Goal: Information Seeking & Learning: Understand process/instructions

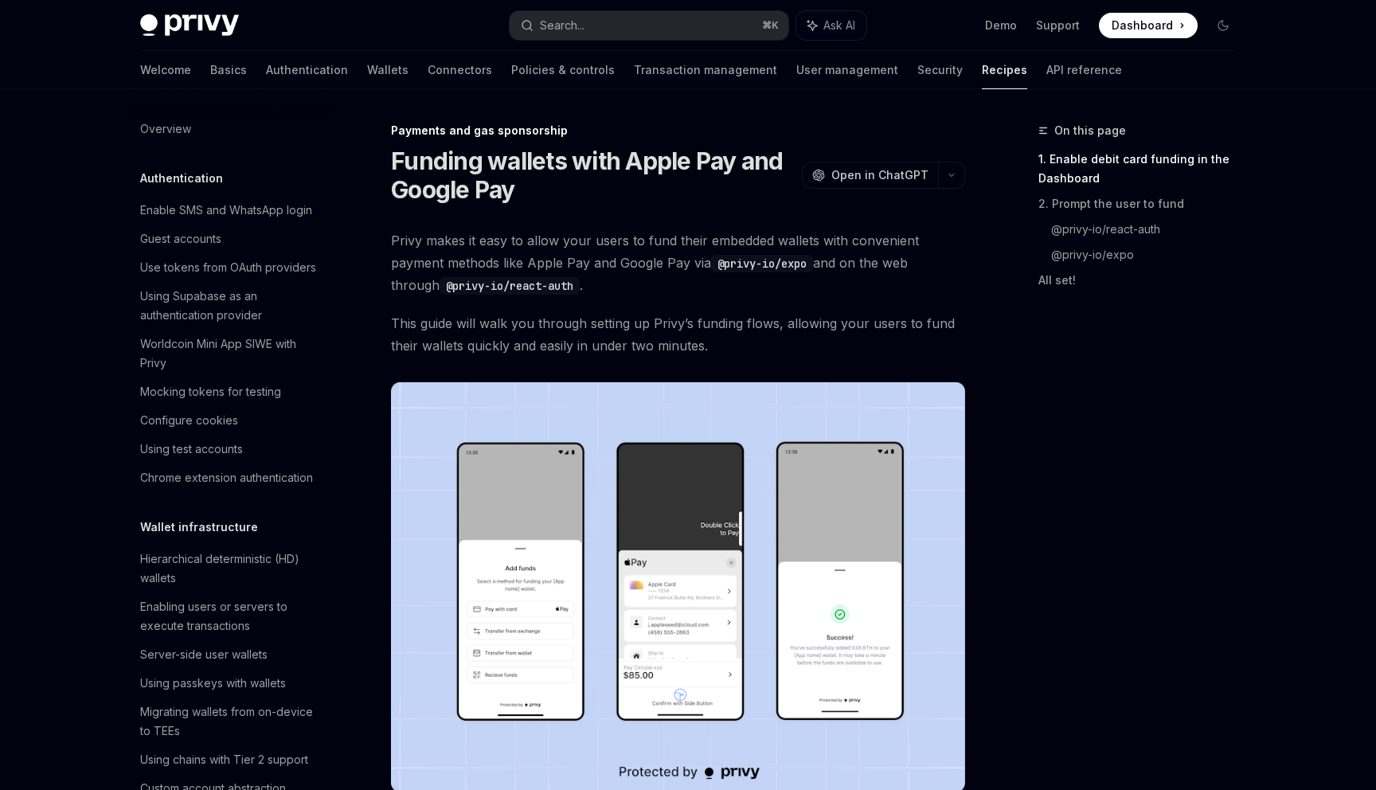
scroll to position [1133, 0]
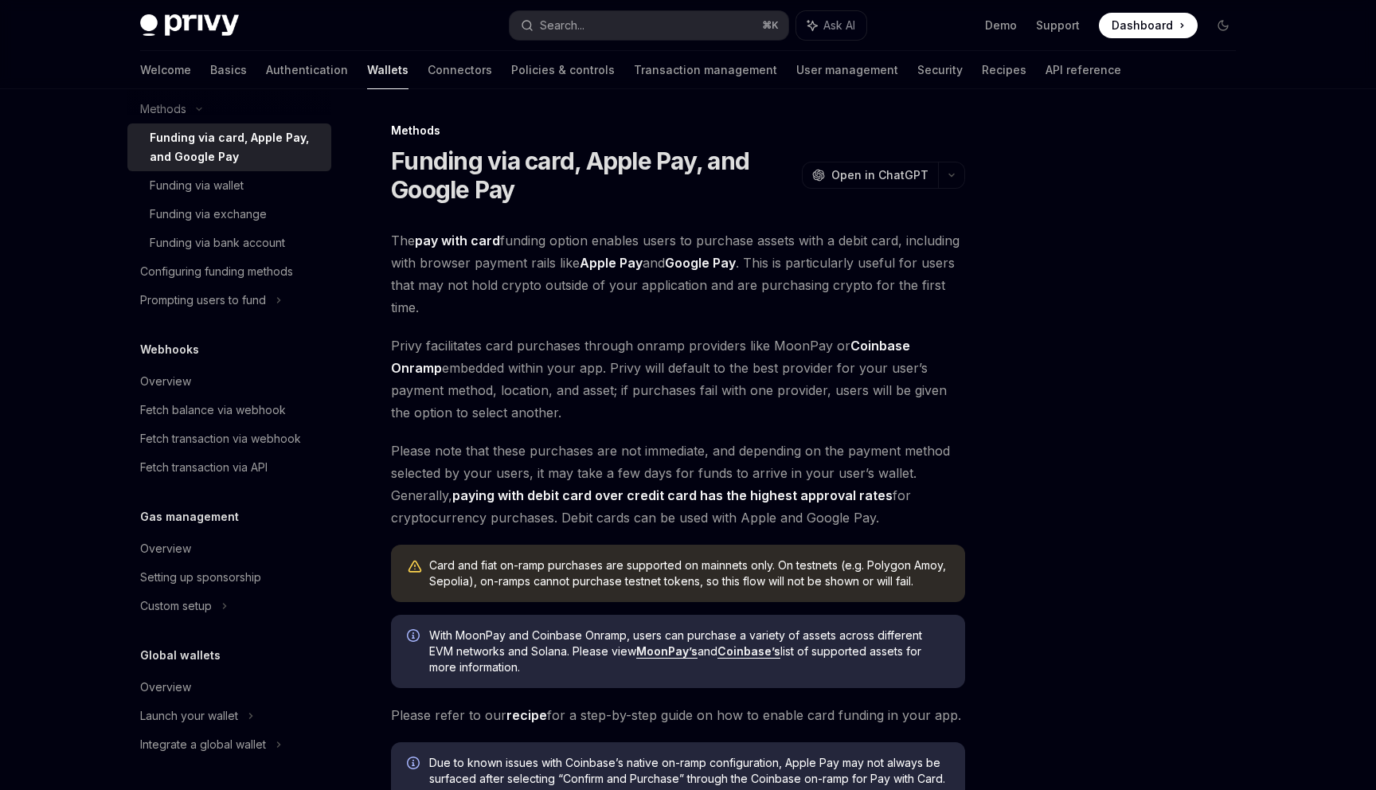
scroll to position [712, 0]
click at [194, 567] on div "Setting up sponsorship" at bounding box center [200, 576] width 121 height 19
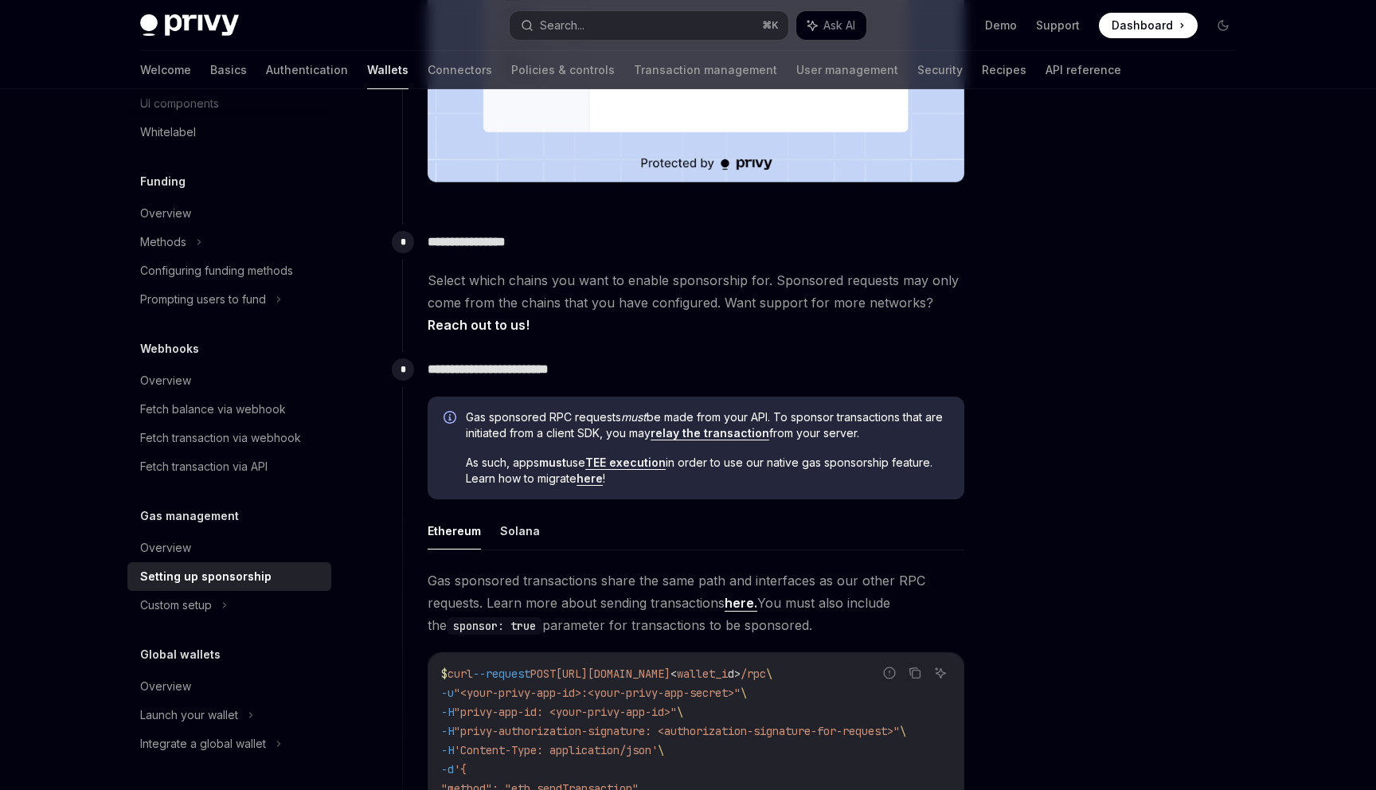
scroll to position [594, 0]
click at [530, 315] on link "Reach out to us!" at bounding box center [479, 323] width 102 height 17
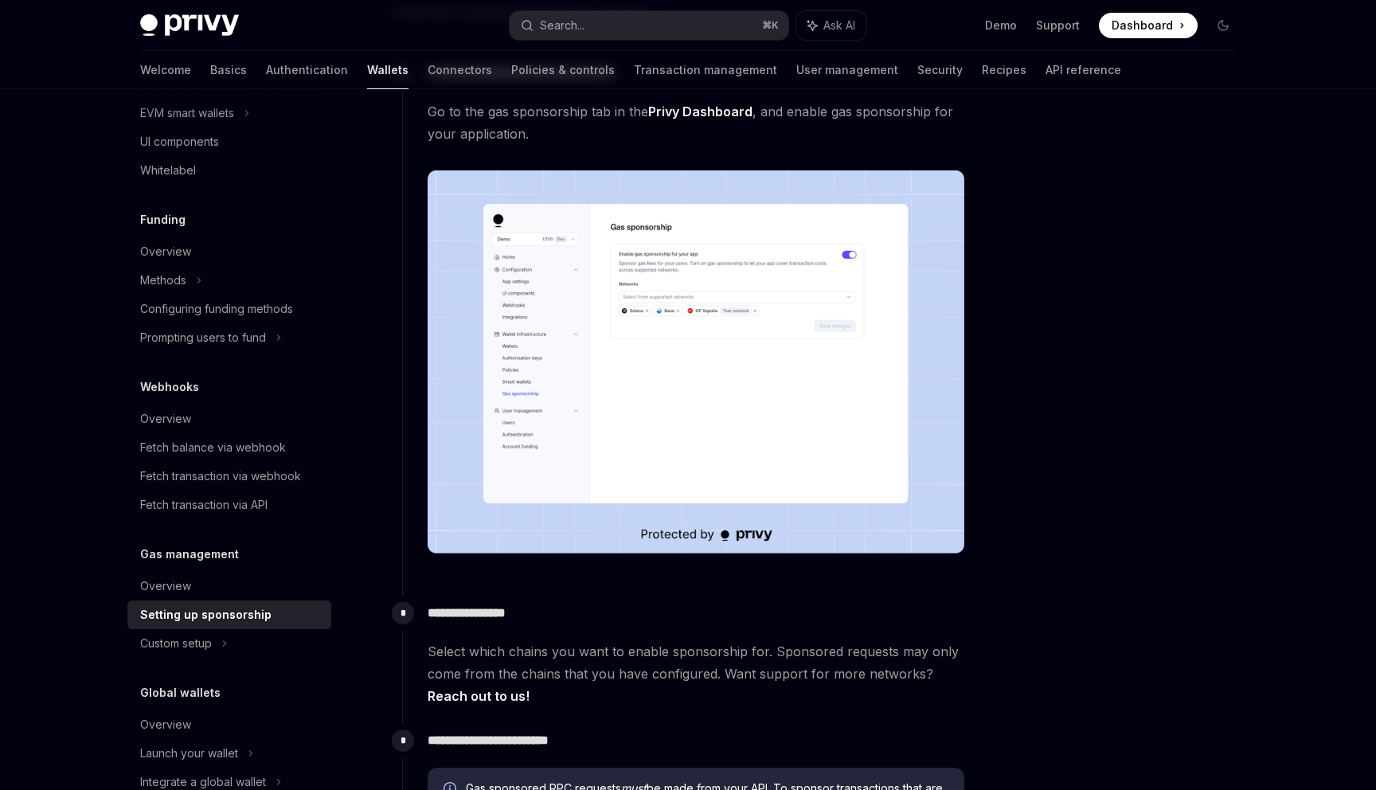
scroll to position [522, 0]
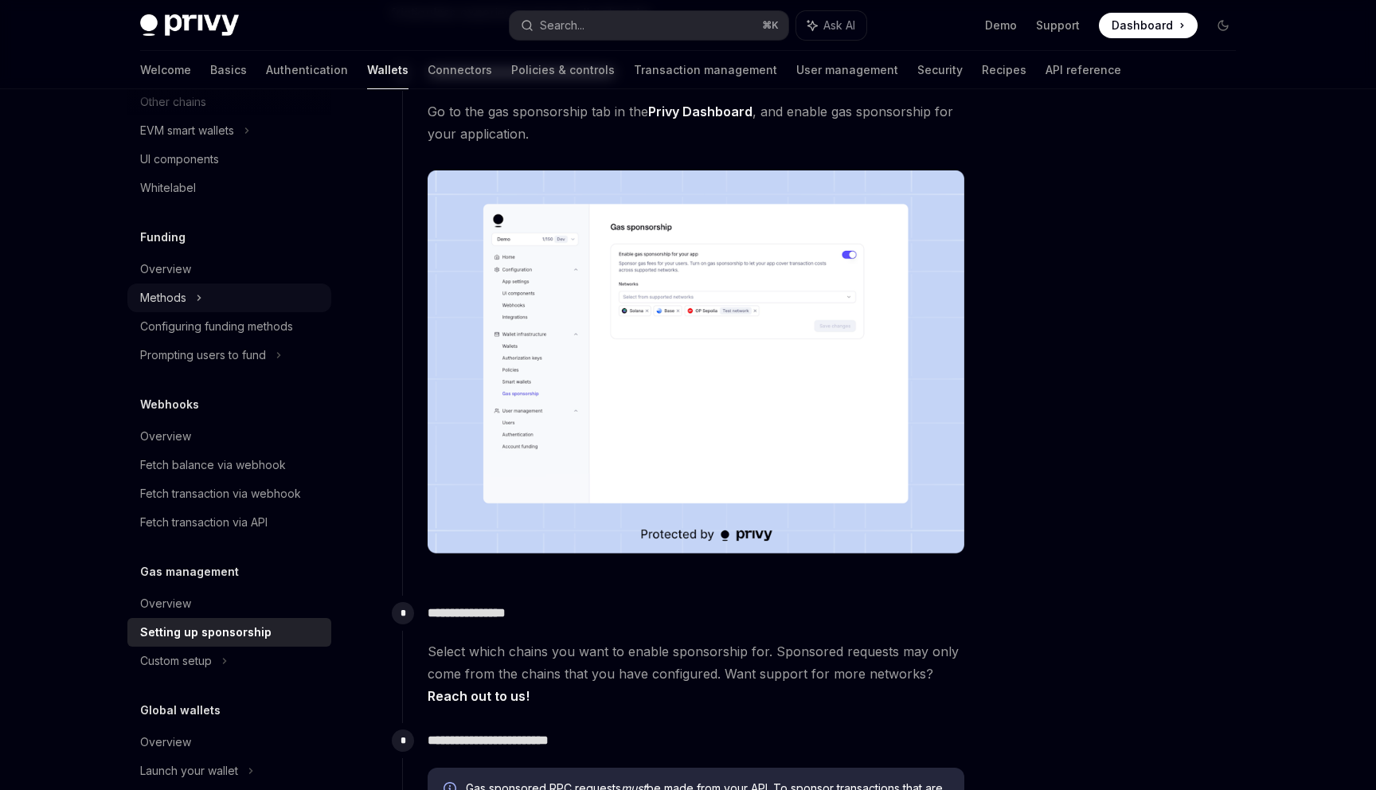
click at [202, 296] on div "Methods" at bounding box center [229, 298] width 204 height 29
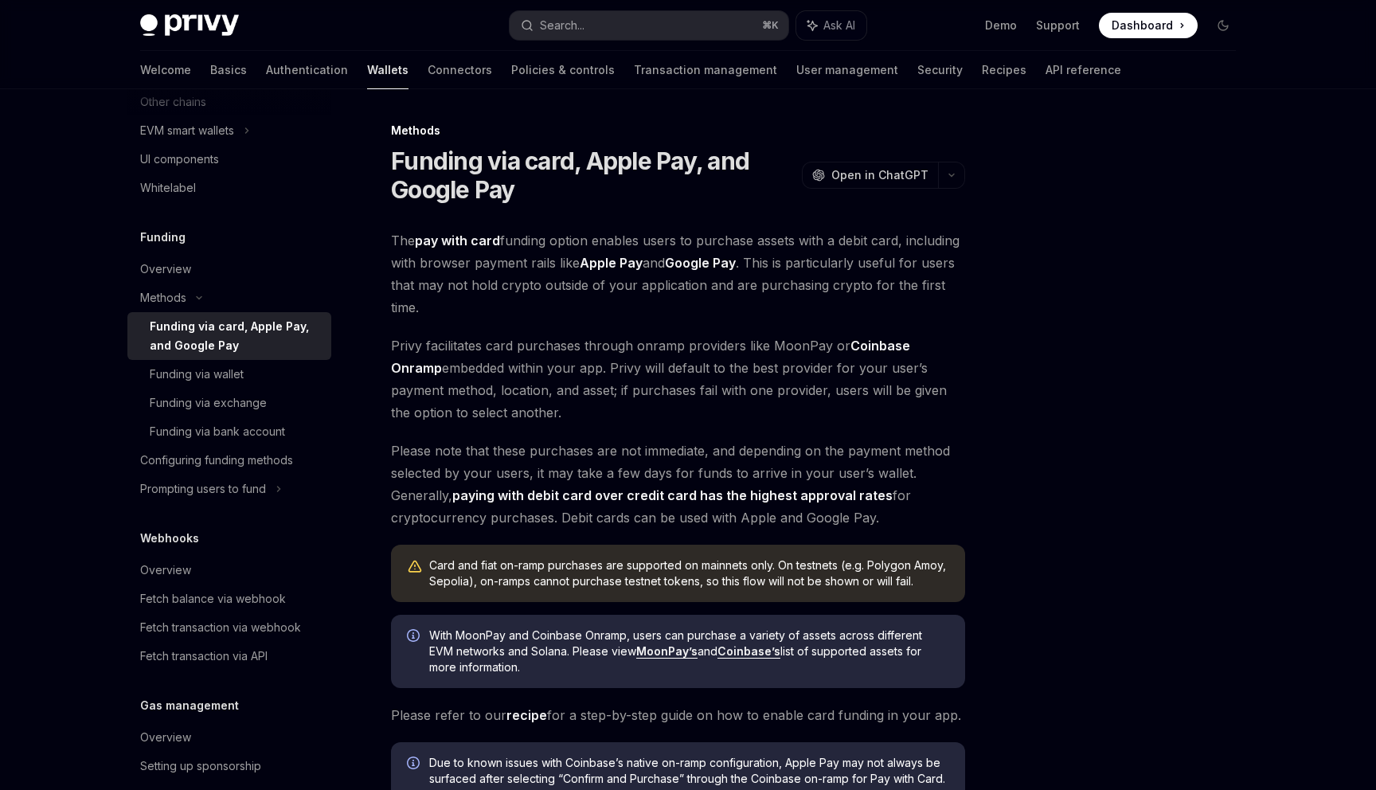
click at [190, 342] on div "Funding via card, Apple Pay, and Google Pay" at bounding box center [236, 336] width 172 height 38
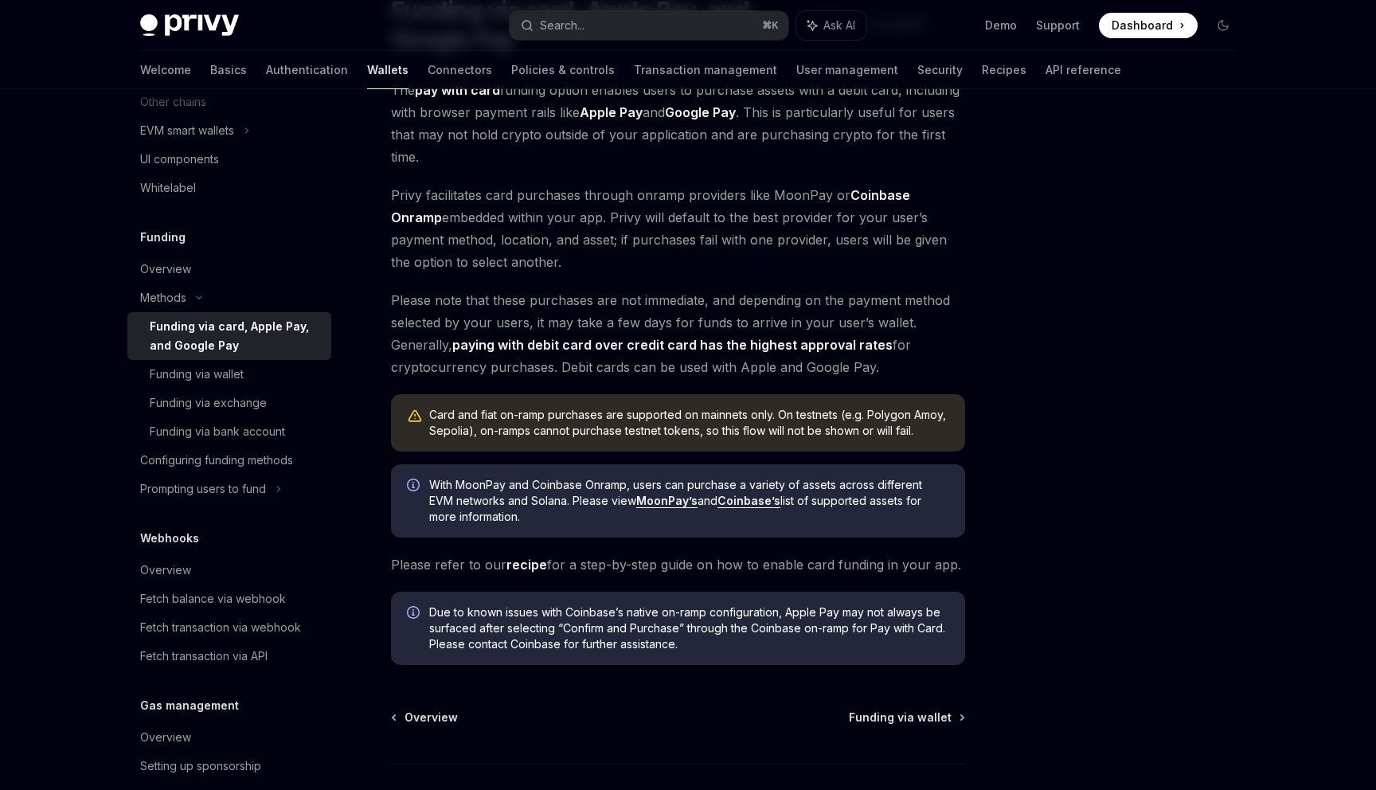
scroll to position [135, 0]
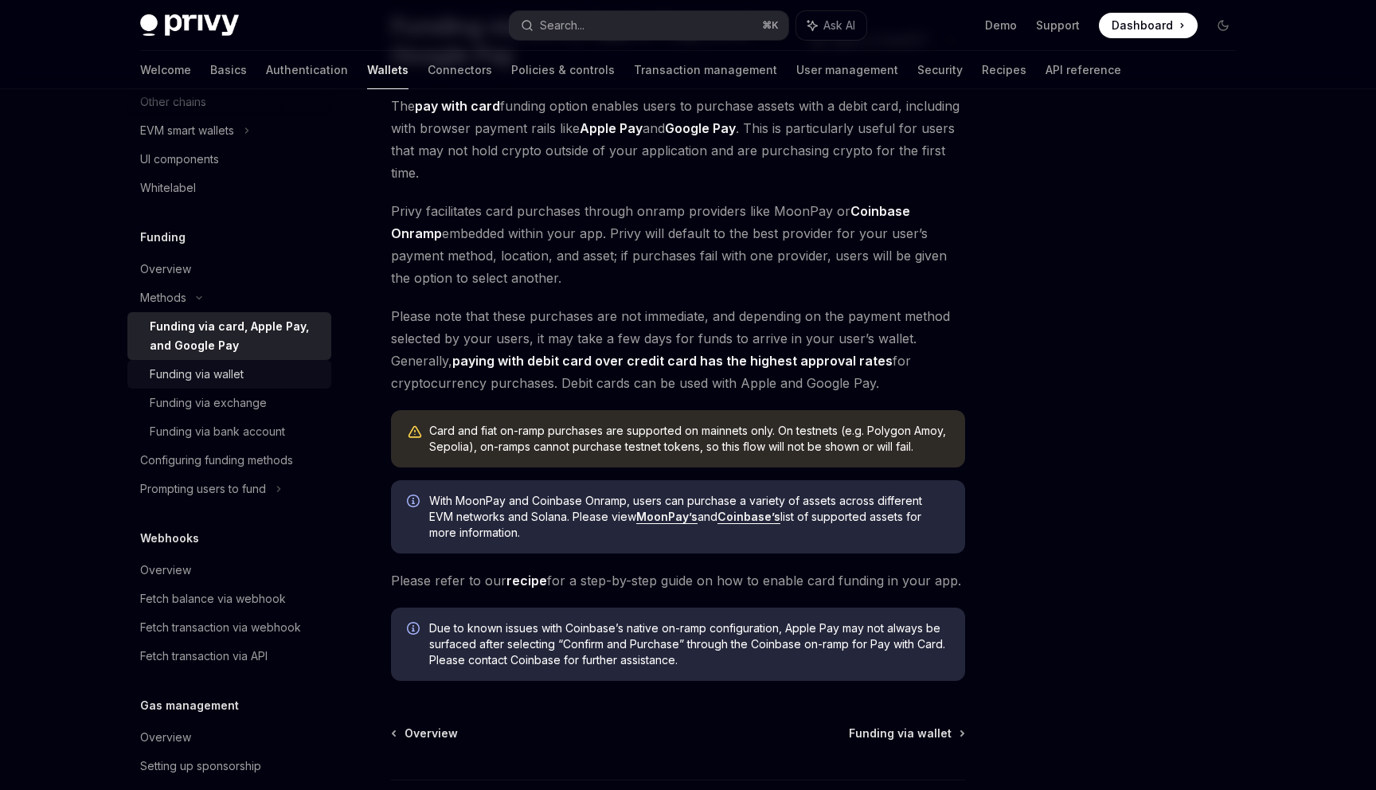
click at [278, 376] on div "Funding via wallet" at bounding box center [236, 374] width 172 height 19
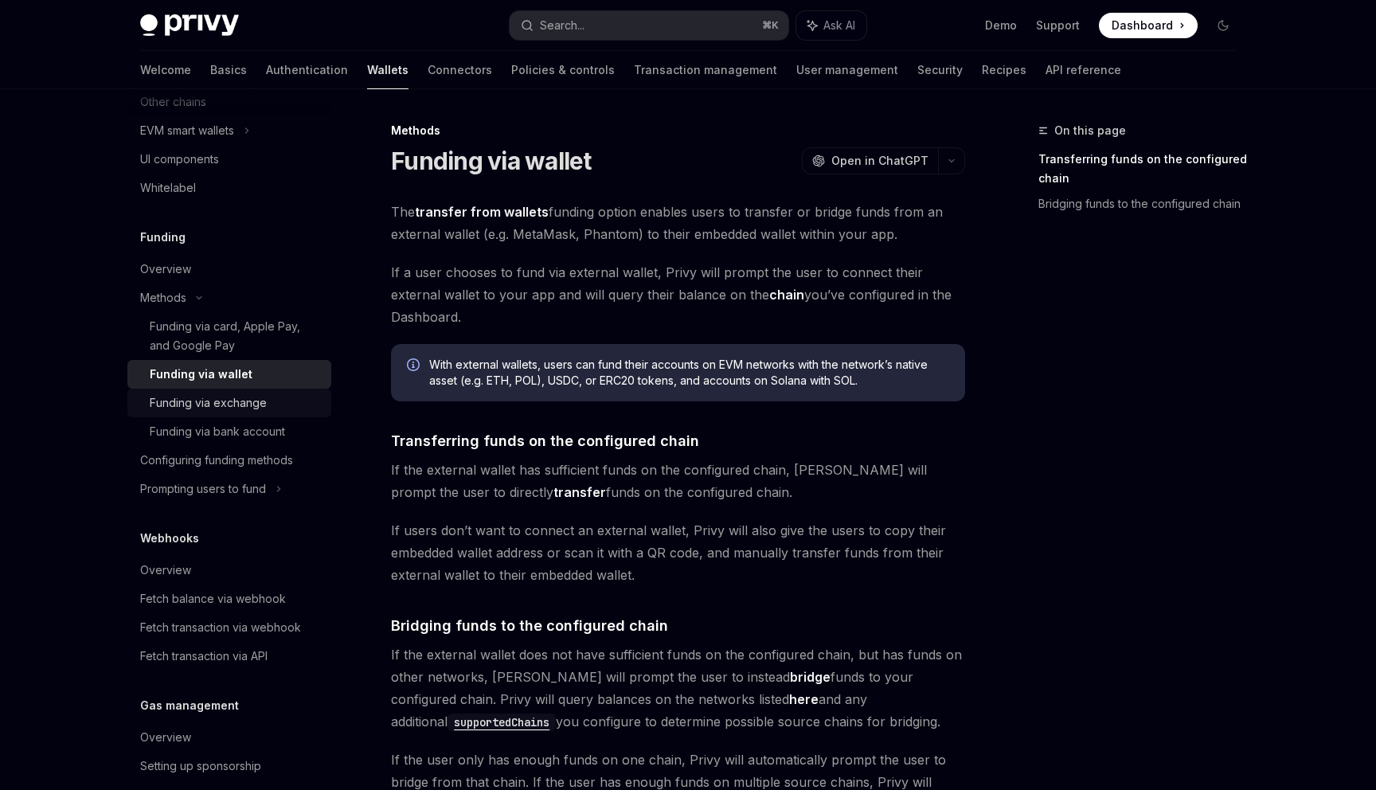
click at [276, 403] on div "Funding via exchange" at bounding box center [236, 402] width 172 height 19
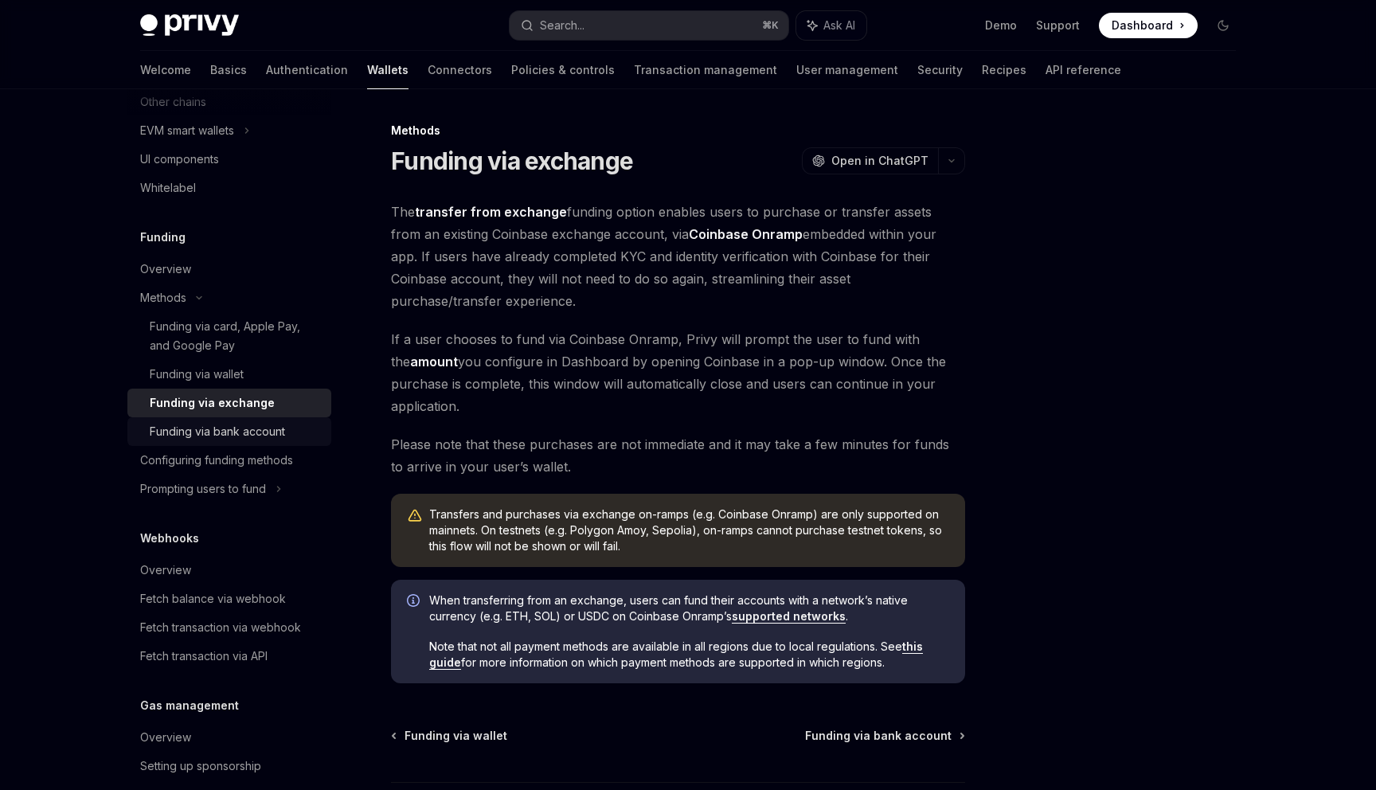
click at [273, 436] on div "Funding via bank account" at bounding box center [217, 431] width 135 height 19
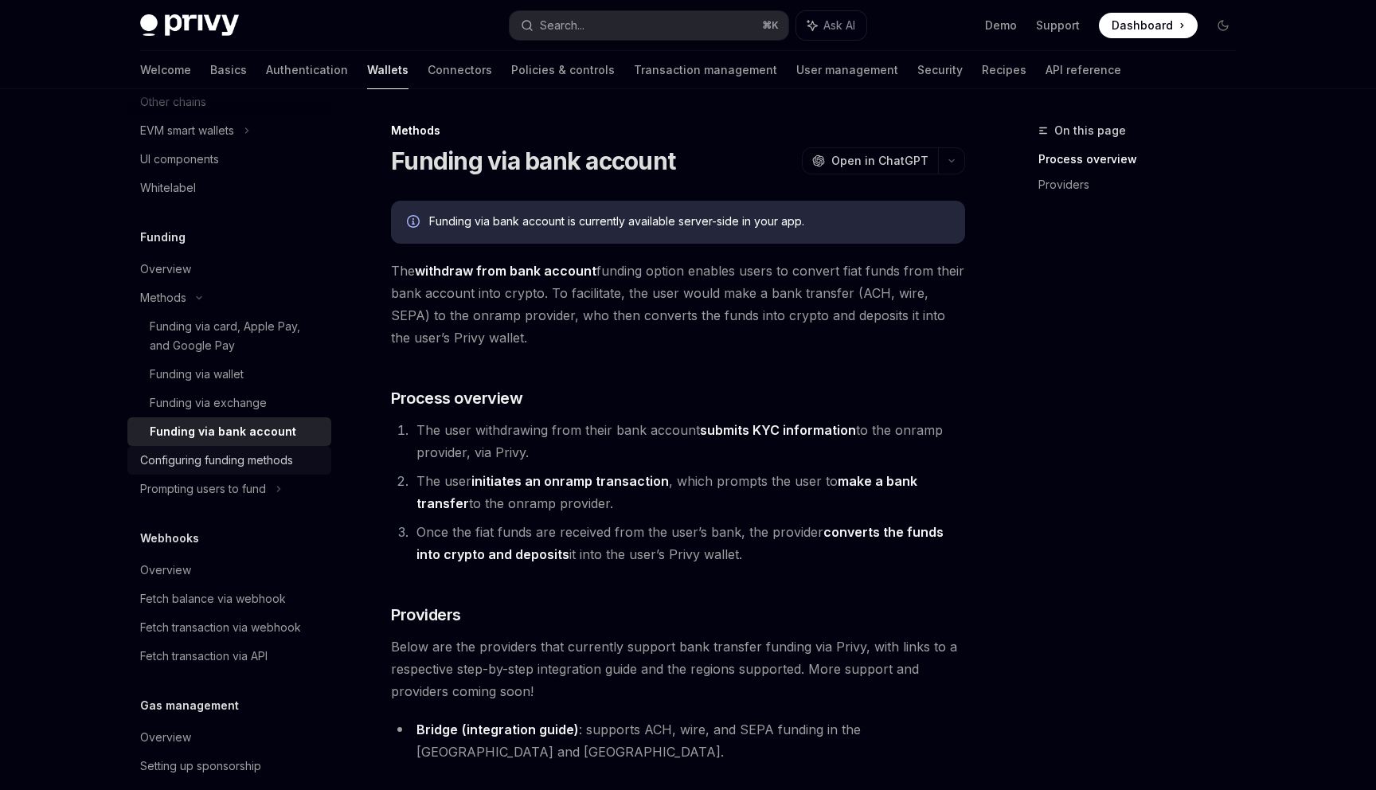
click at [272, 452] on div "Configuring funding methods" at bounding box center [216, 460] width 153 height 19
type textarea "*"
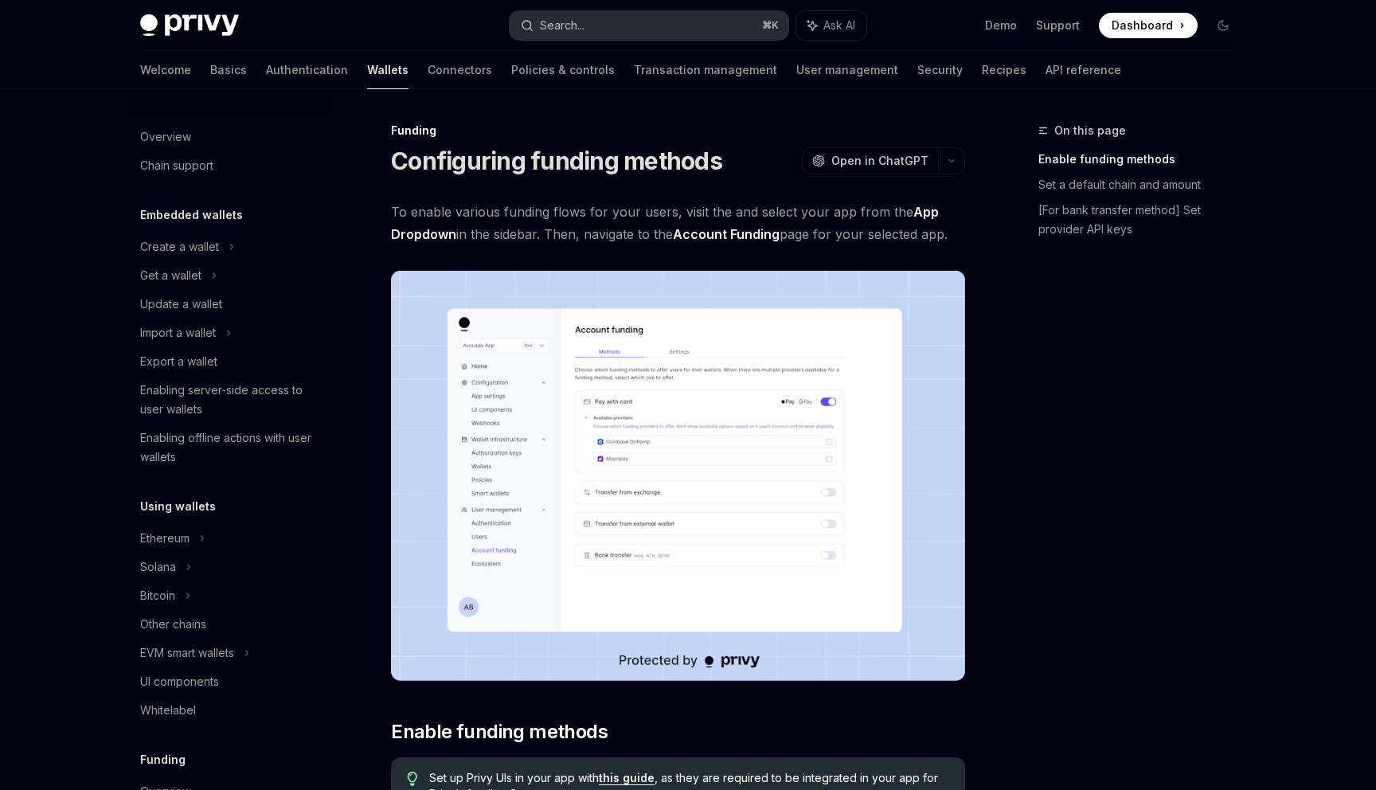
click at [589, 32] on button "Search... ⌘ K" at bounding box center [649, 25] width 279 height 29
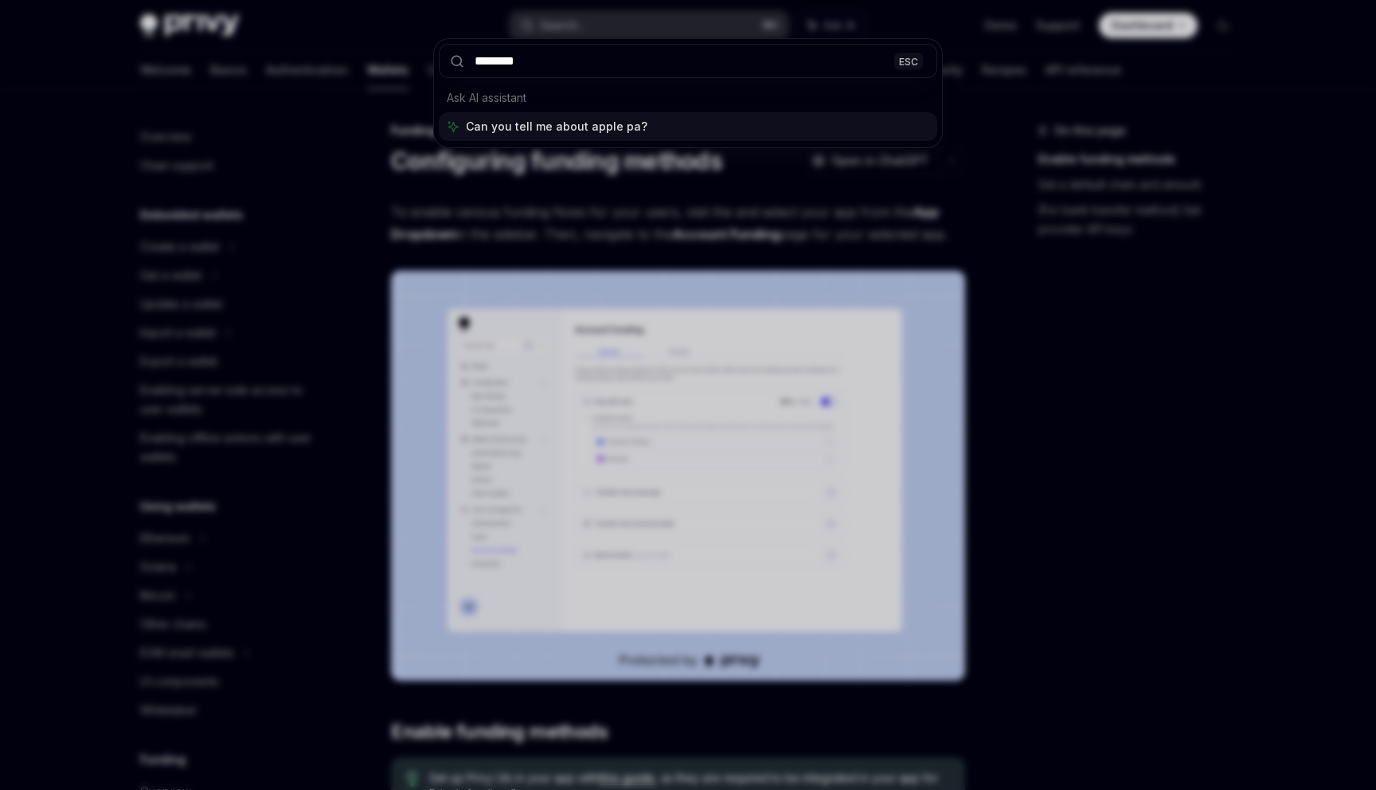
type input "*********"
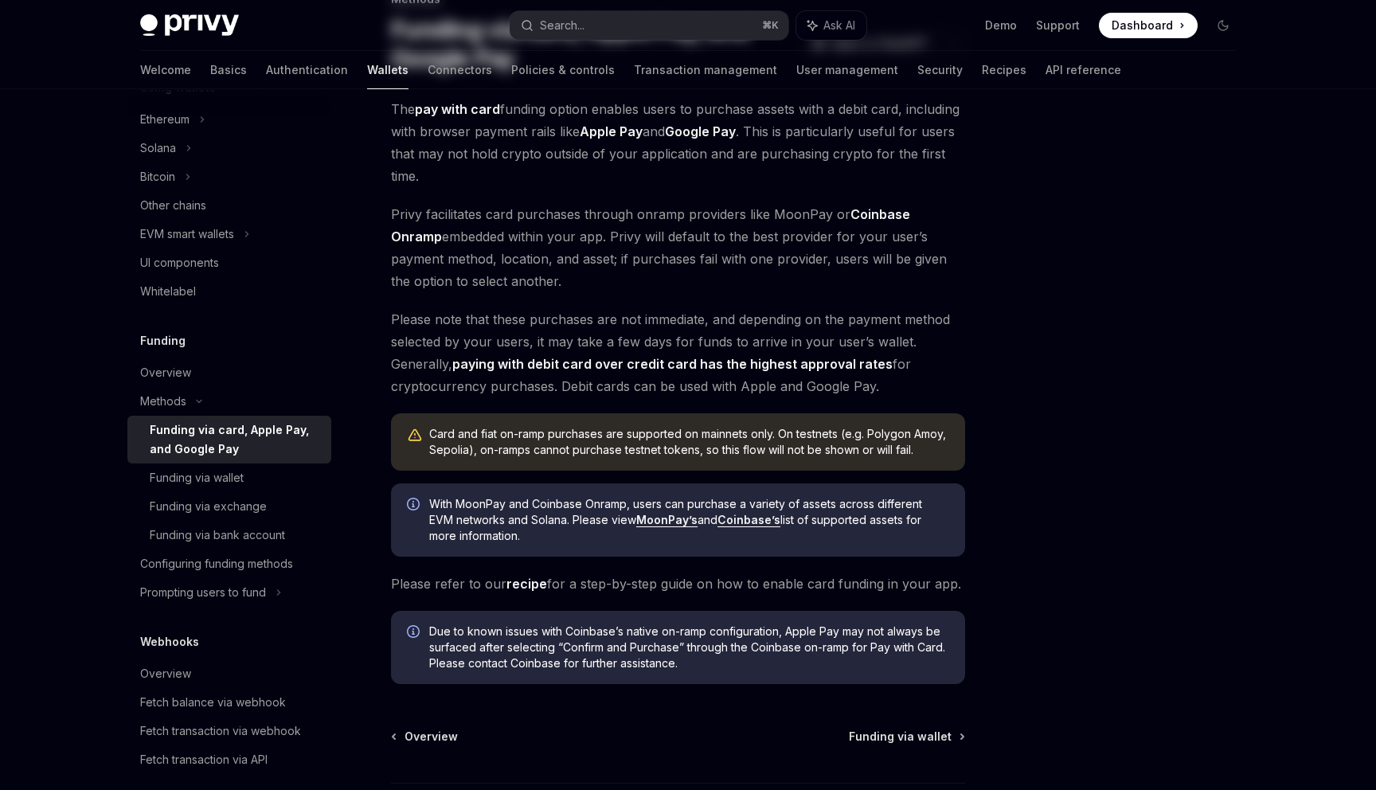
scroll to position [262, 0]
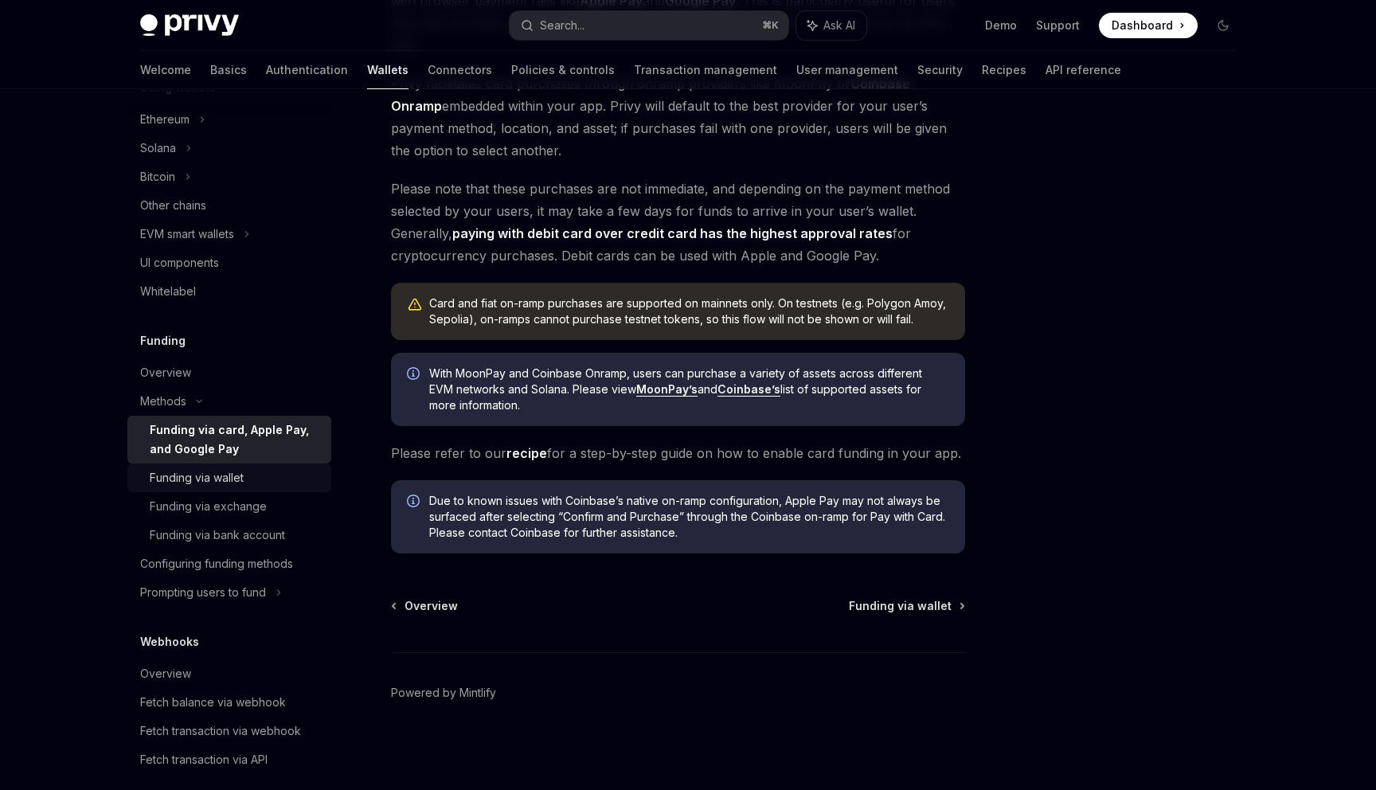
click at [194, 487] on div "Funding via wallet" at bounding box center [197, 477] width 94 height 19
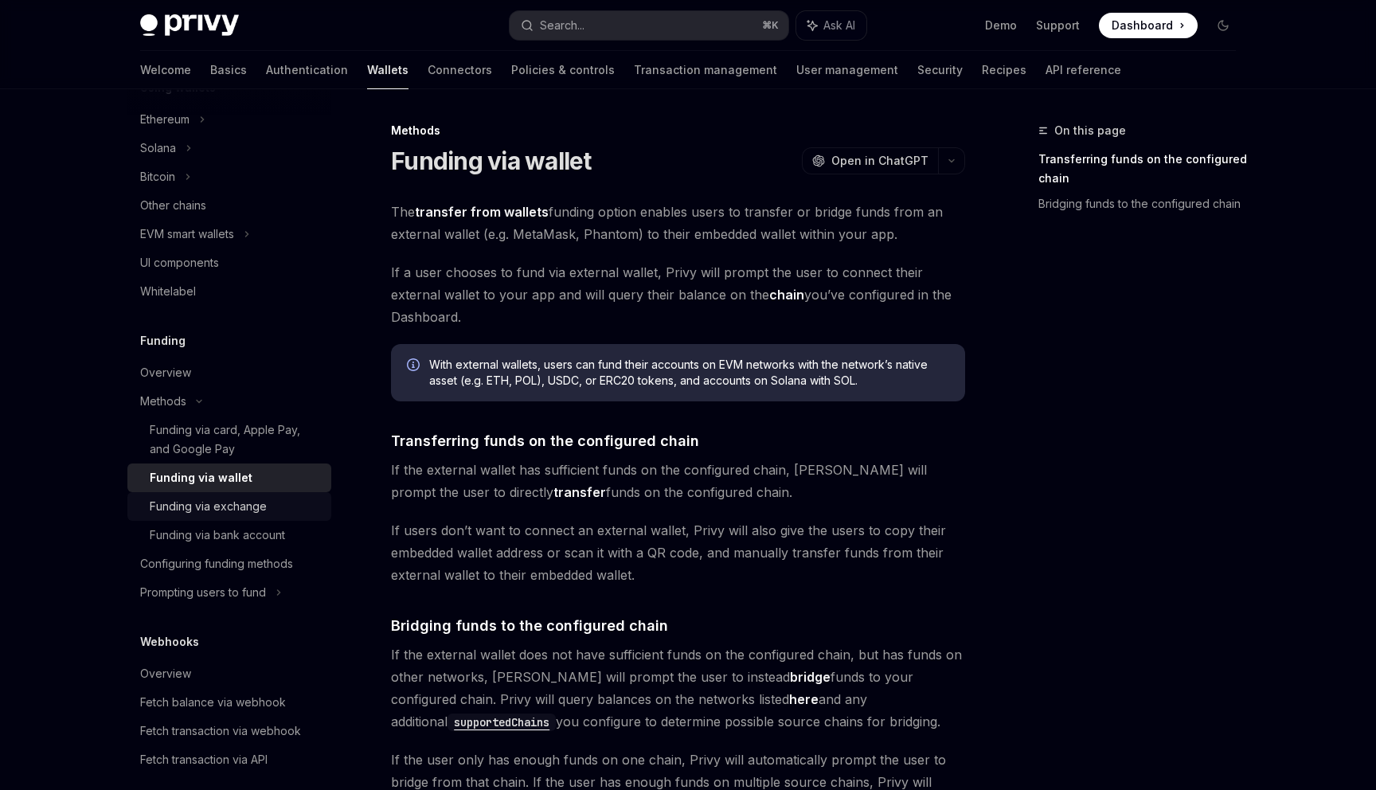
click at [205, 519] on link "Funding via exchange" at bounding box center [229, 506] width 204 height 29
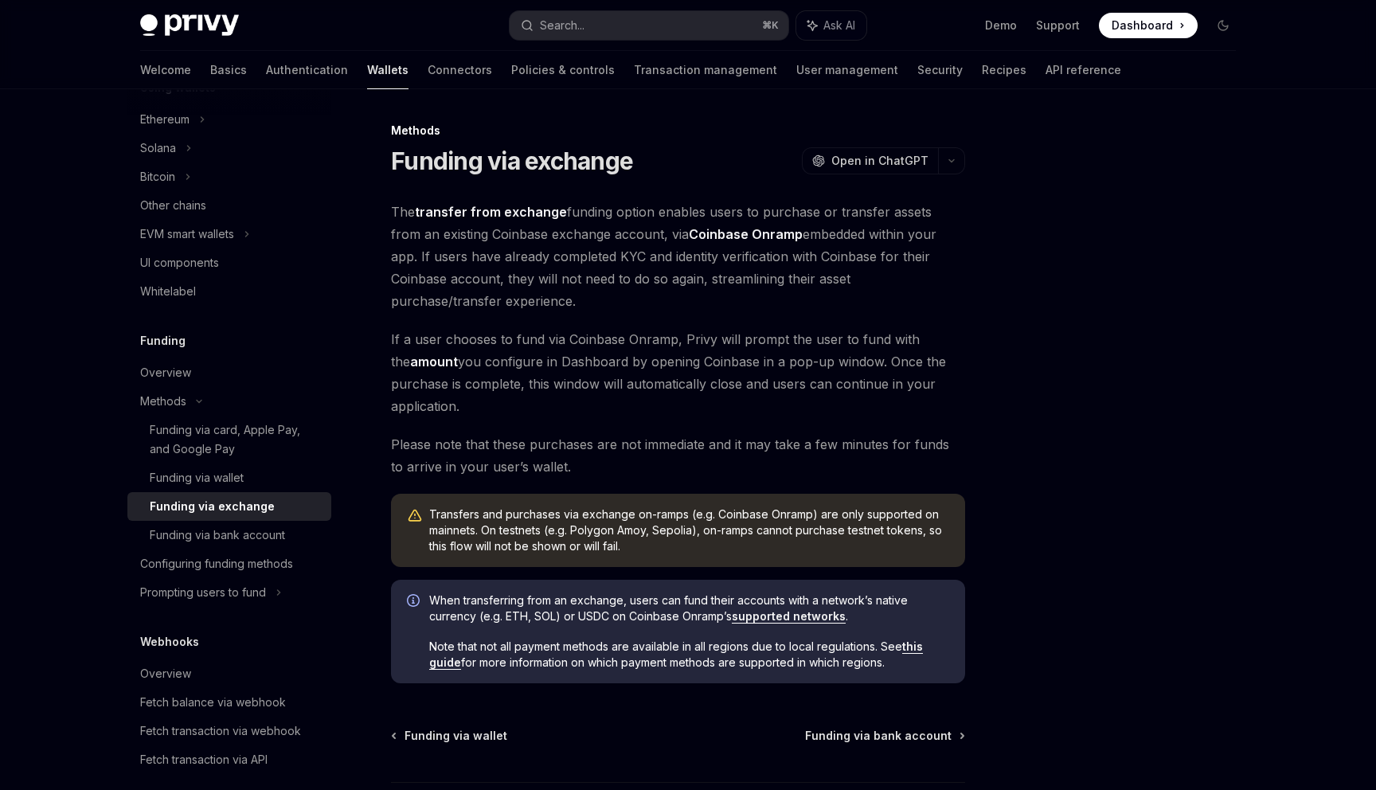
scroll to position [129, 0]
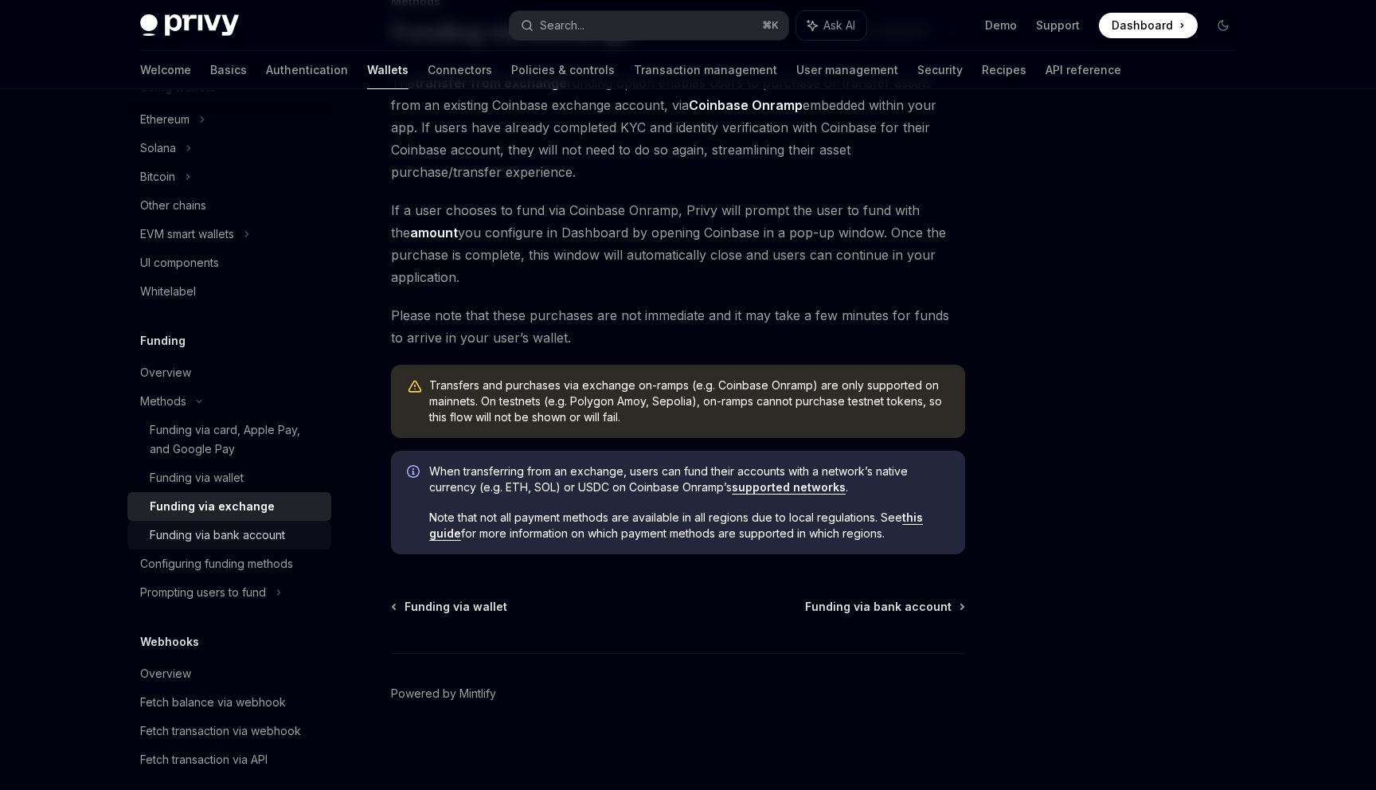
click at [247, 544] on div "Funding via bank account" at bounding box center [217, 535] width 135 height 19
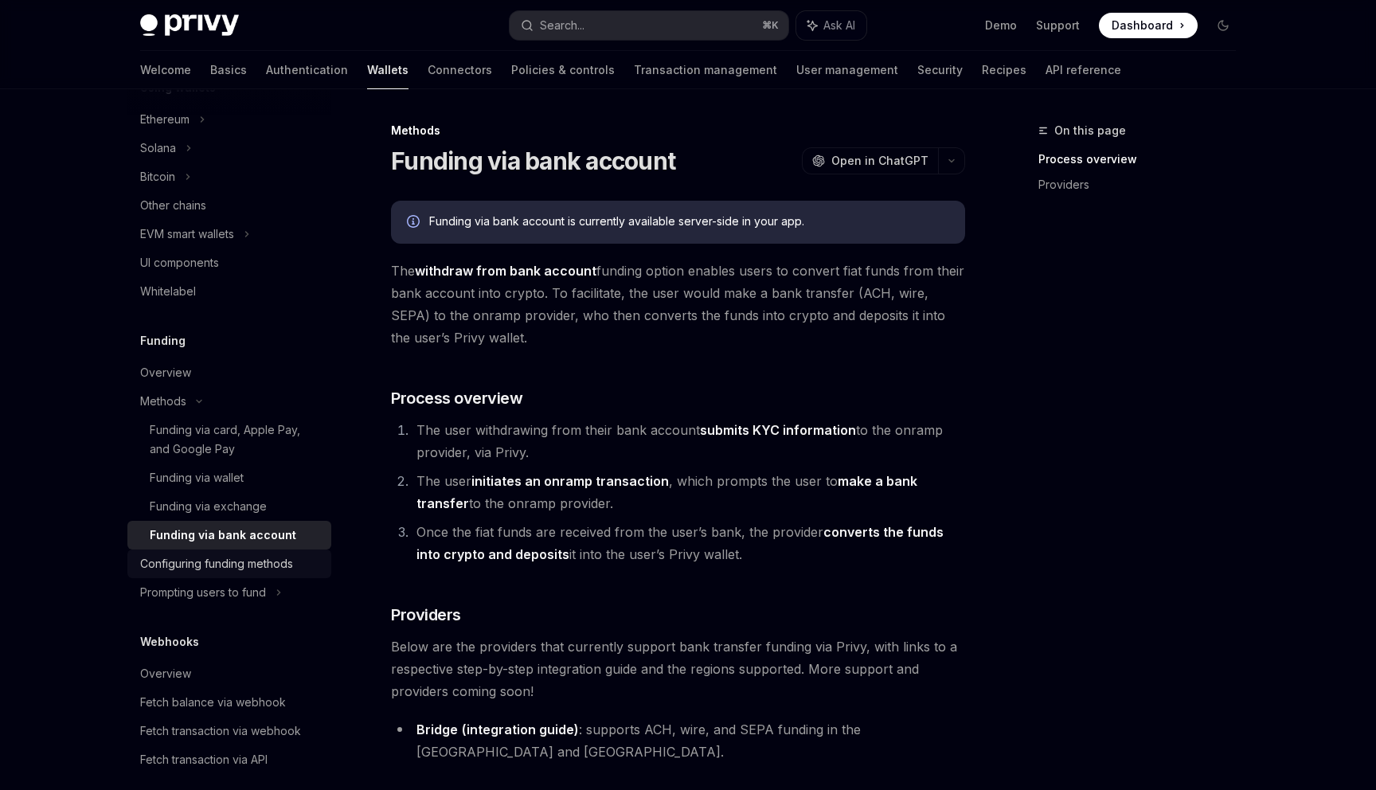
click at [239, 562] on div "Configuring funding methods" at bounding box center [216, 563] width 153 height 19
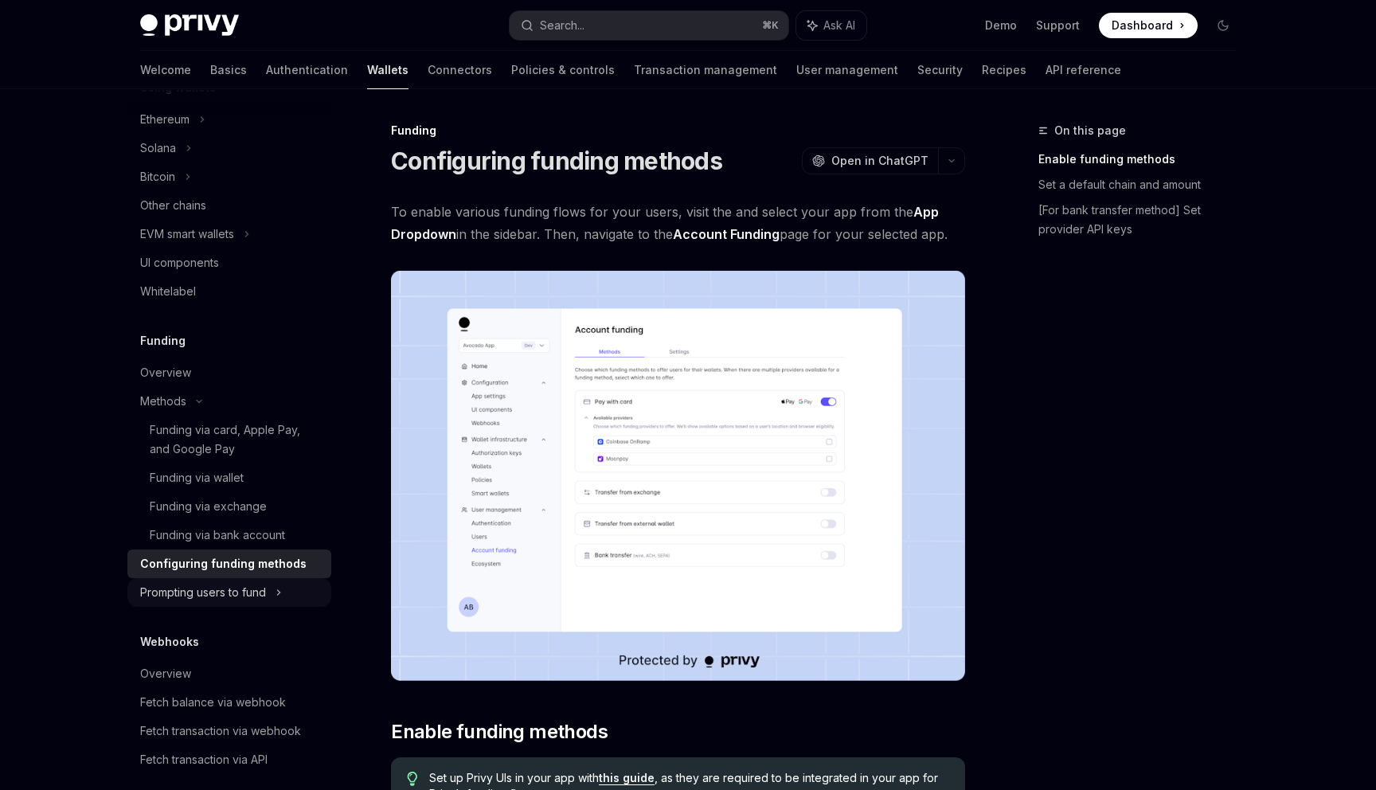
click at [248, 596] on div "Prompting users to fund" at bounding box center [203, 592] width 126 height 19
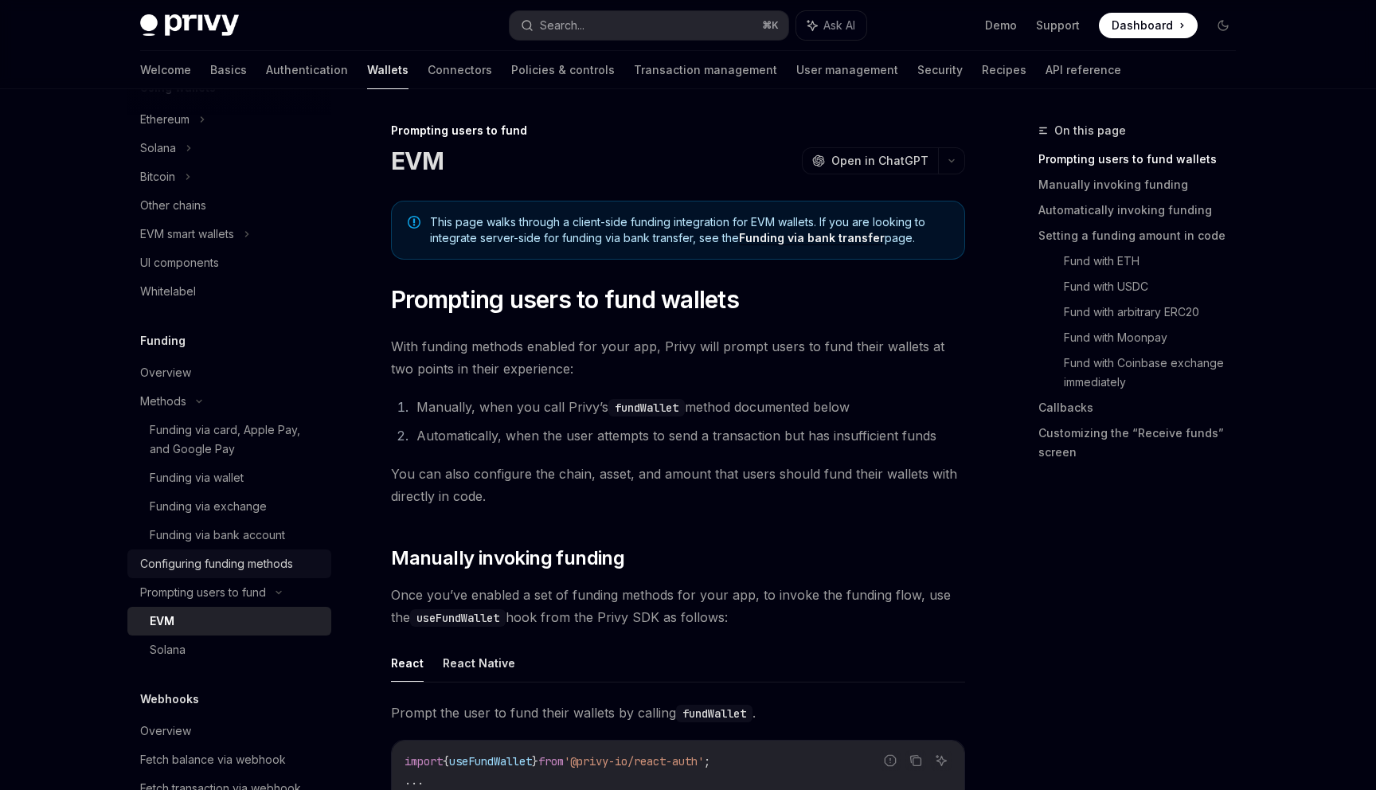
click at [252, 573] on div "Configuring funding methods" at bounding box center [216, 563] width 153 height 19
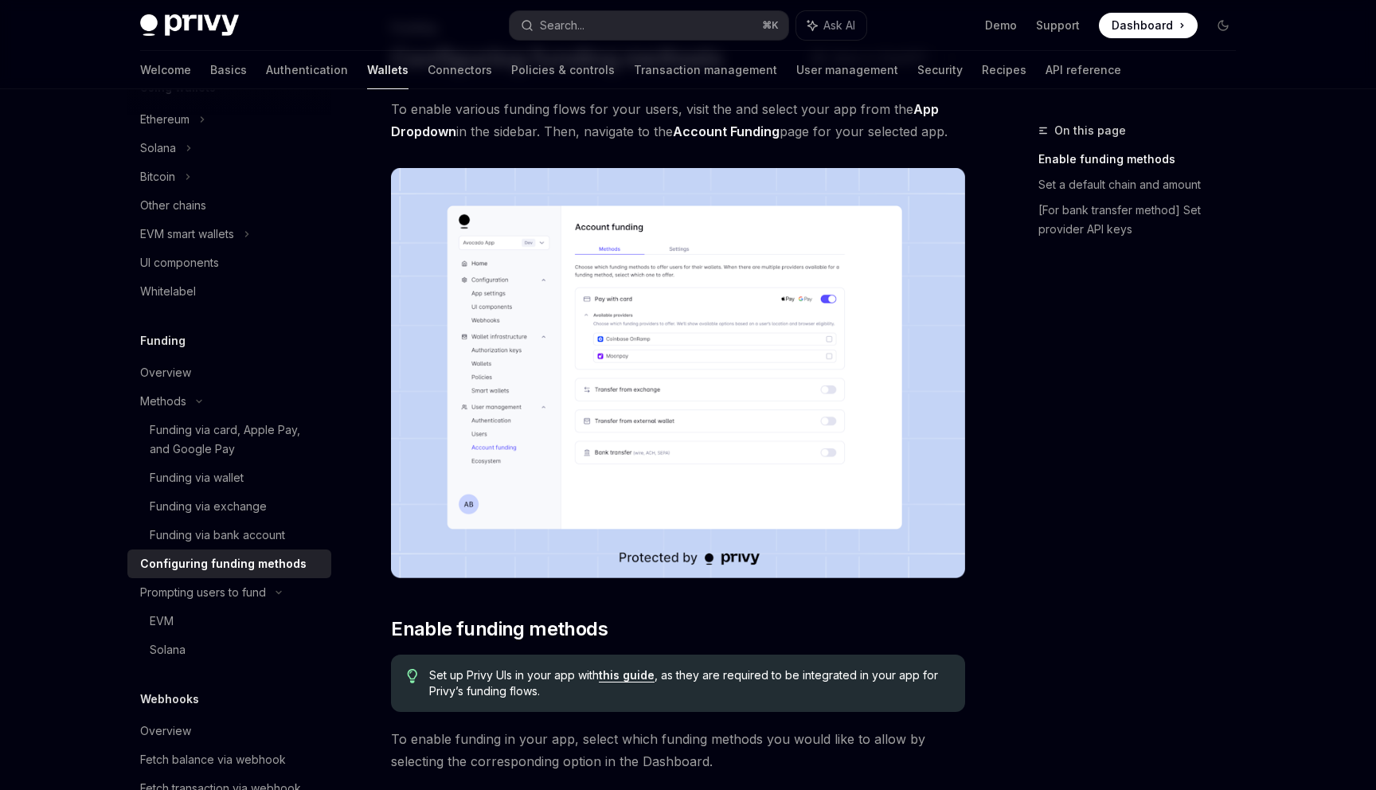
scroll to position [79, 0]
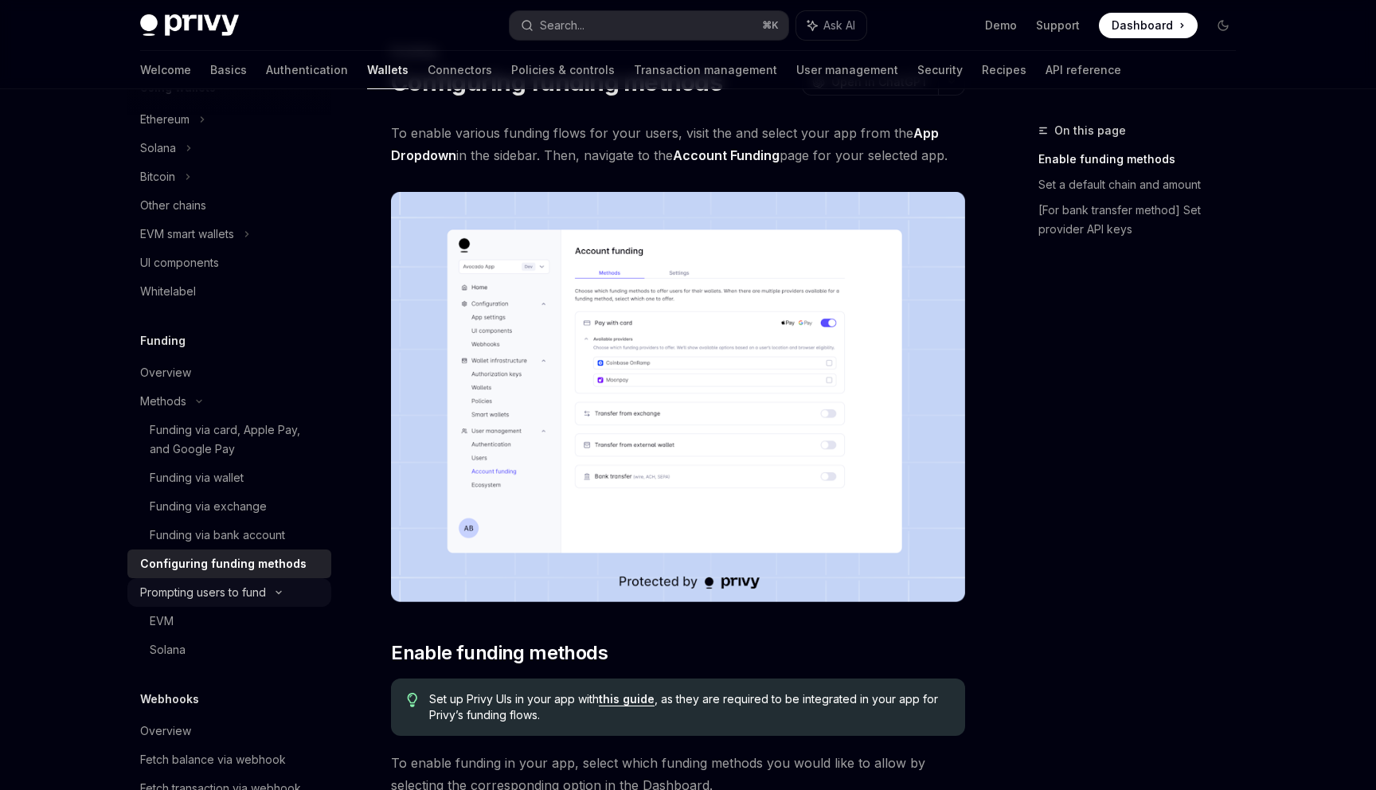
click at [218, 600] on div "Prompting users to fund" at bounding box center [203, 592] width 126 height 19
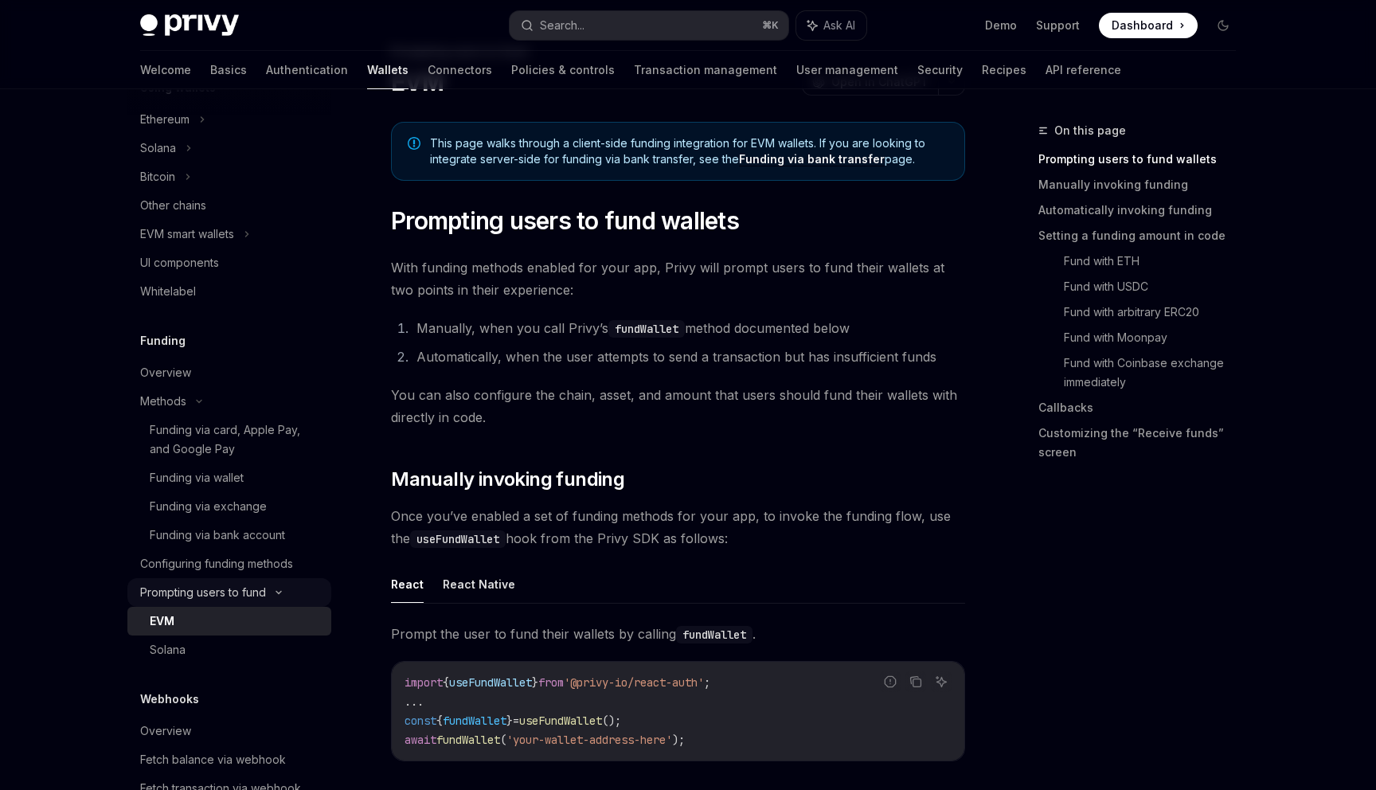
click at [219, 594] on div "Prompting users to fund" at bounding box center [203, 592] width 126 height 19
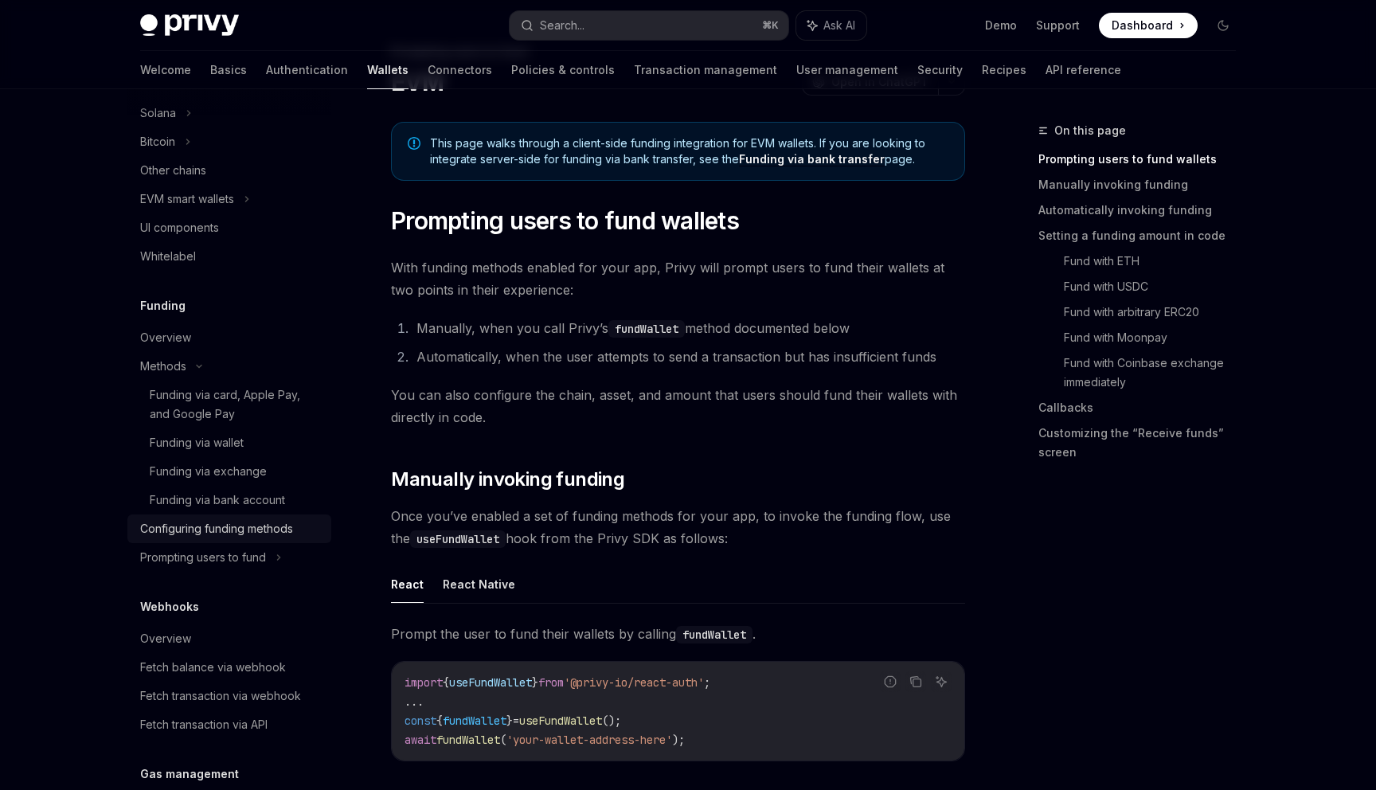
scroll to position [452, 0]
click at [209, 419] on div "Funding via card, Apple Pay, and Google Pay" at bounding box center [236, 407] width 172 height 38
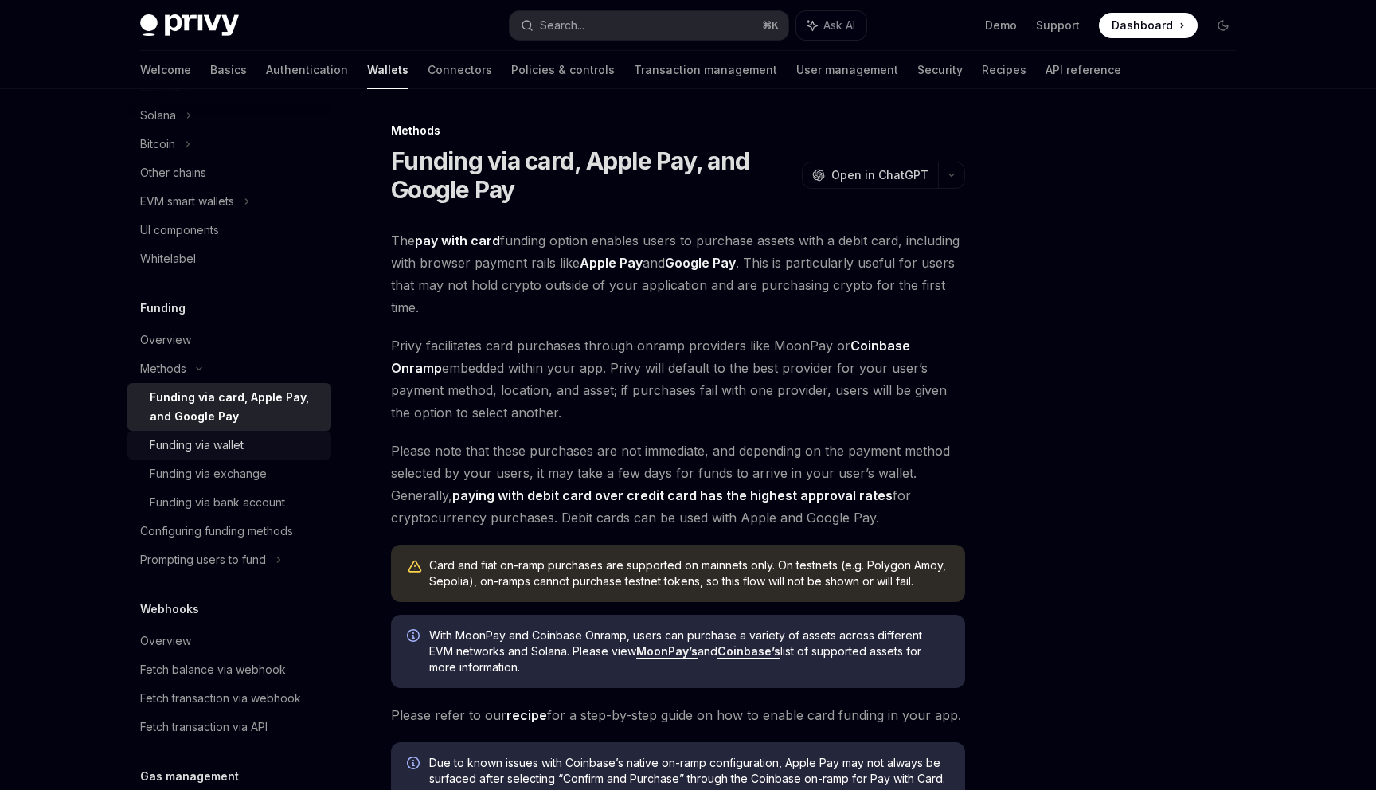
click at [236, 449] on div "Funding via wallet" at bounding box center [197, 445] width 94 height 19
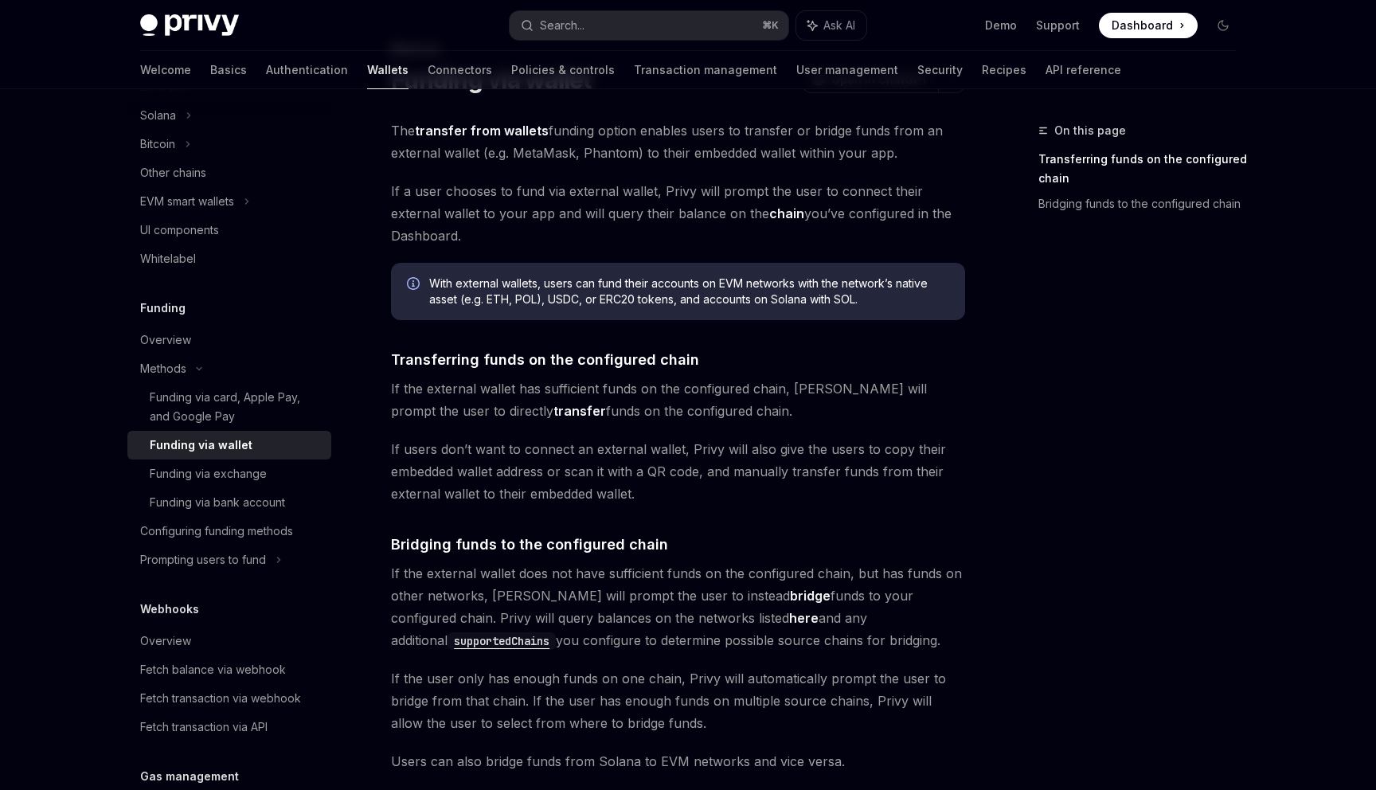
scroll to position [361, 0]
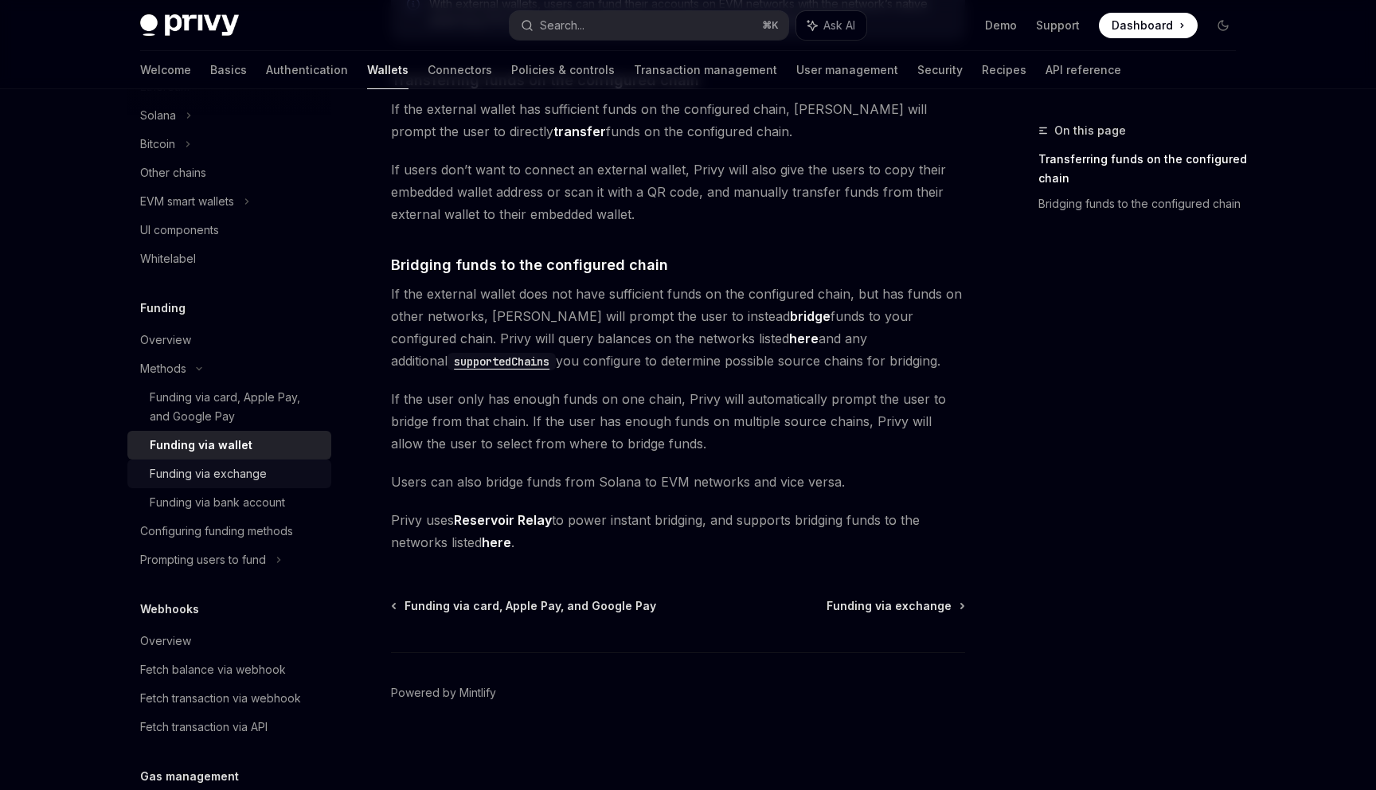
click at [264, 479] on div "Funding via exchange" at bounding box center [236, 473] width 172 height 19
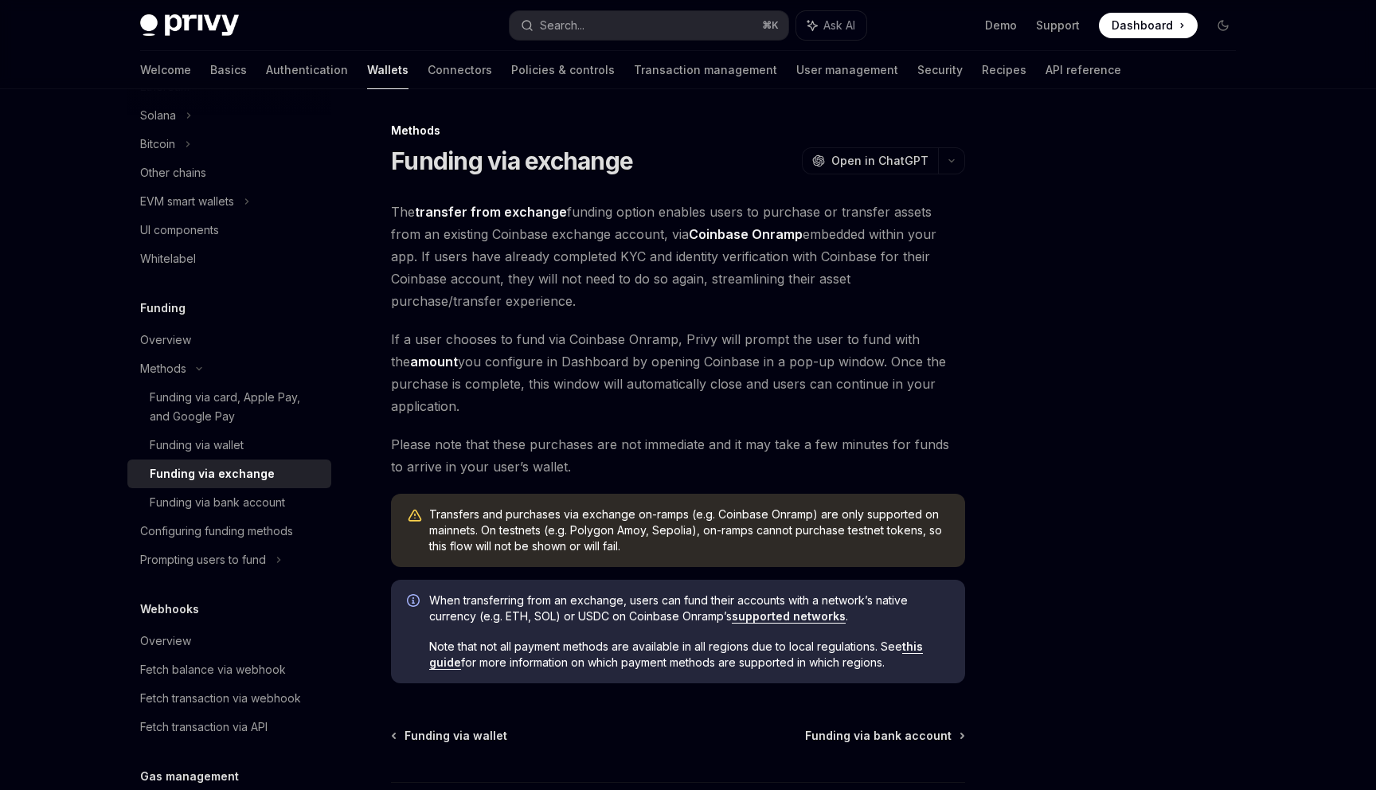
scroll to position [129, 0]
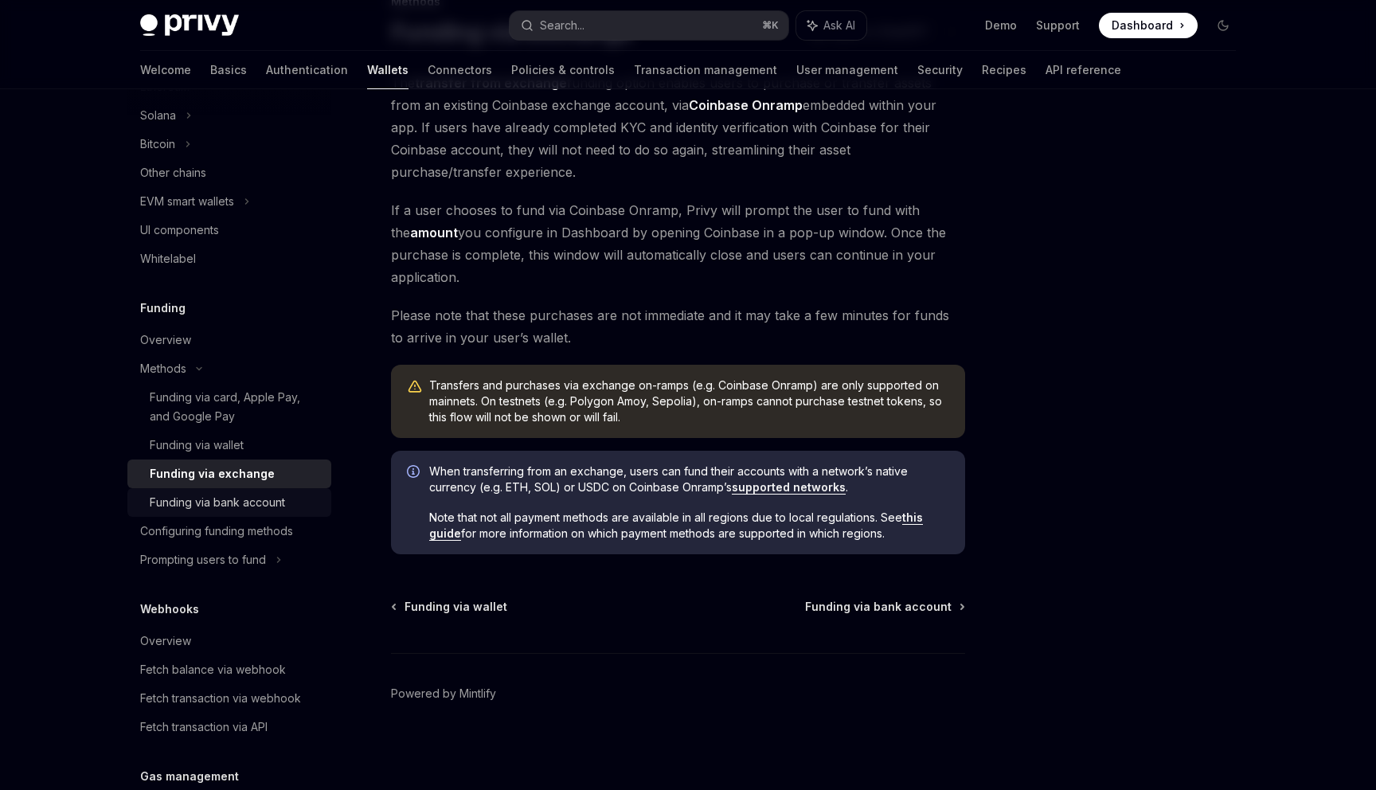
click at [182, 504] on div "Funding via bank account" at bounding box center [217, 502] width 135 height 19
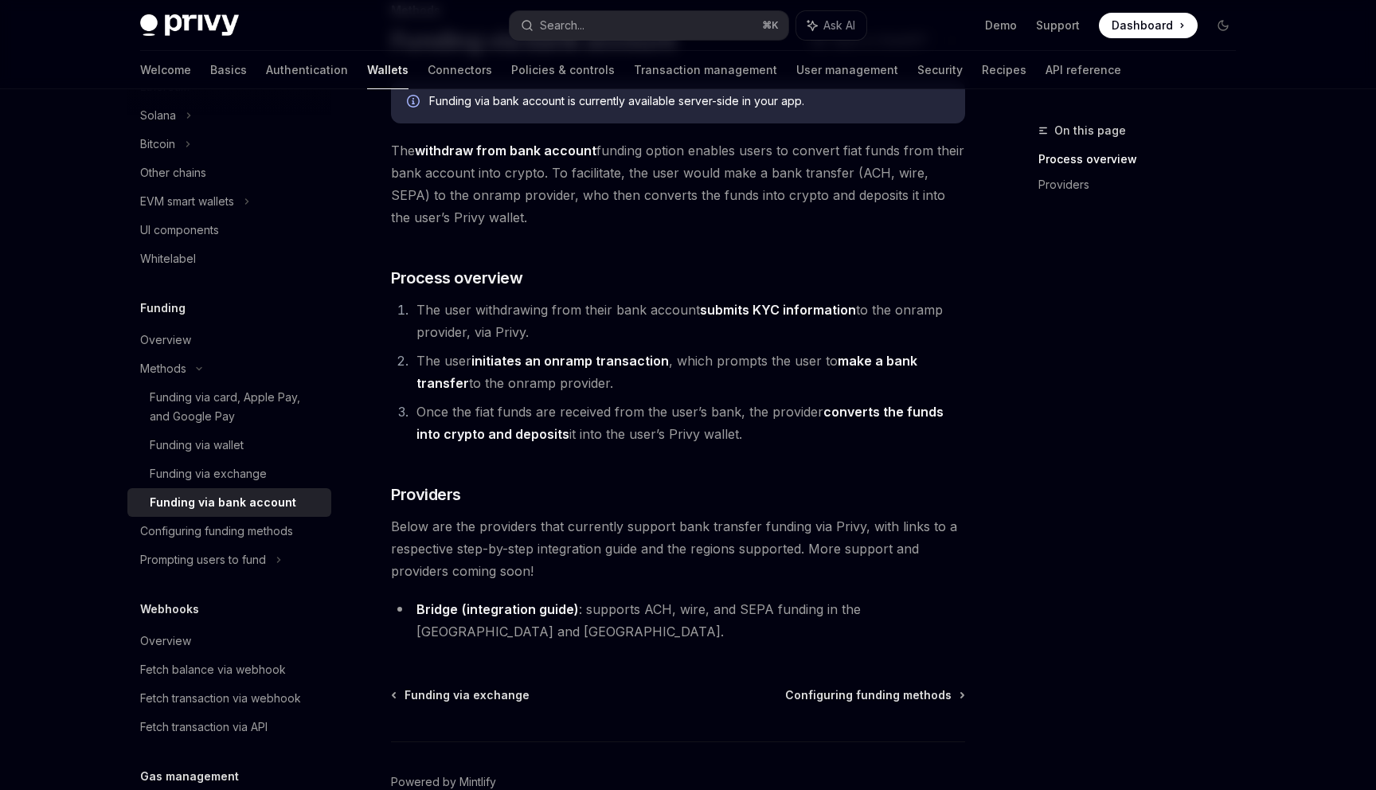
scroll to position [187, 0]
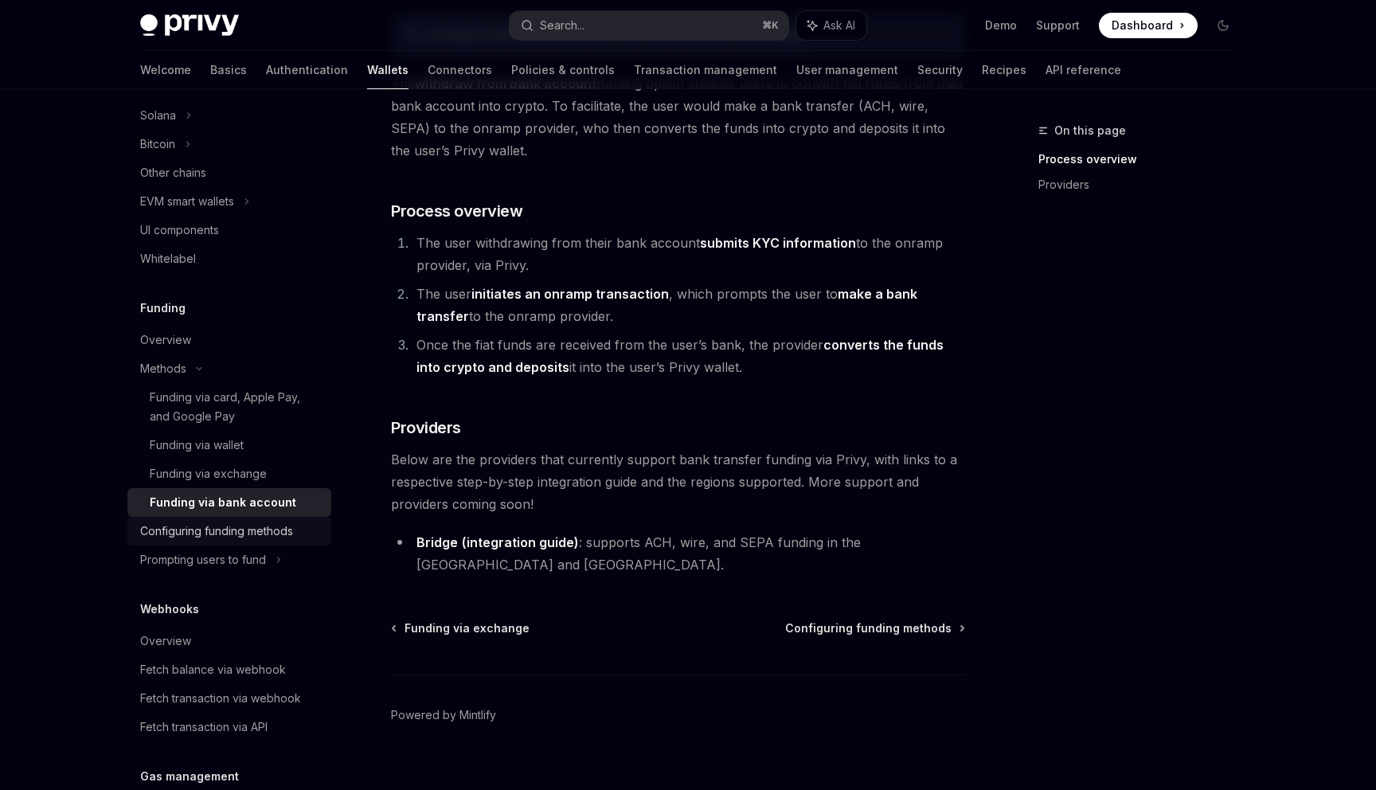
click at [180, 528] on div "Configuring funding methods" at bounding box center [216, 531] width 153 height 19
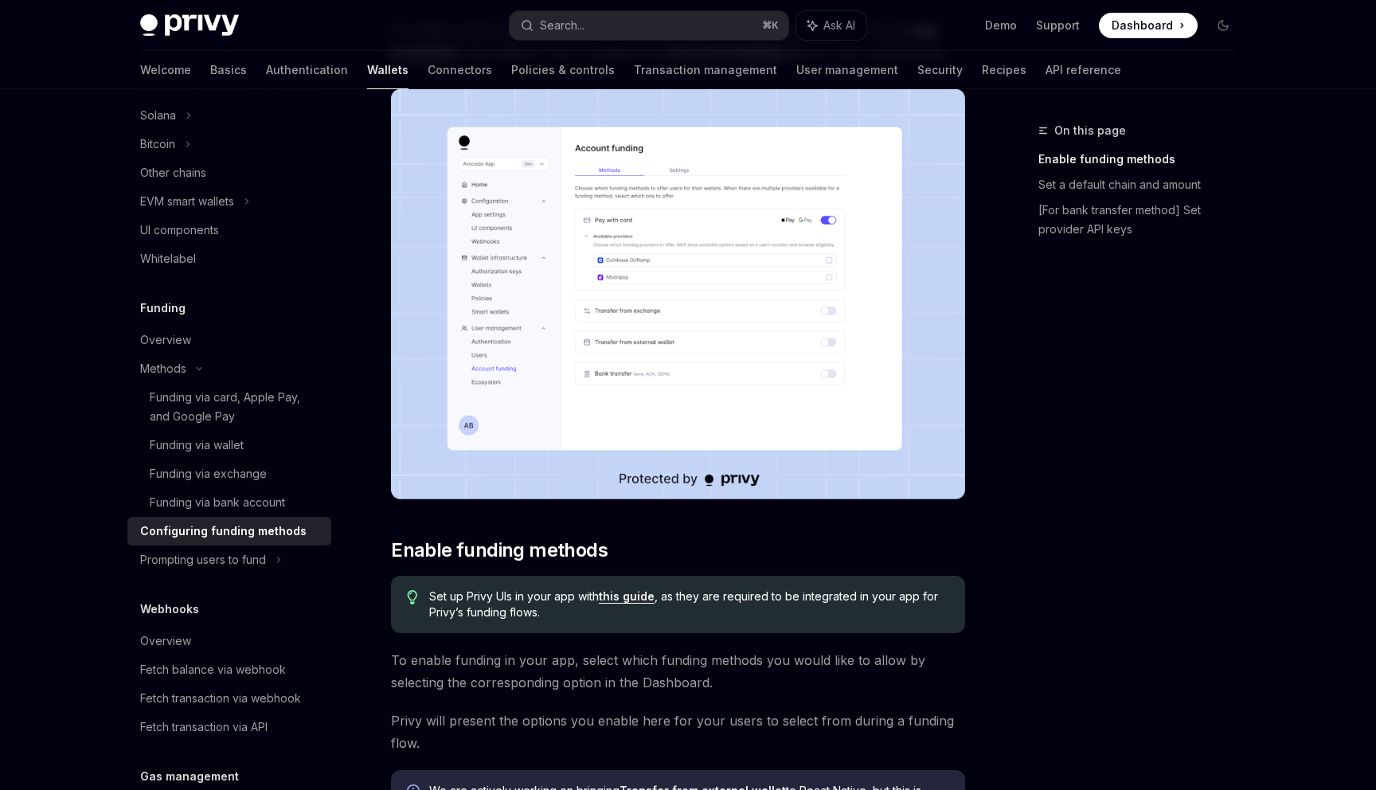
scroll to position [204, 0]
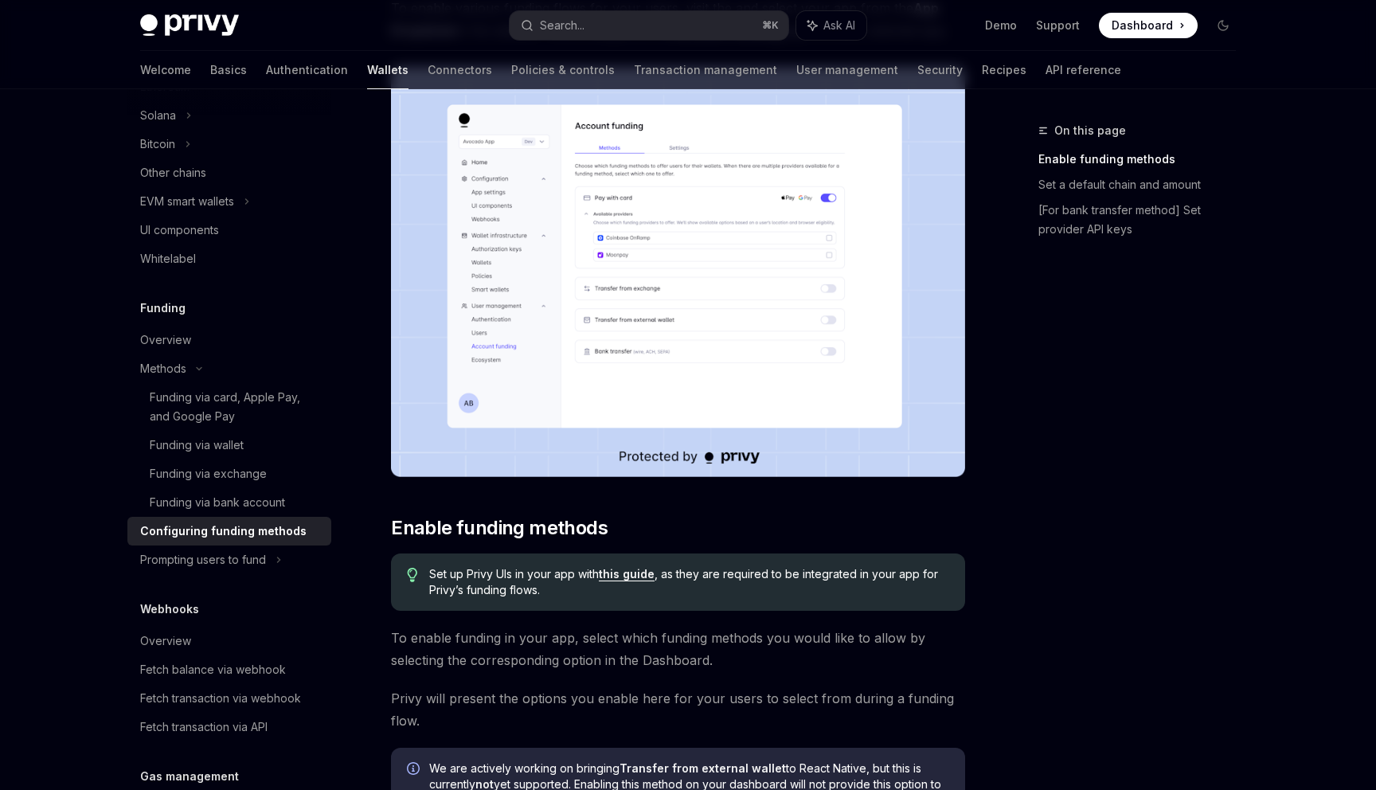
click at [628, 569] on link "this guide" at bounding box center [627, 574] width 56 height 14
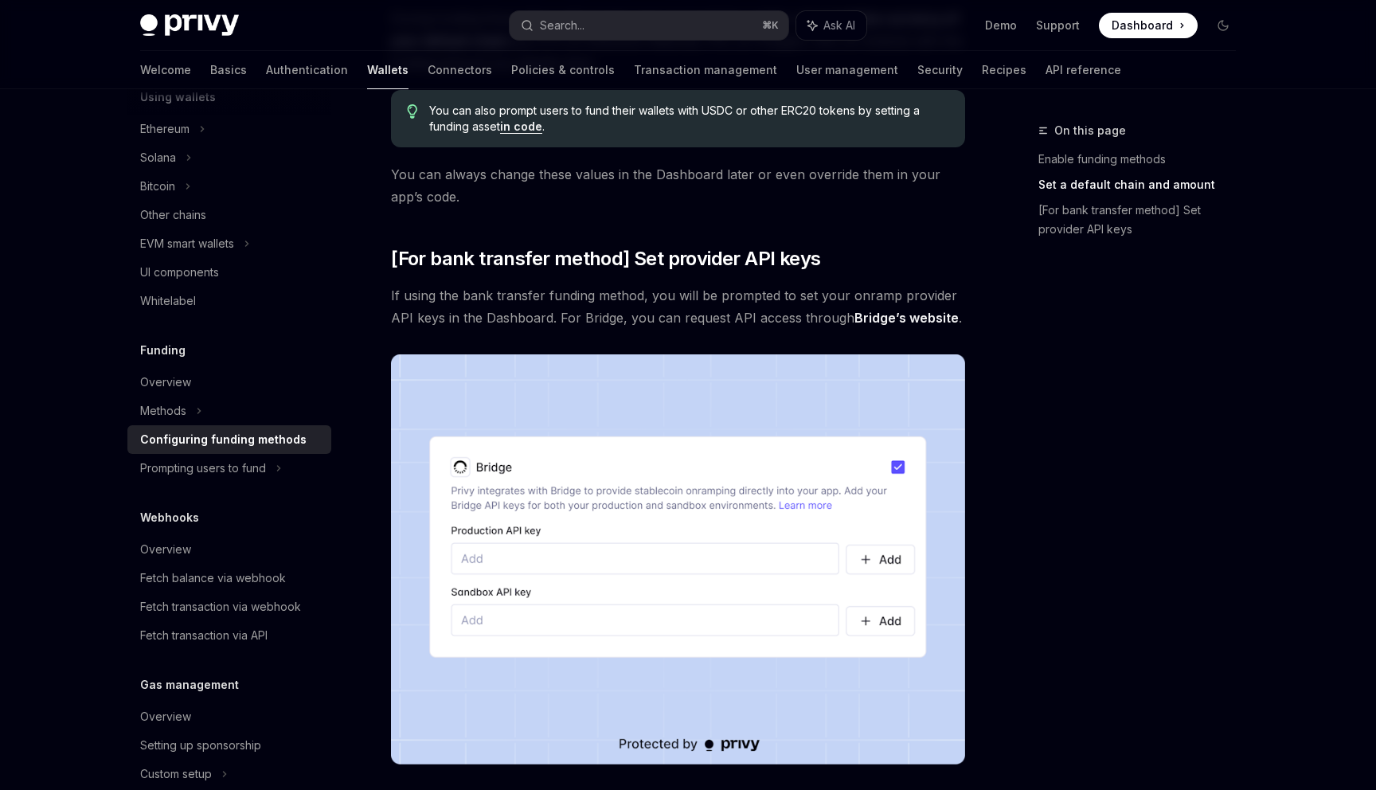
scroll to position [1200, 0]
click at [234, 477] on div "Prompting users to fund" at bounding box center [203, 468] width 126 height 19
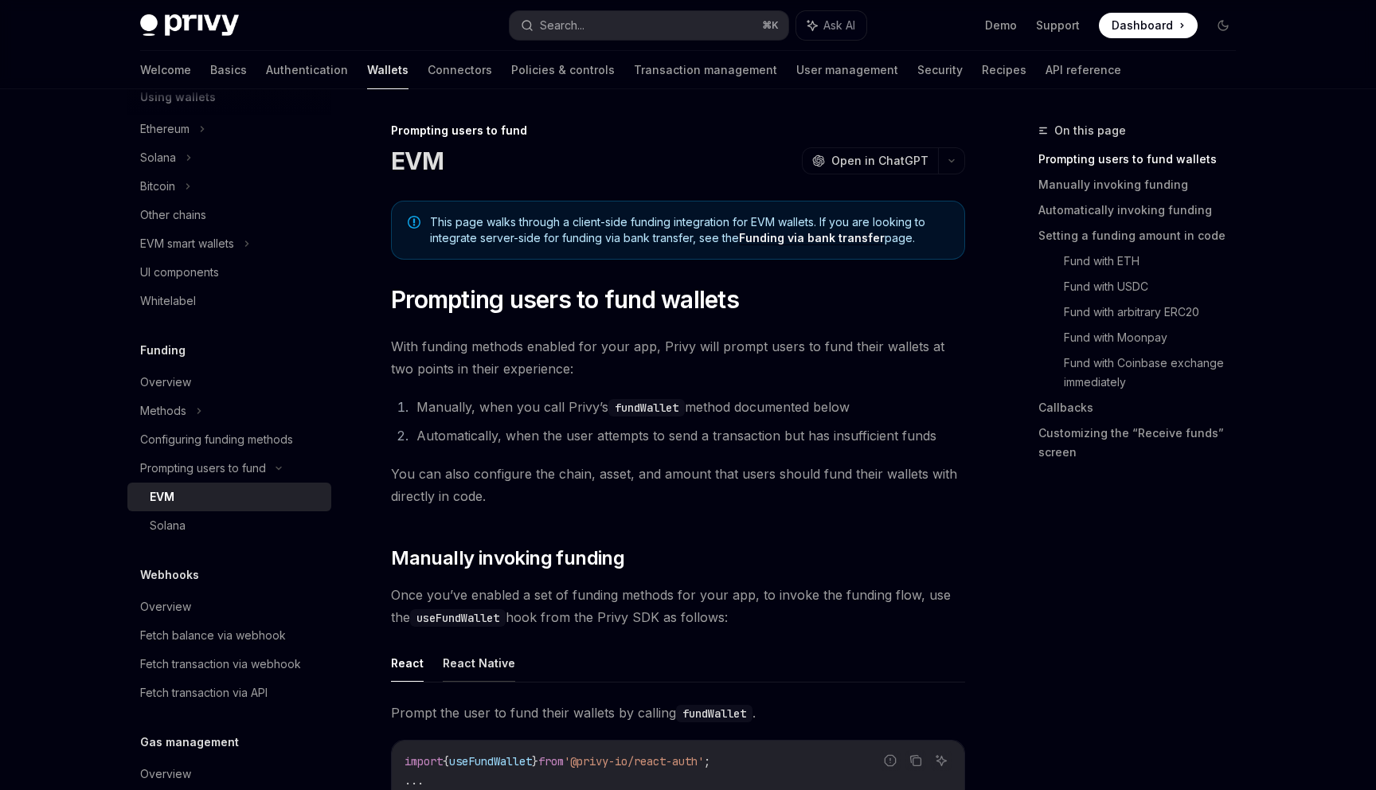
click at [476, 663] on button "React Native" at bounding box center [479, 662] width 72 height 37
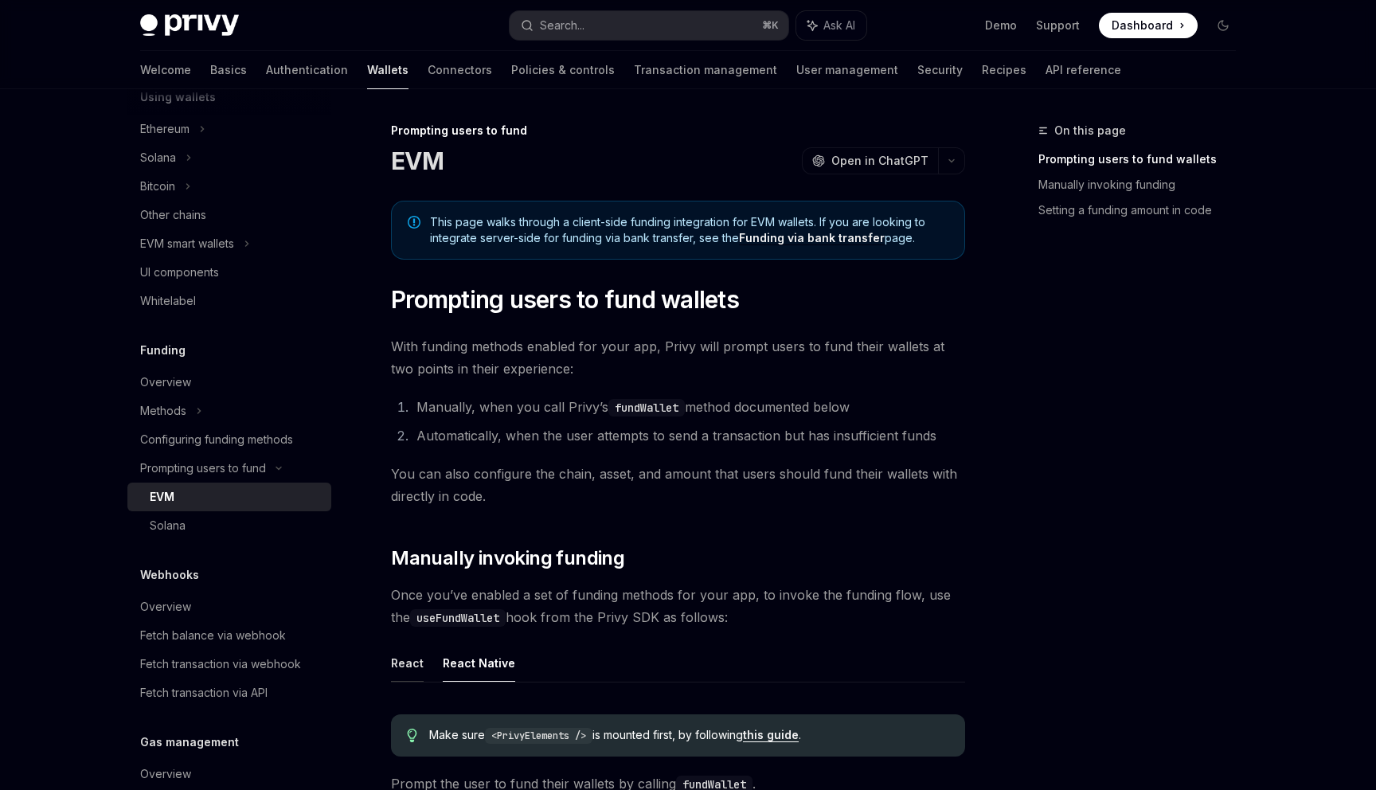
click at [395, 660] on button "React" at bounding box center [407, 662] width 33 height 37
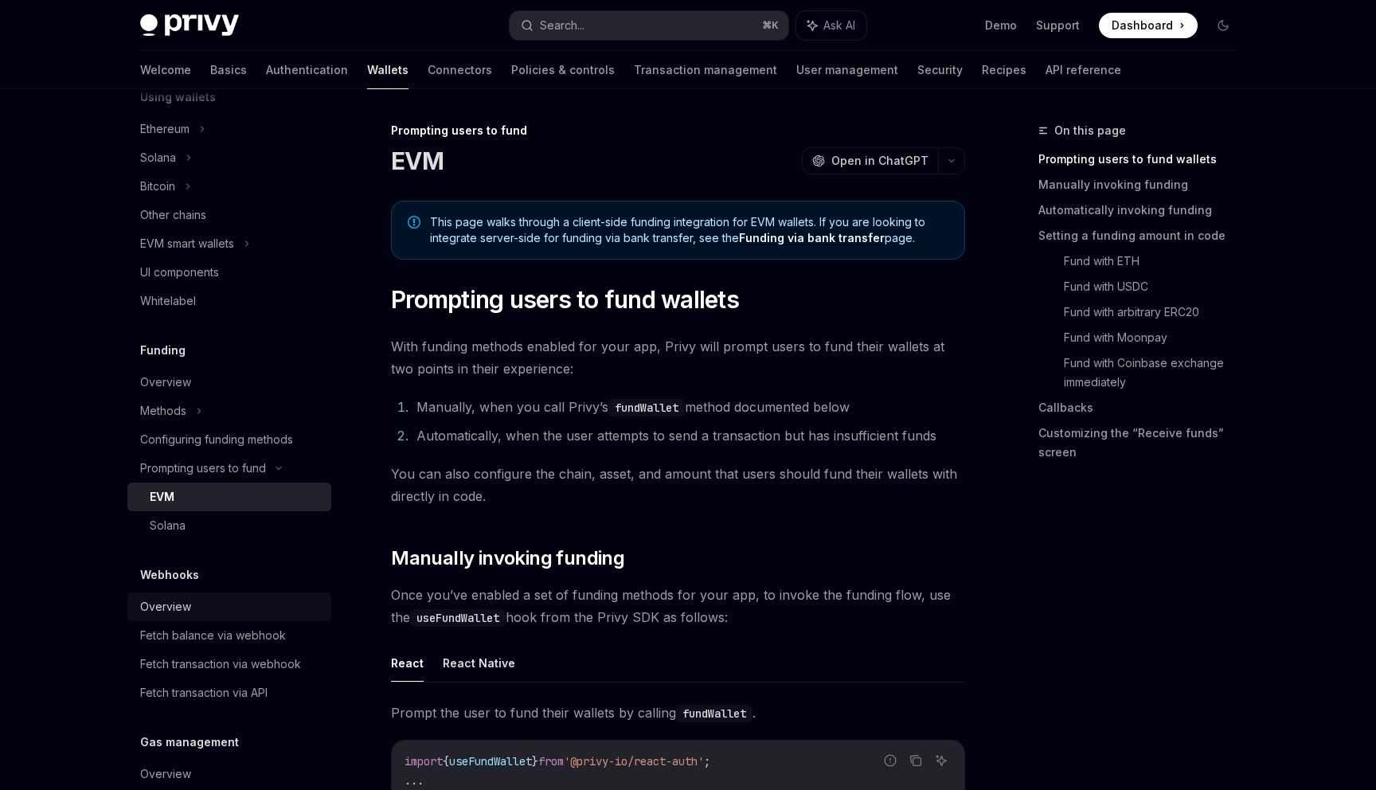
click at [207, 620] on link "Overview" at bounding box center [229, 607] width 204 height 29
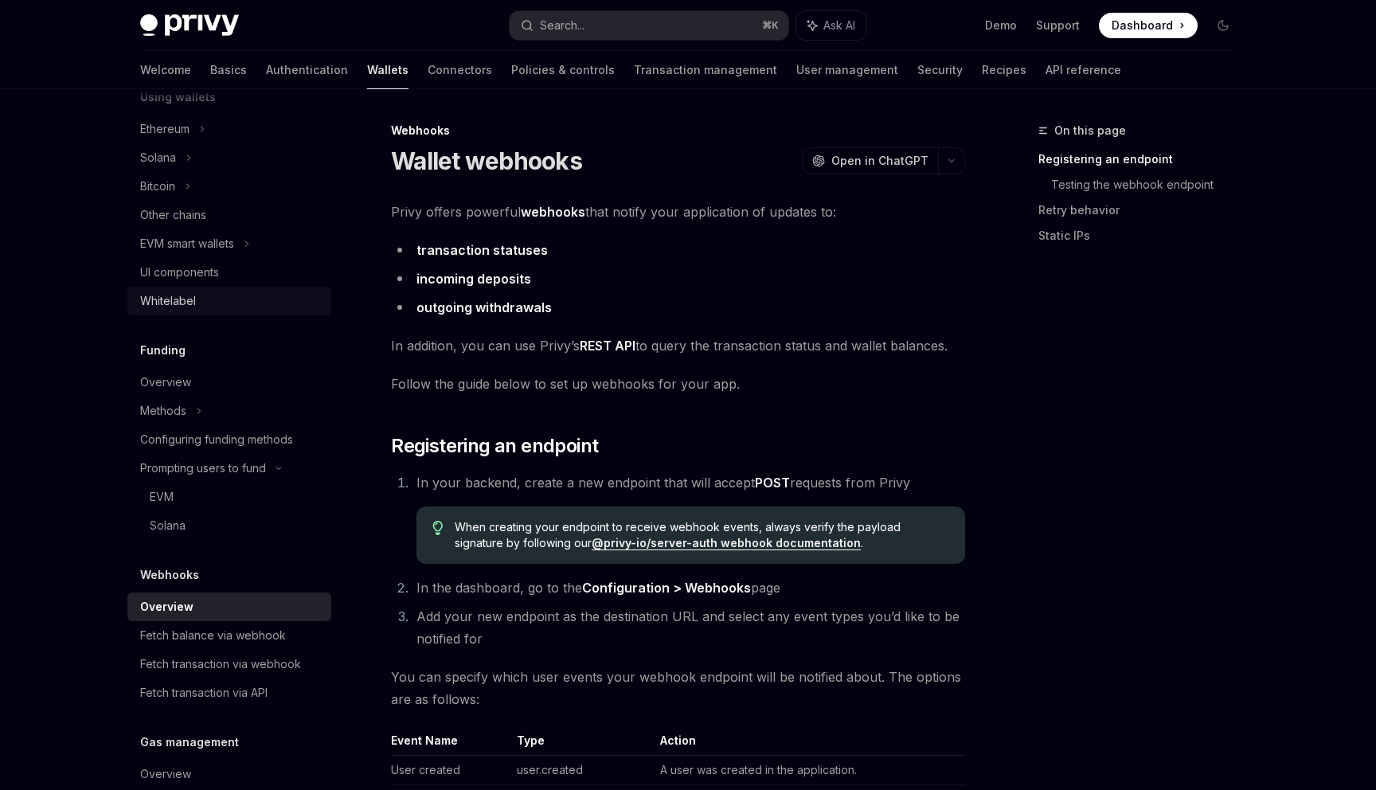
click at [215, 288] on link "Whitelabel" at bounding box center [229, 301] width 204 height 29
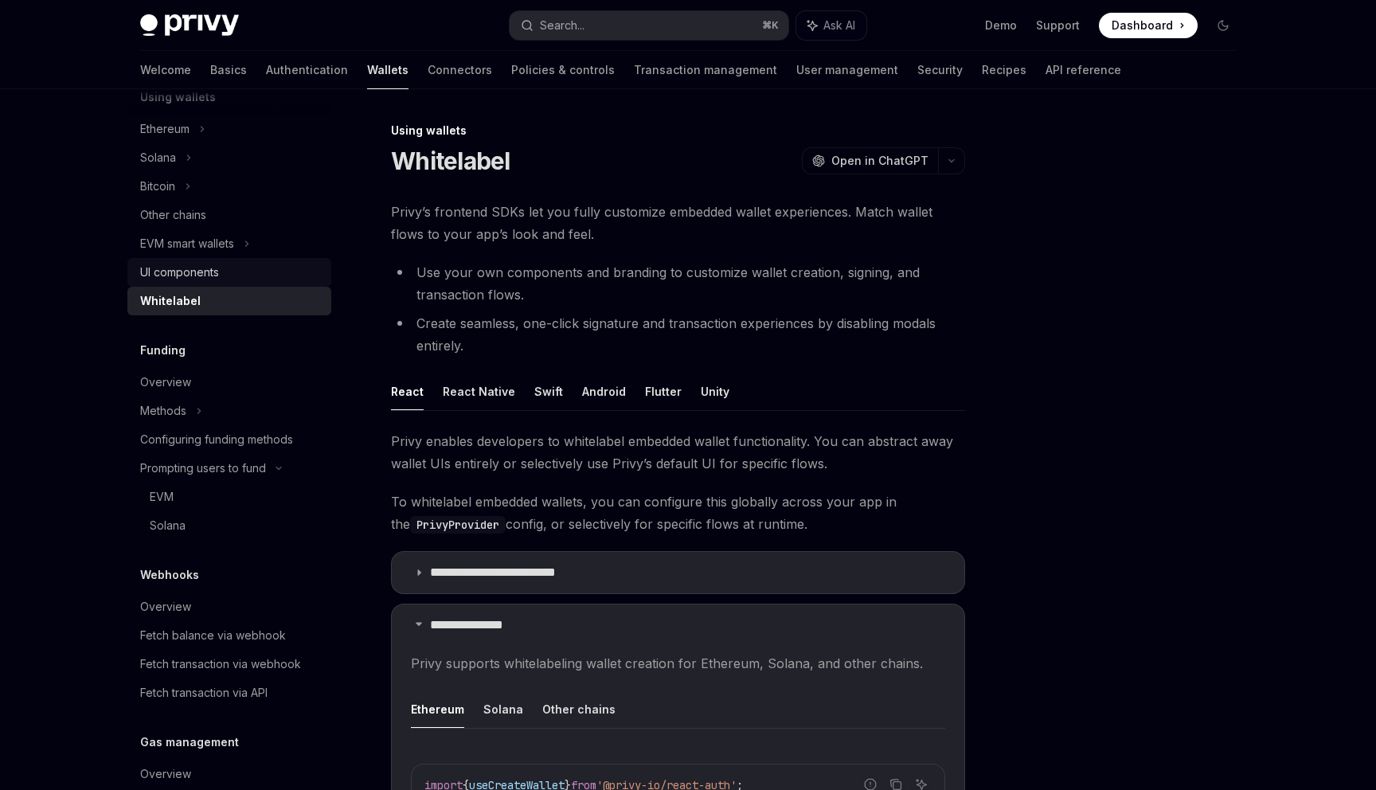
click at [218, 273] on div "UI components" at bounding box center [179, 272] width 79 height 19
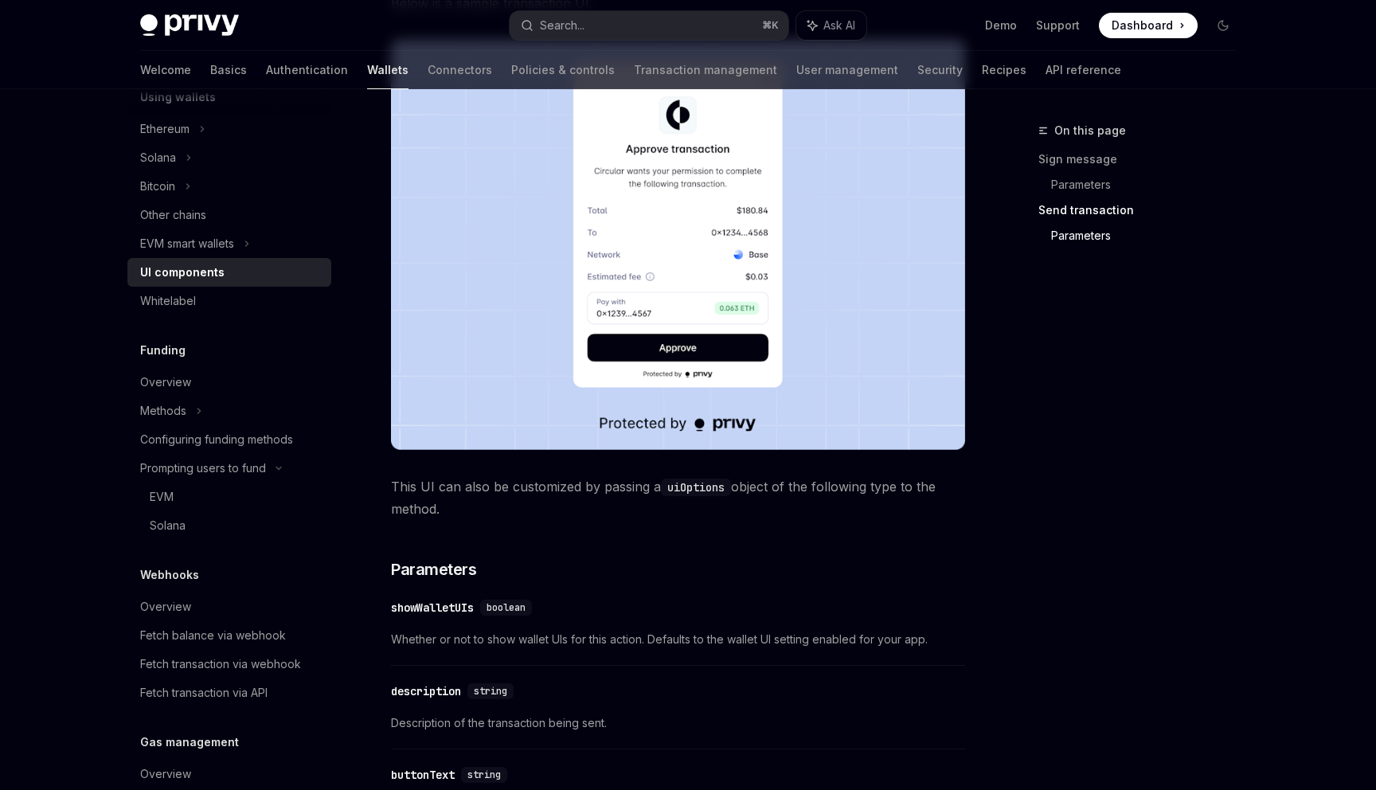
scroll to position [963, 0]
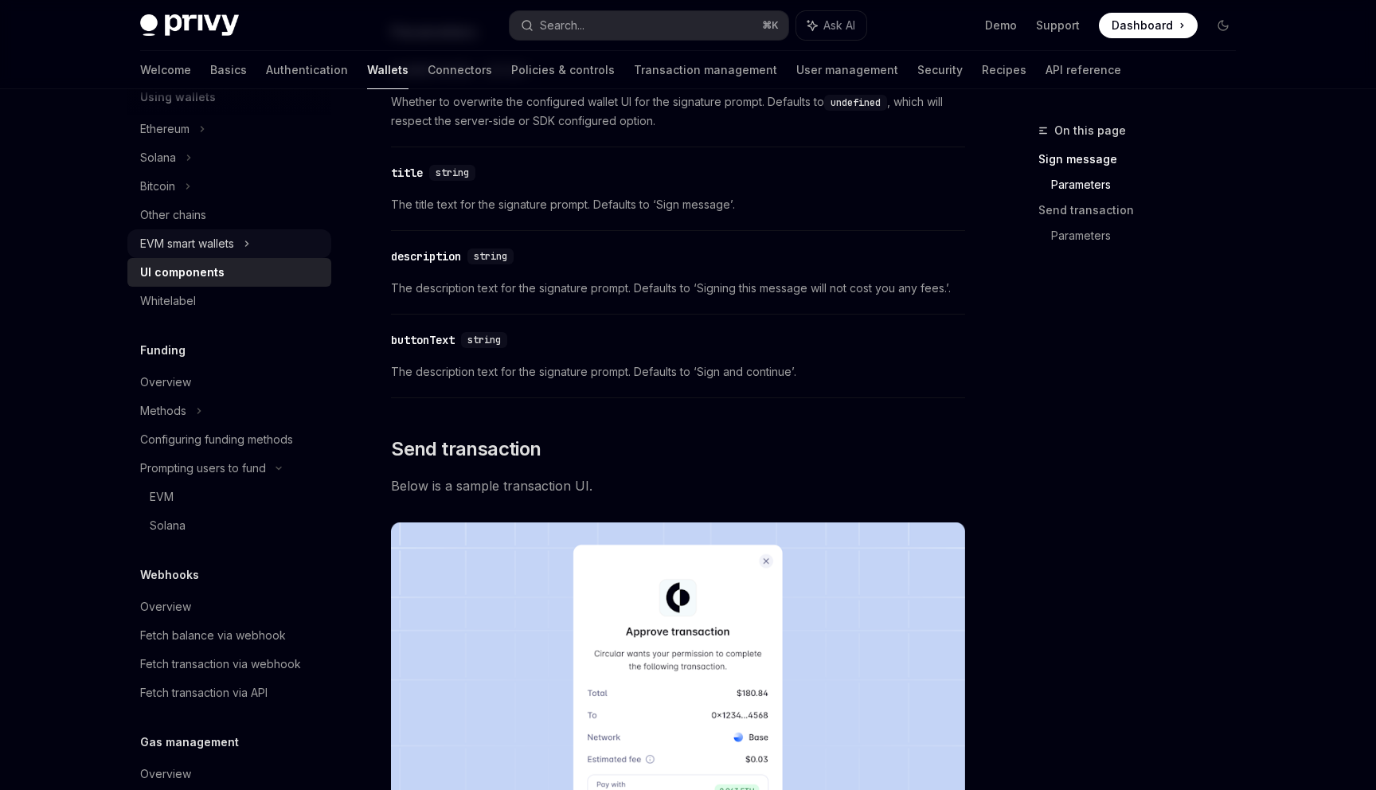
click at [234, 238] on div "EVM smart wallets" at bounding box center [187, 243] width 94 height 19
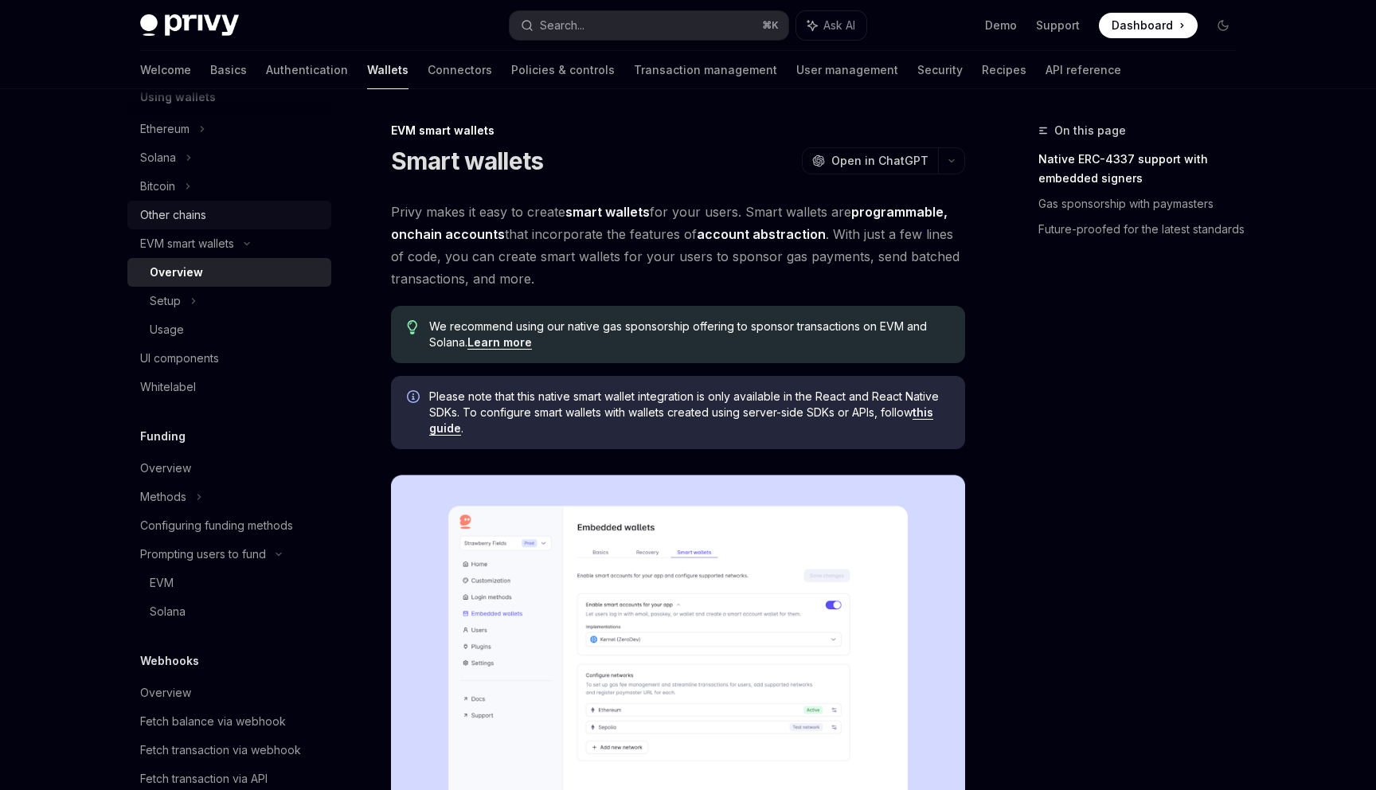
click at [244, 221] on div "Other chains" at bounding box center [231, 214] width 182 height 19
type textarea "*"
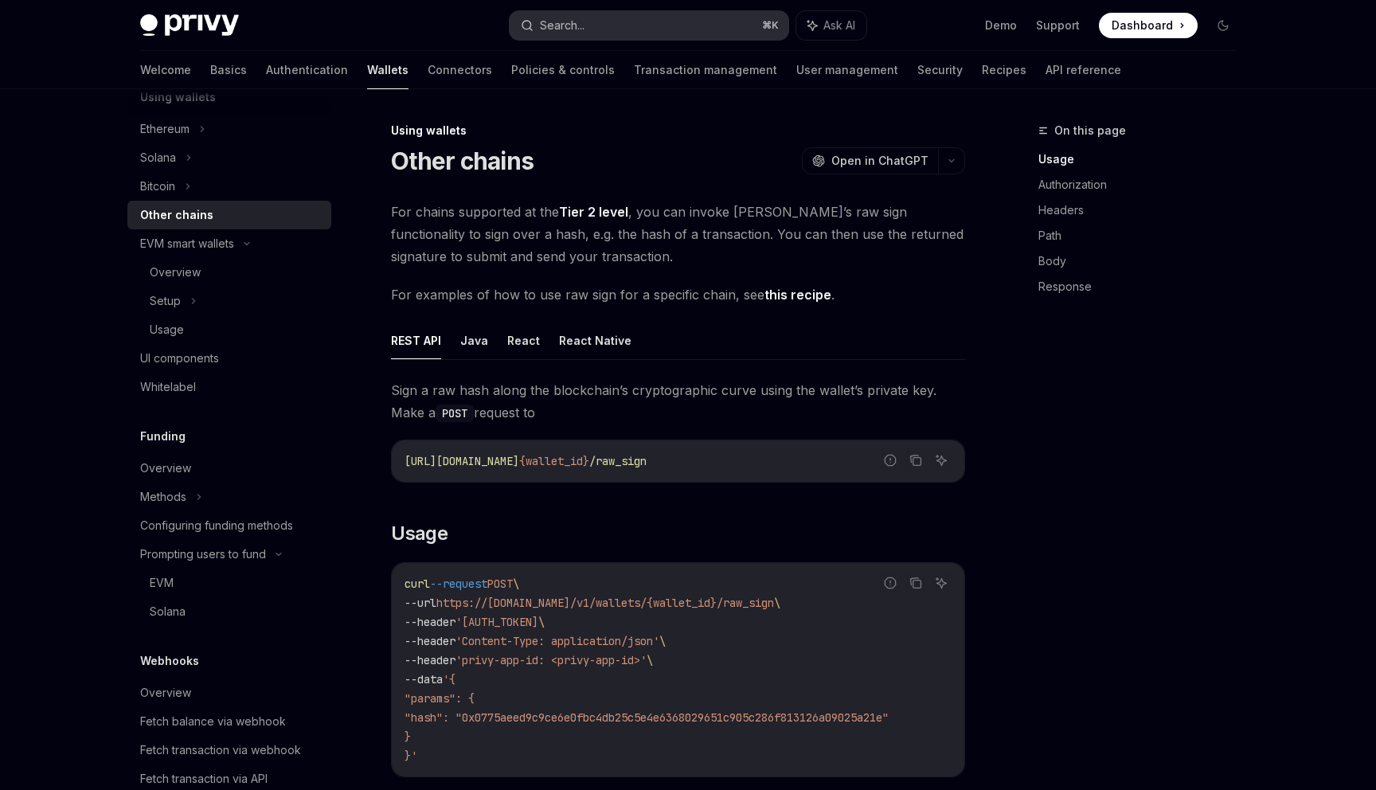
click at [602, 23] on button "Search... ⌘ K" at bounding box center [649, 25] width 279 height 29
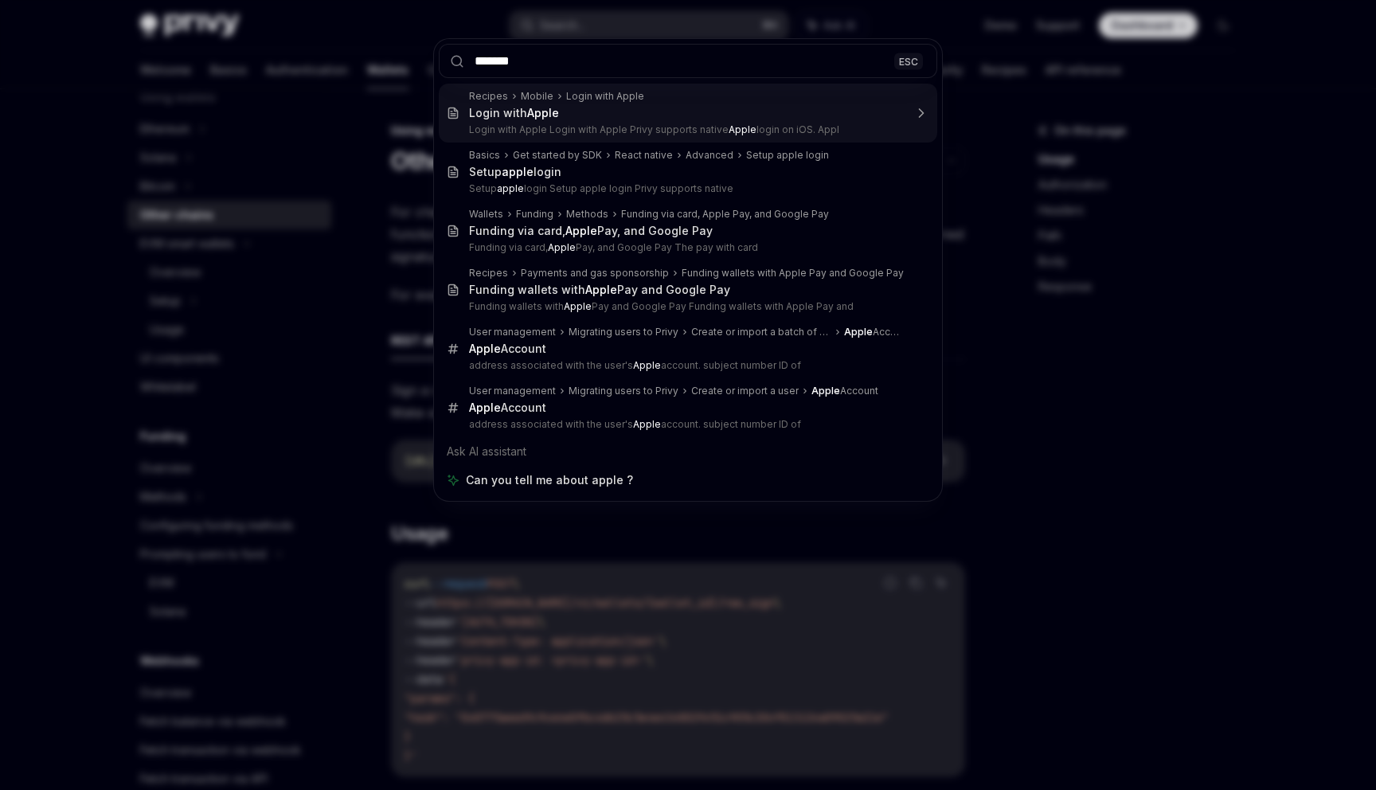
type input "********"
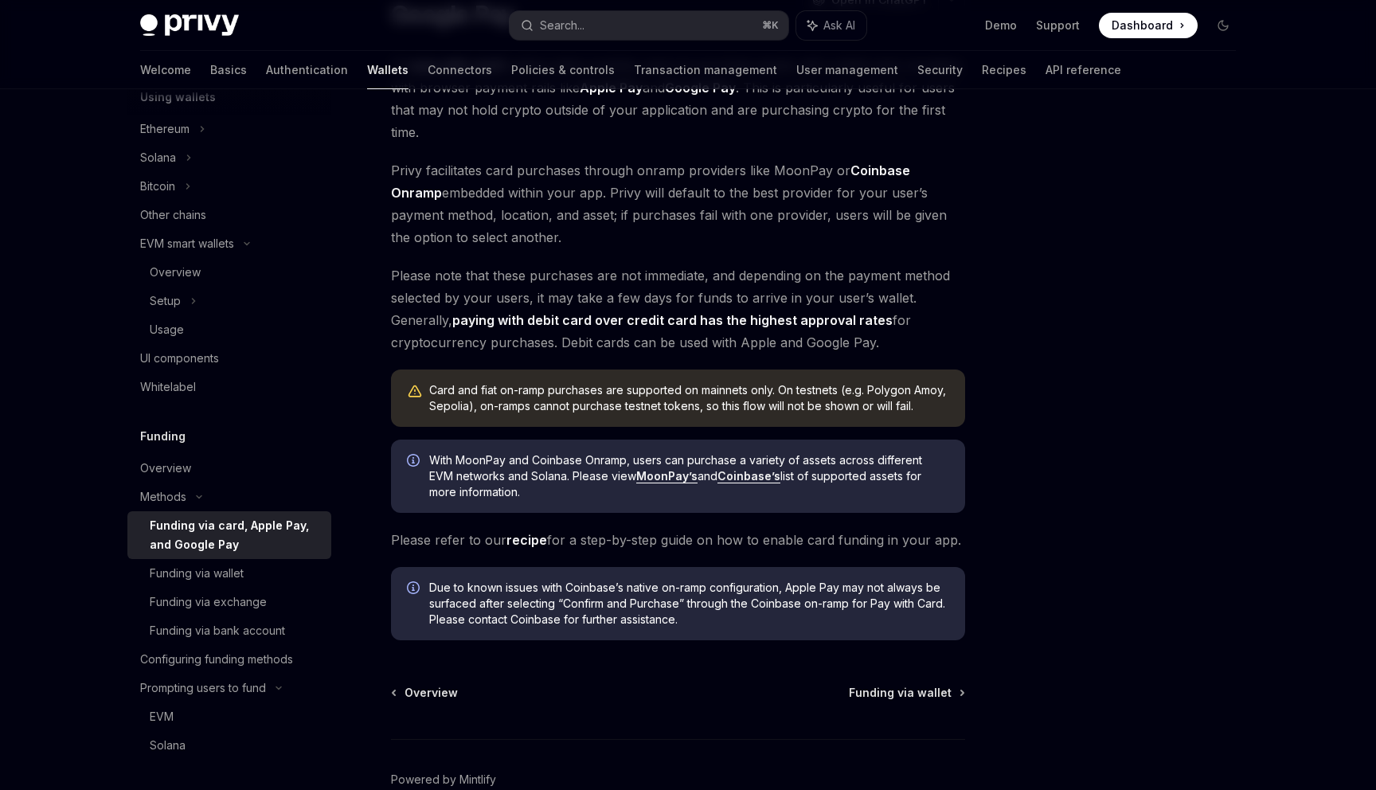
scroll to position [262, 0]
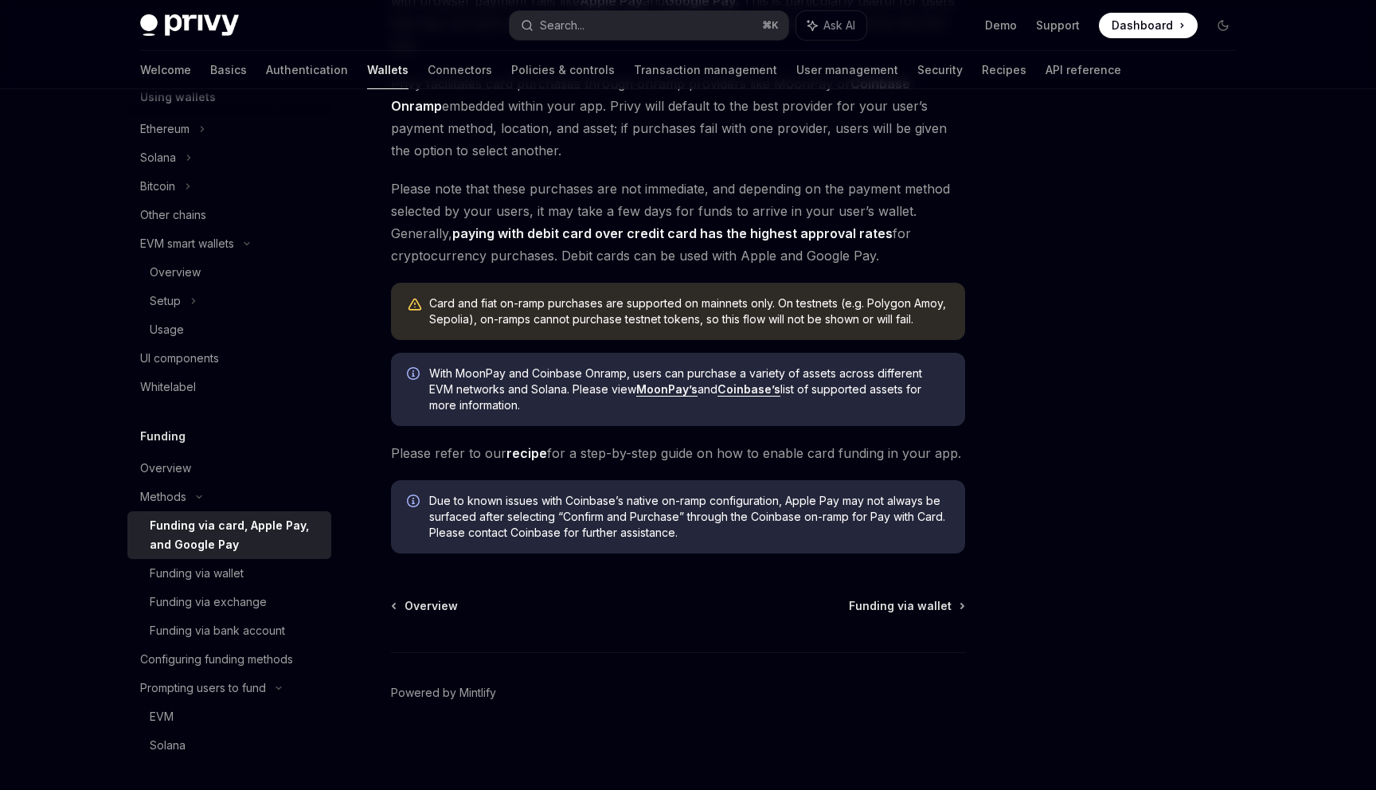
click at [658, 388] on link "MoonPay’s" at bounding box center [666, 389] width 61 height 14
click at [248, 659] on div "Configuring funding methods" at bounding box center [216, 659] width 153 height 19
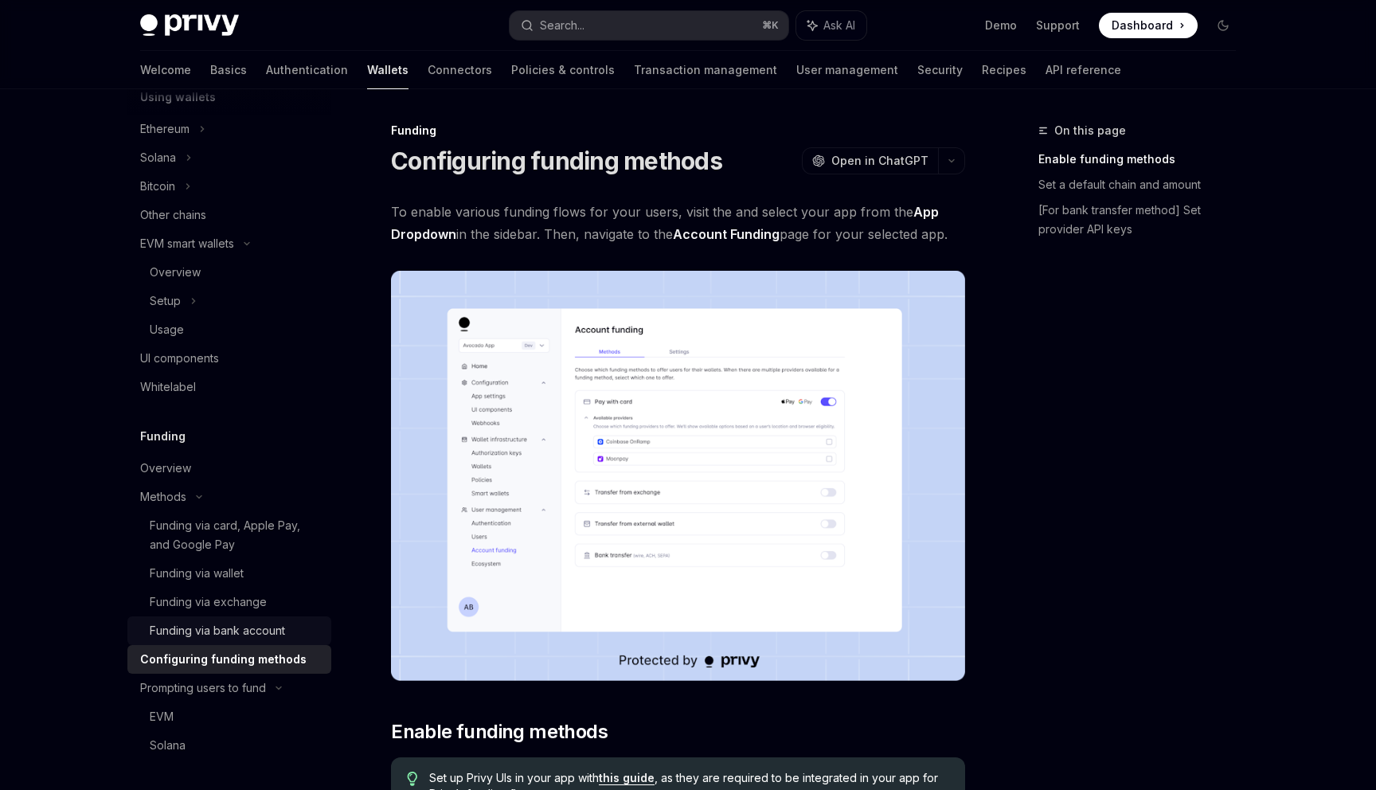
click at [240, 634] on div "Funding via bank account" at bounding box center [217, 630] width 135 height 19
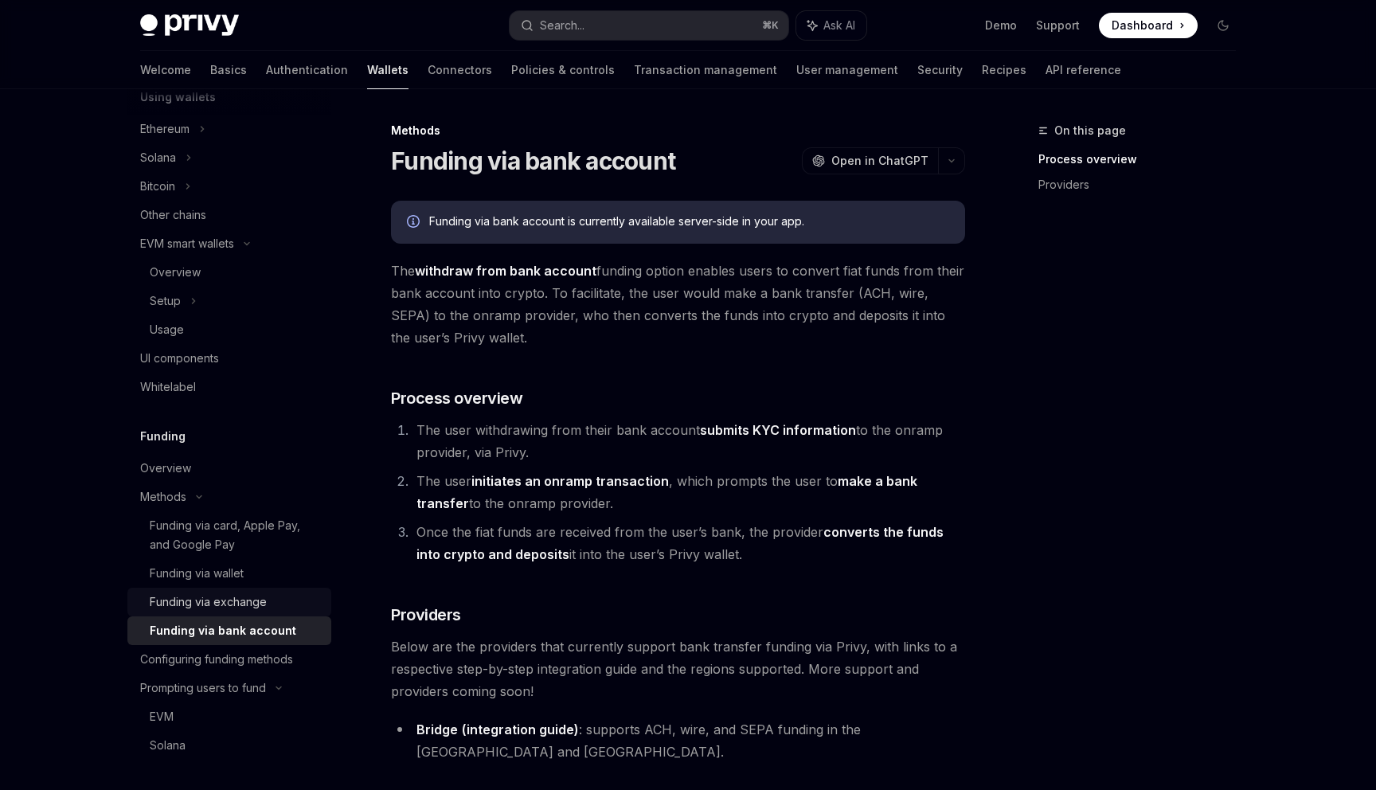
click at [239, 606] on div "Funding via exchange" at bounding box center [208, 602] width 117 height 19
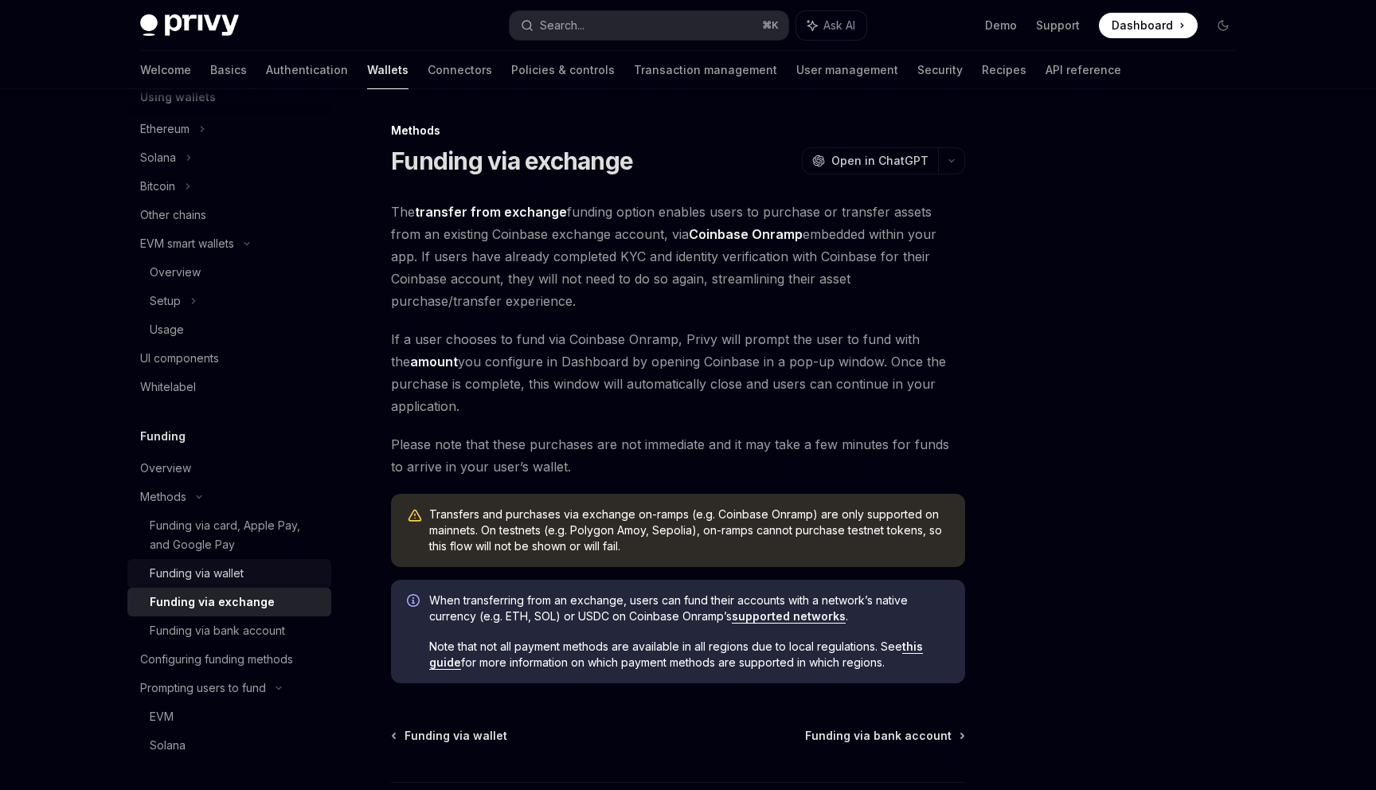
click at [175, 575] on div "Funding via wallet" at bounding box center [197, 573] width 94 height 19
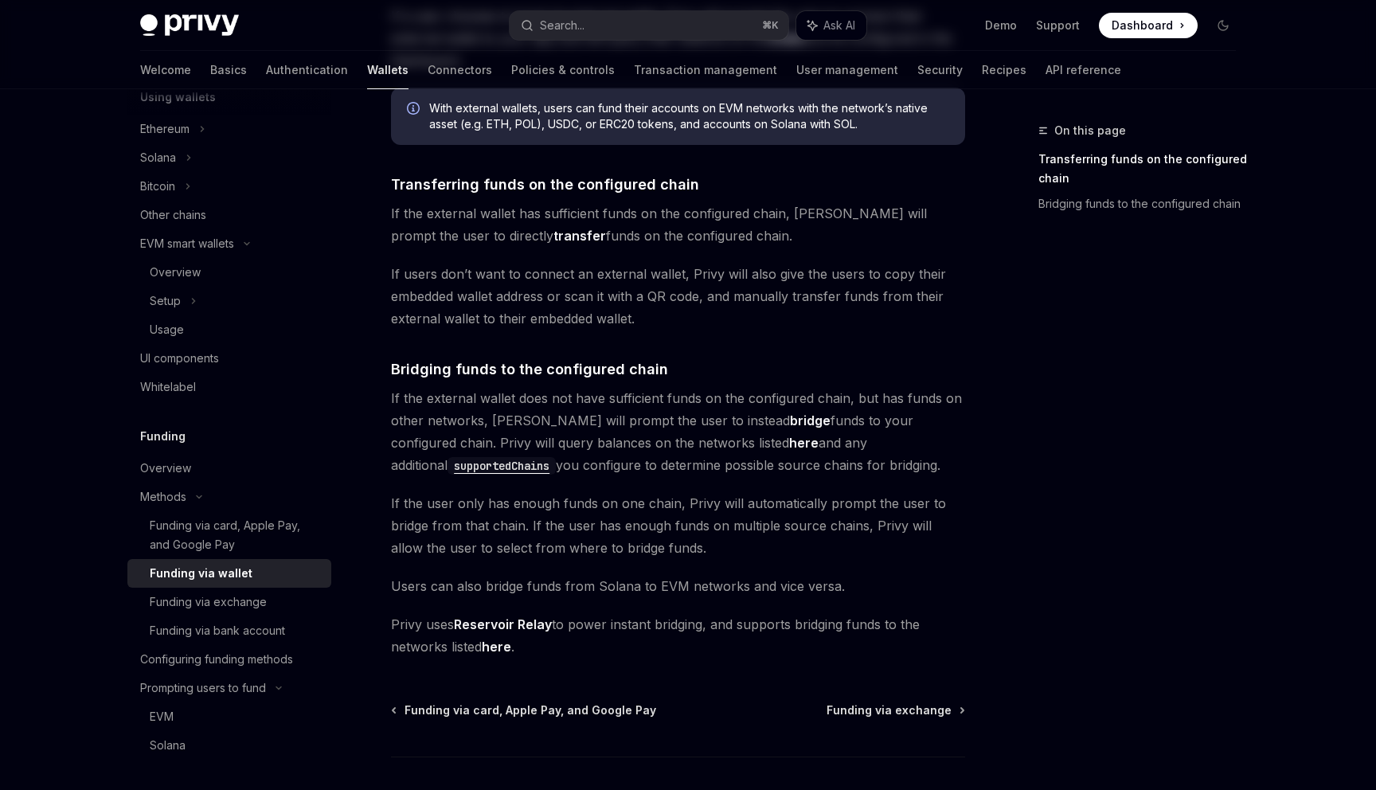
scroll to position [361, 0]
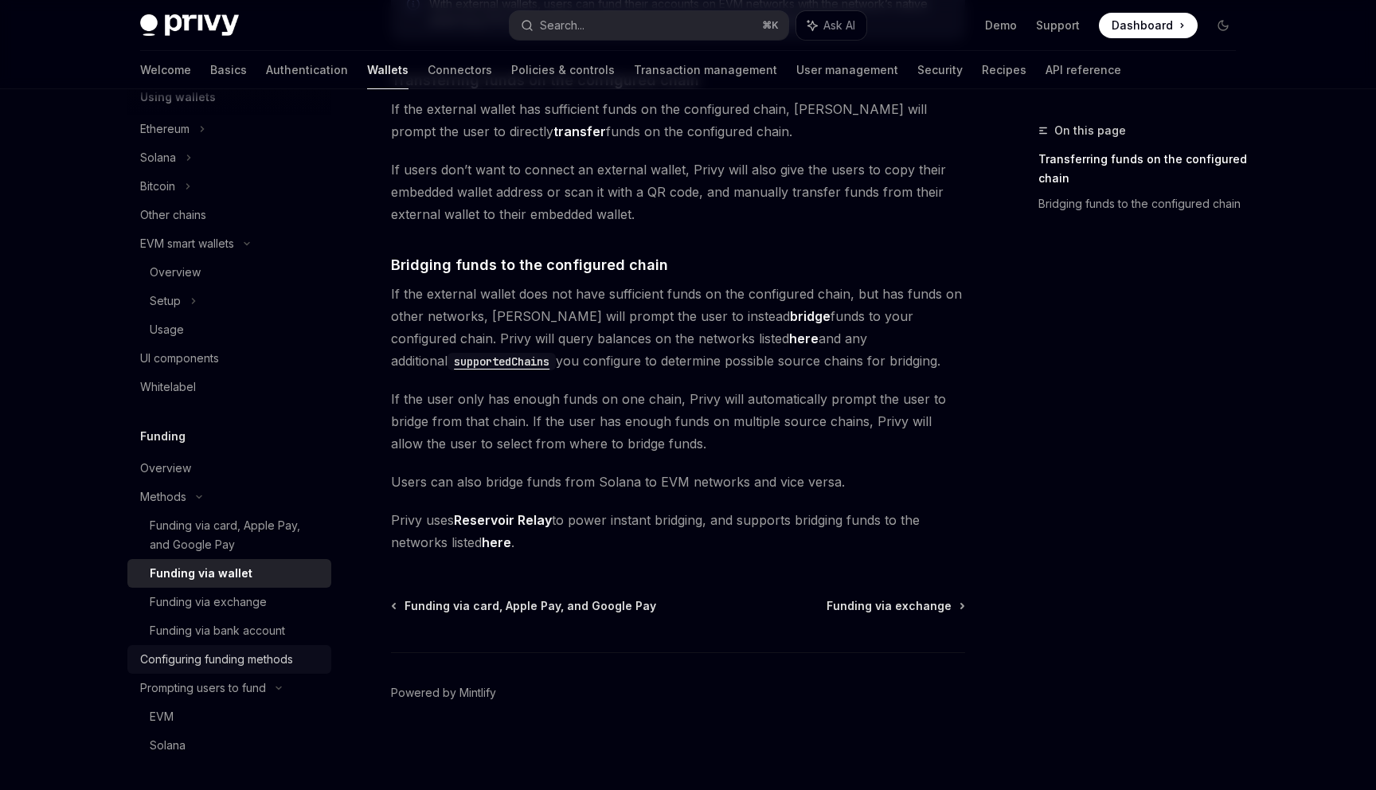
click at [196, 656] on div "Configuring funding methods" at bounding box center [216, 659] width 153 height 19
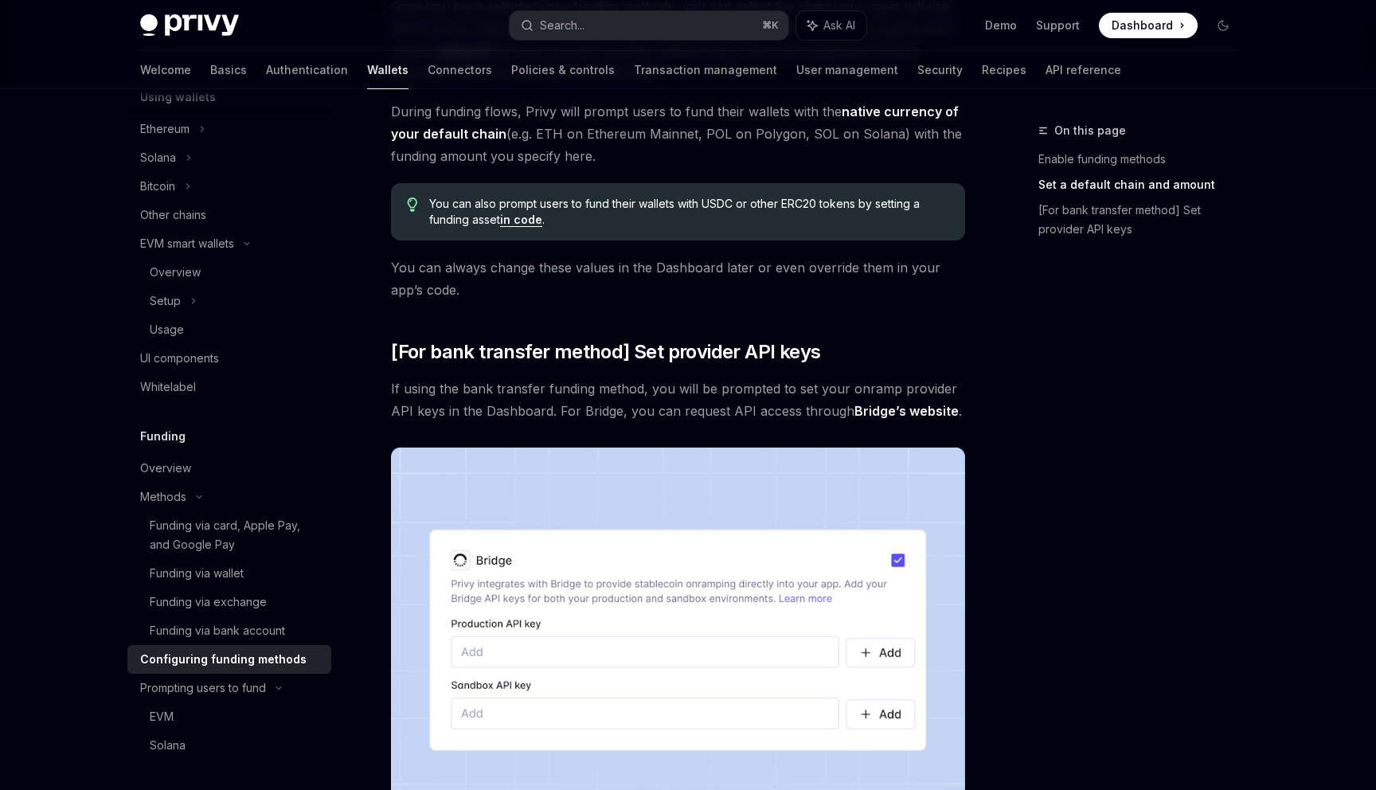
scroll to position [1187, 0]
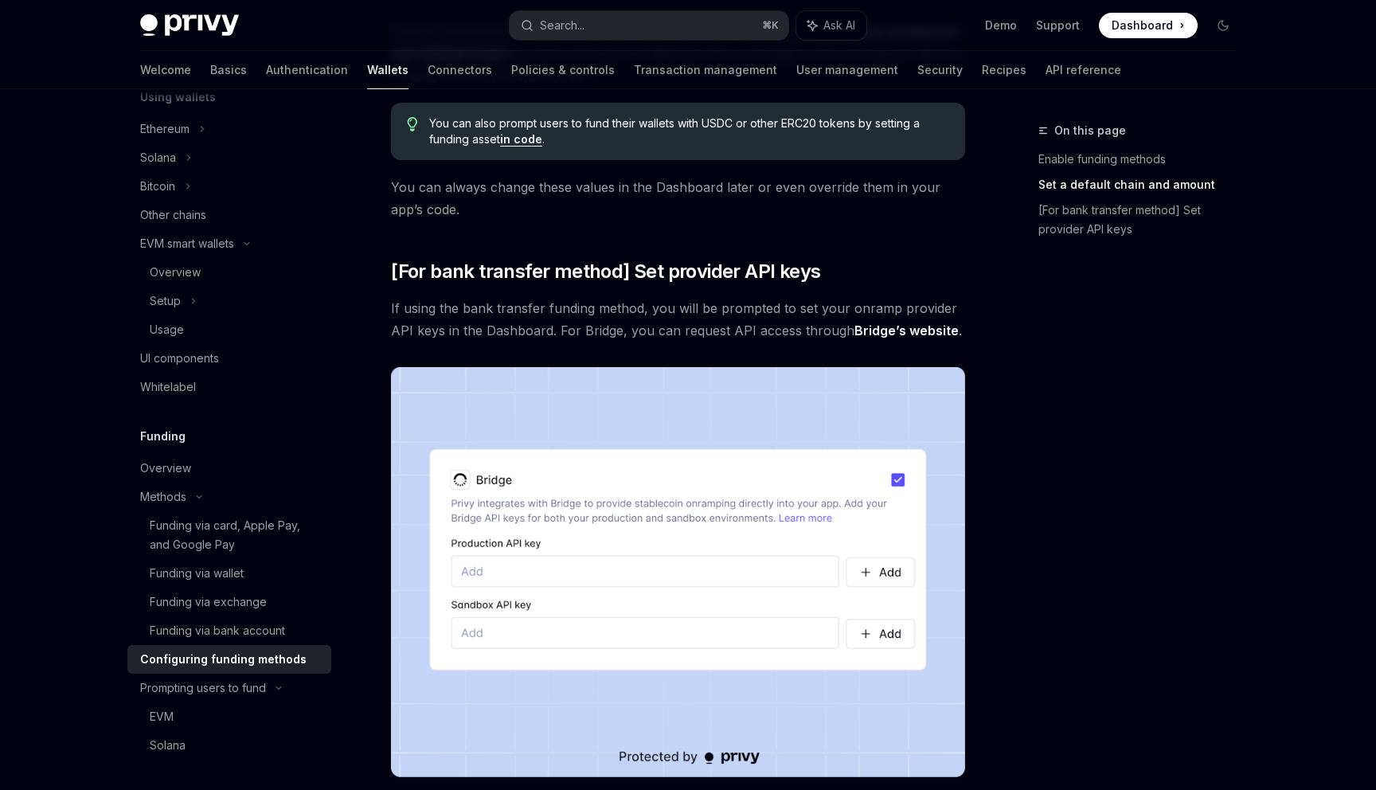
click at [508, 140] on link "in code" at bounding box center [521, 139] width 42 height 14
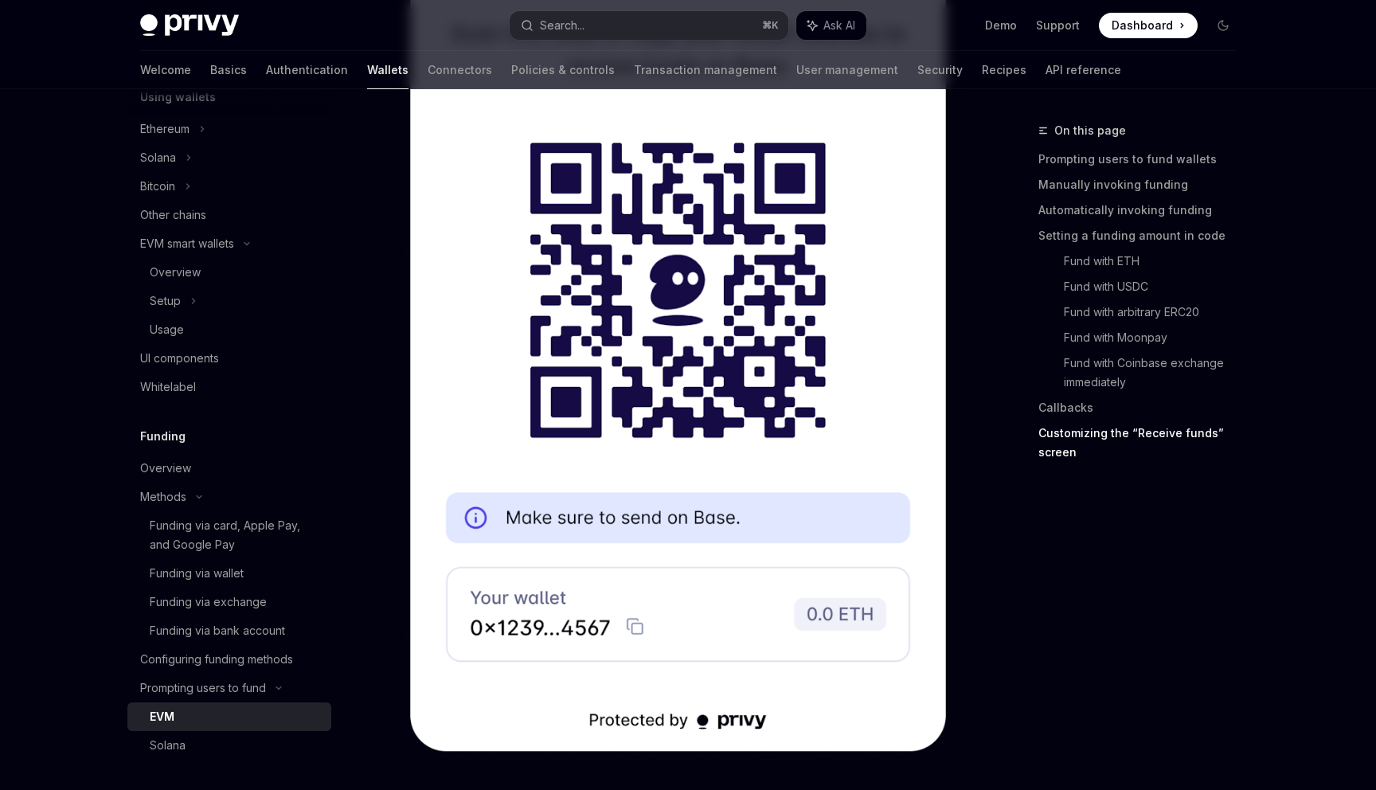
scroll to position [5160, 0]
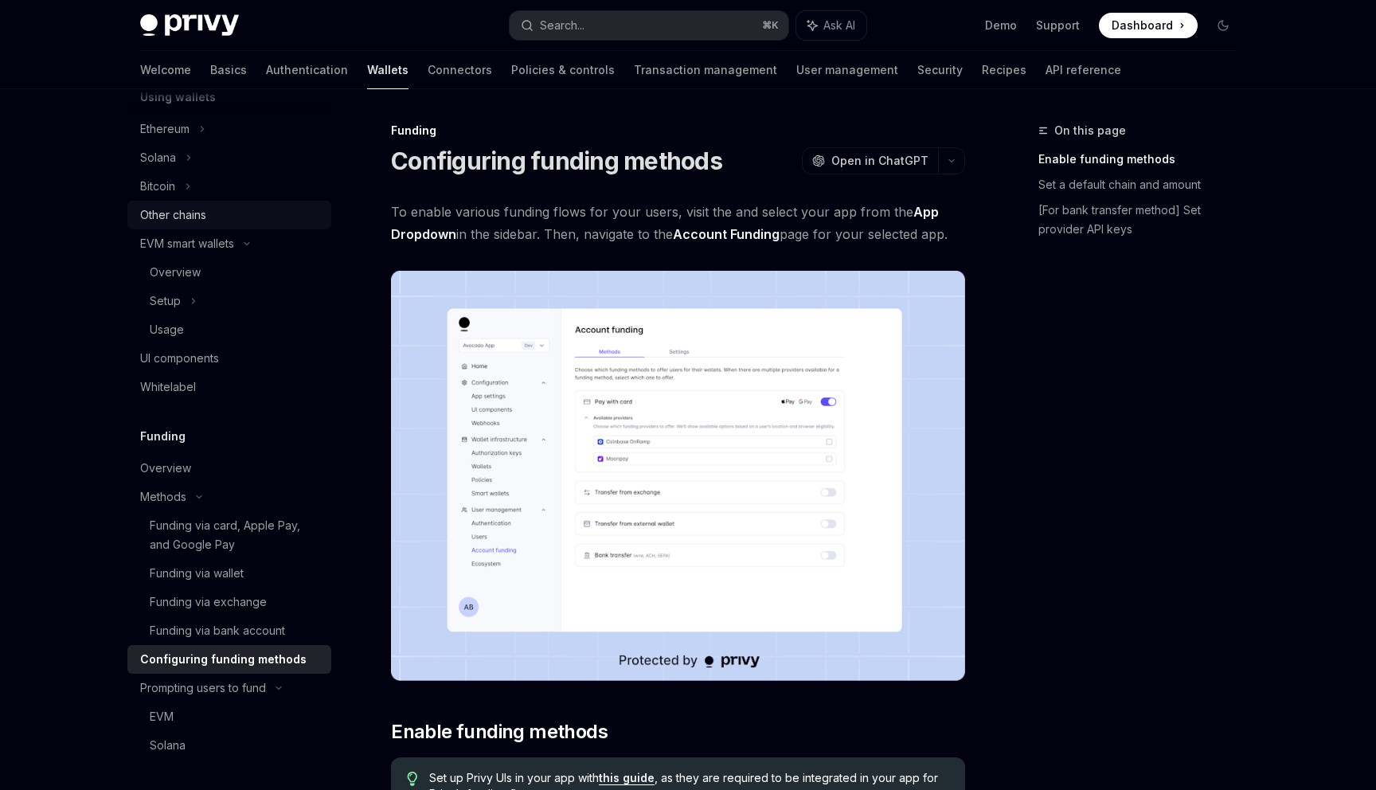
click at [217, 216] on div "Other chains" at bounding box center [231, 214] width 182 height 19
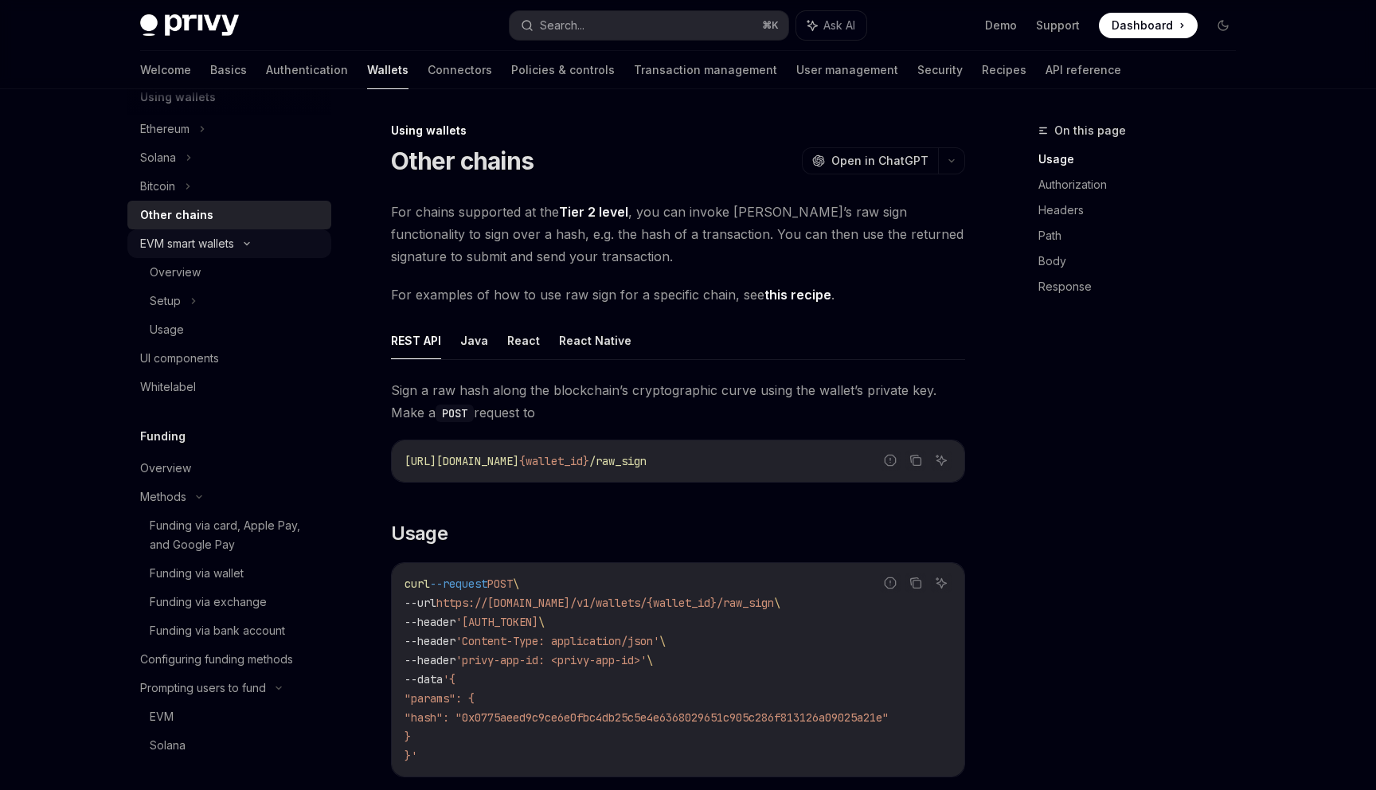
click at [206, 245] on div "EVM smart wallets" at bounding box center [187, 243] width 94 height 19
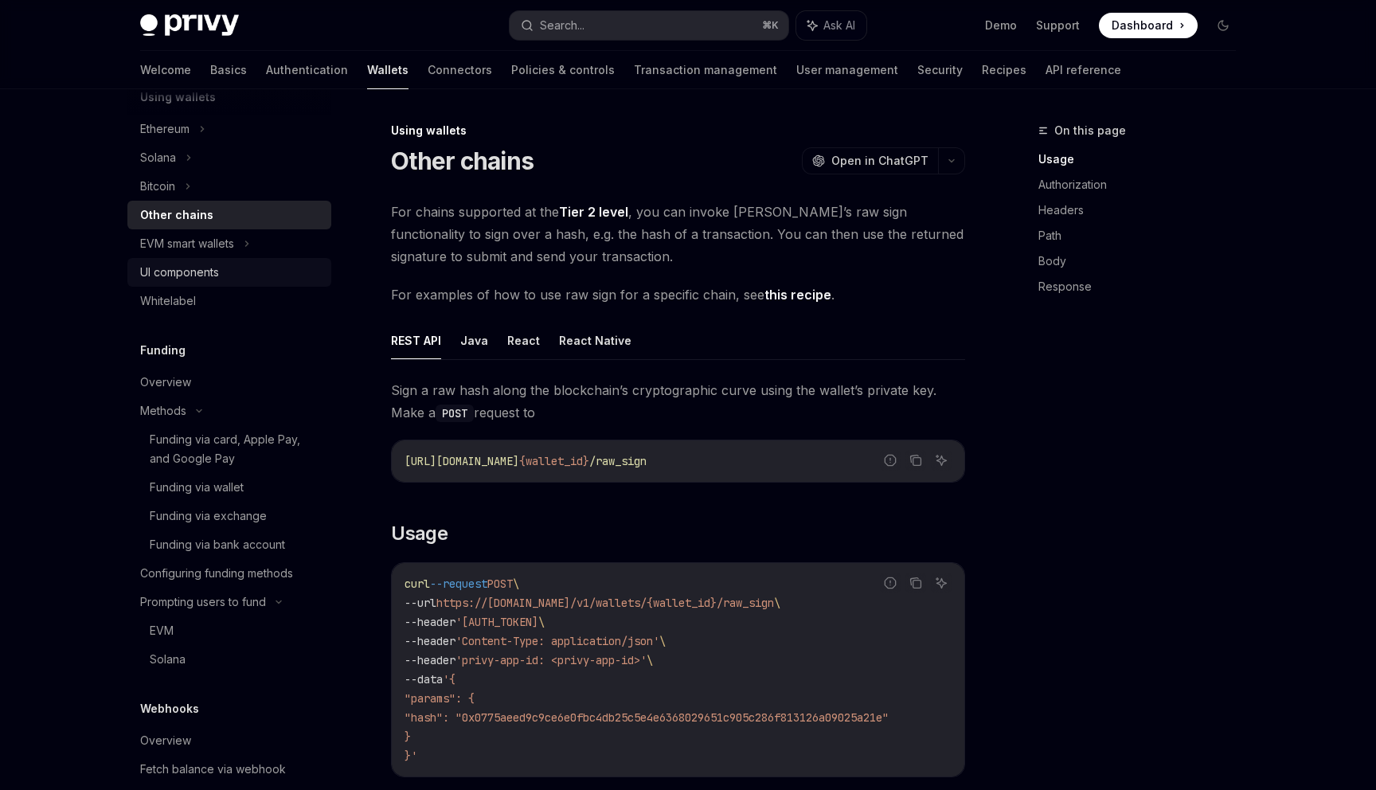
click at [183, 272] on div "UI components" at bounding box center [179, 272] width 79 height 19
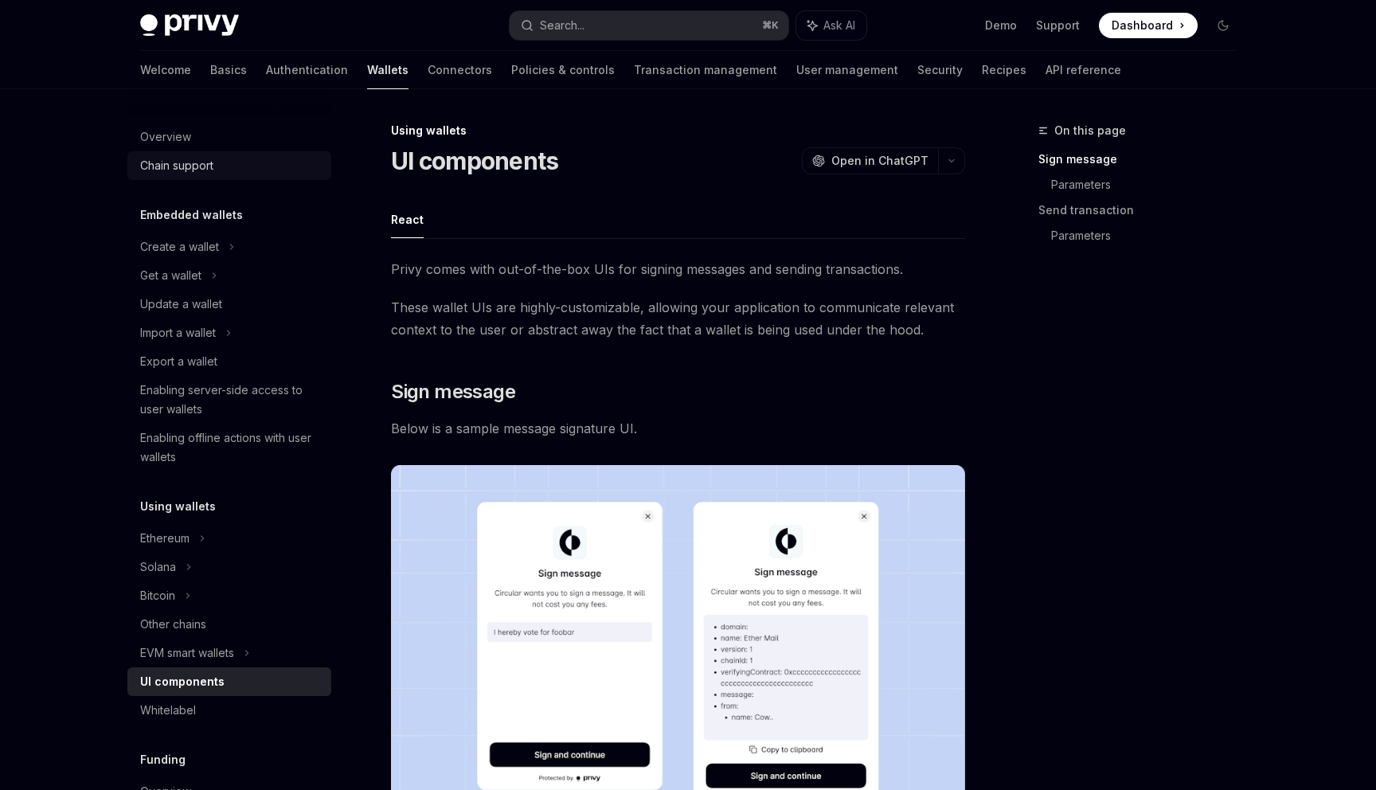
click at [179, 171] on div "Chain support" at bounding box center [176, 165] width 73 height 19
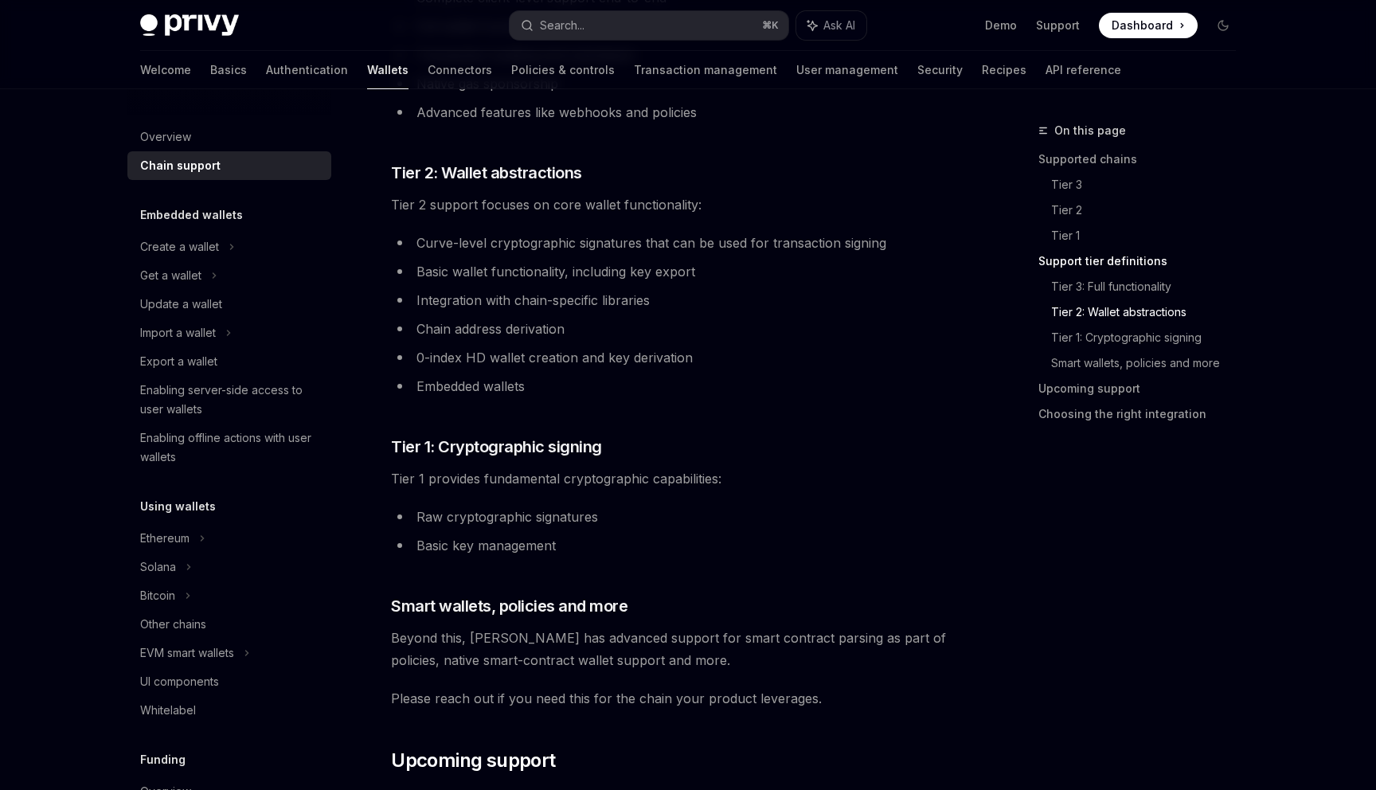
scroll to position [1113, 0]
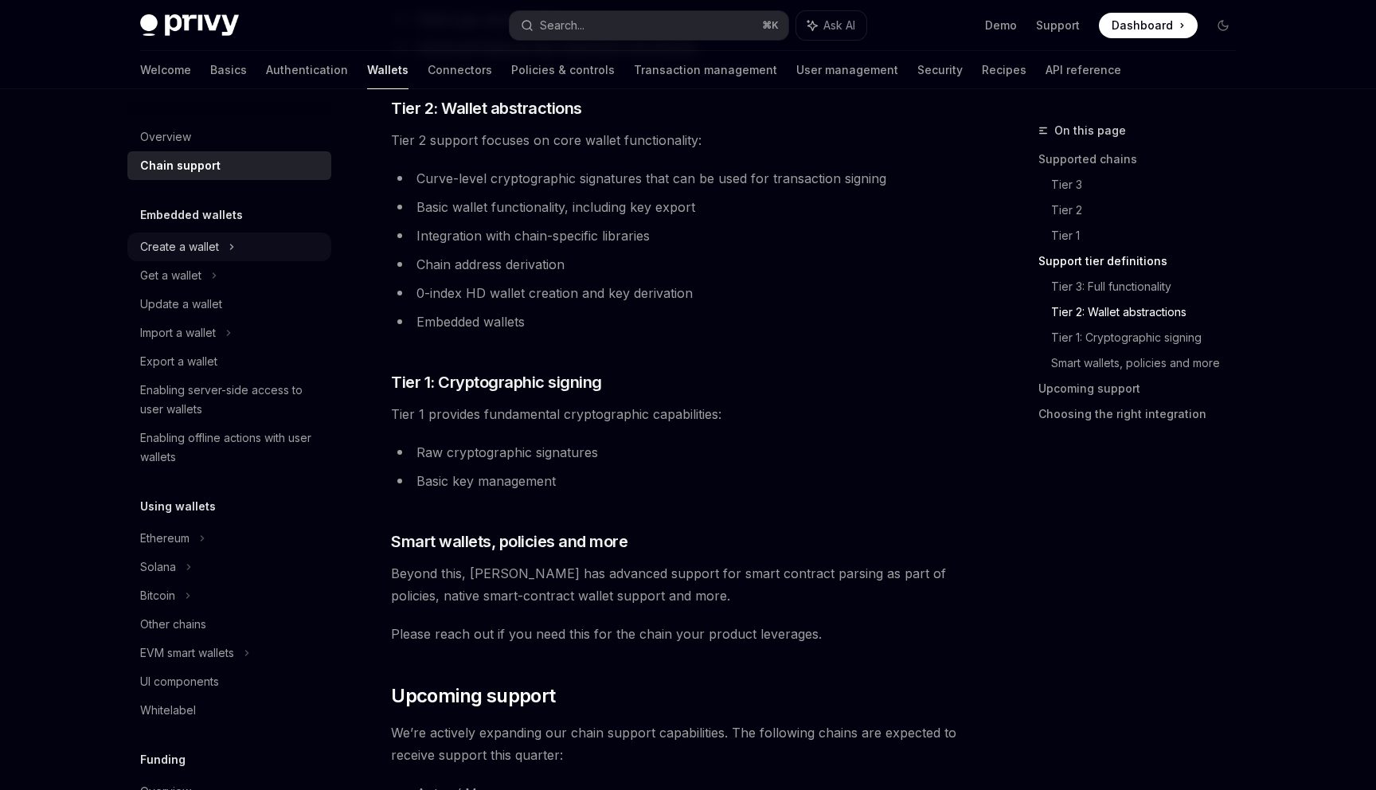
click at [273, 258] on div "Create a wallet" at bounding box center [229, 247] width 204 height 29
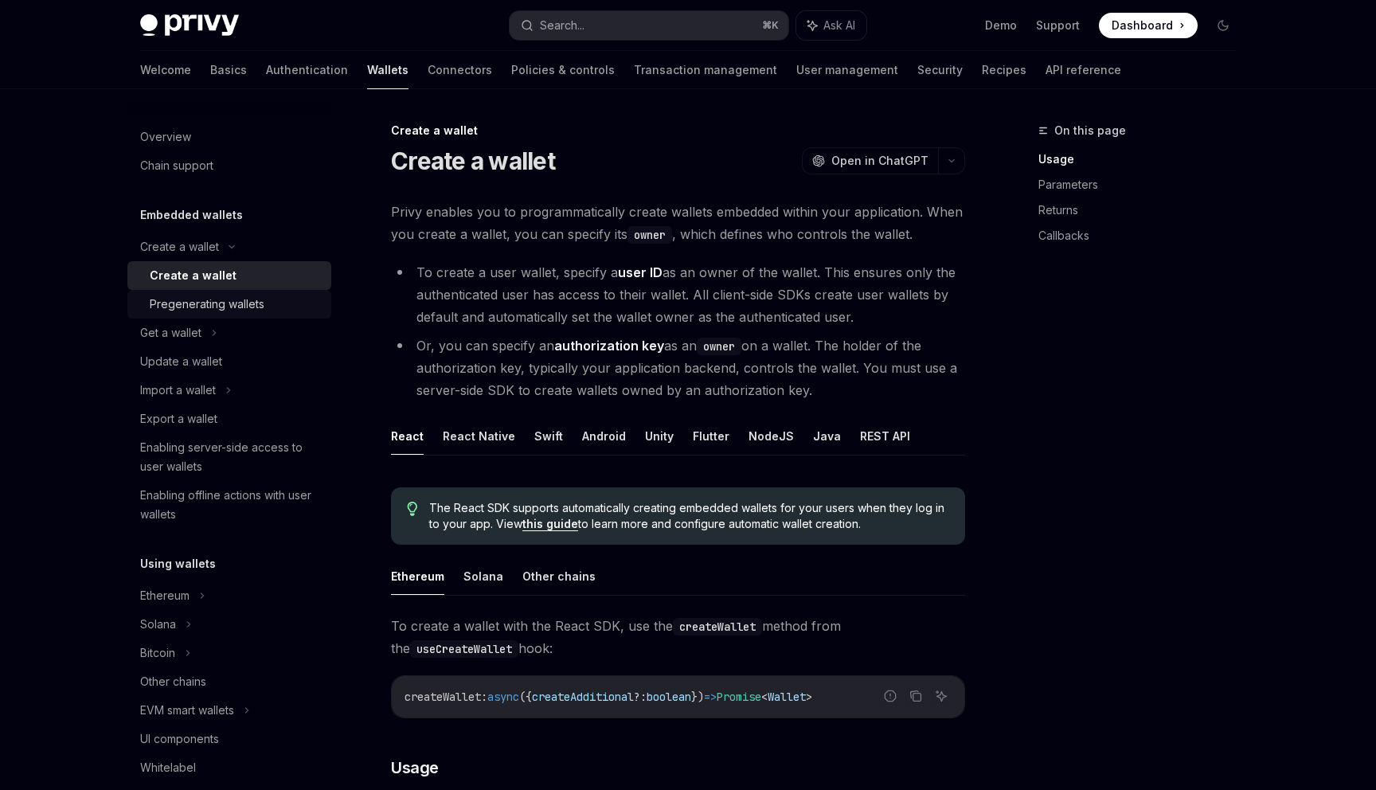
click at [245, 304] on div "Pregenerating wallets" at bounding box center [207, 304] width 115 height 19
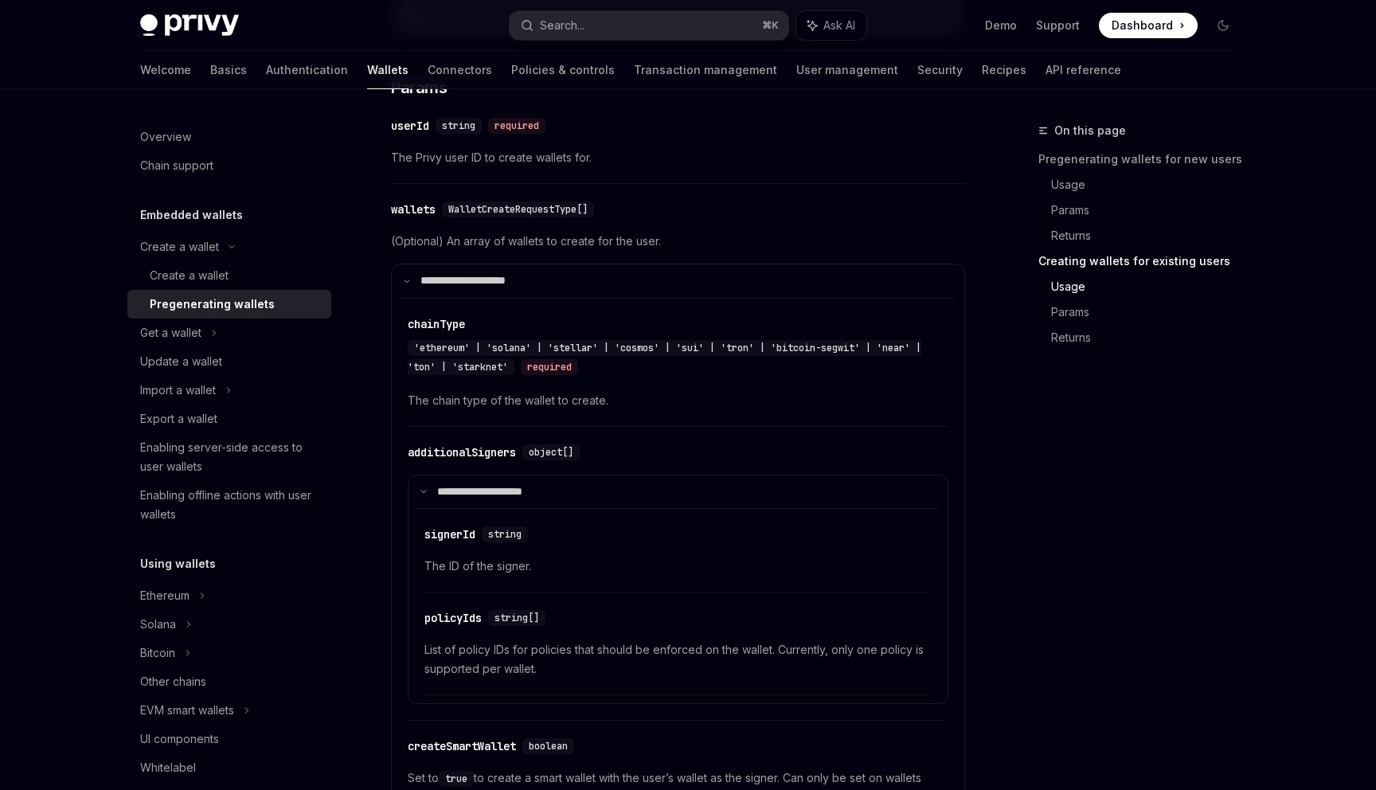
scroll to position [2885, 0]
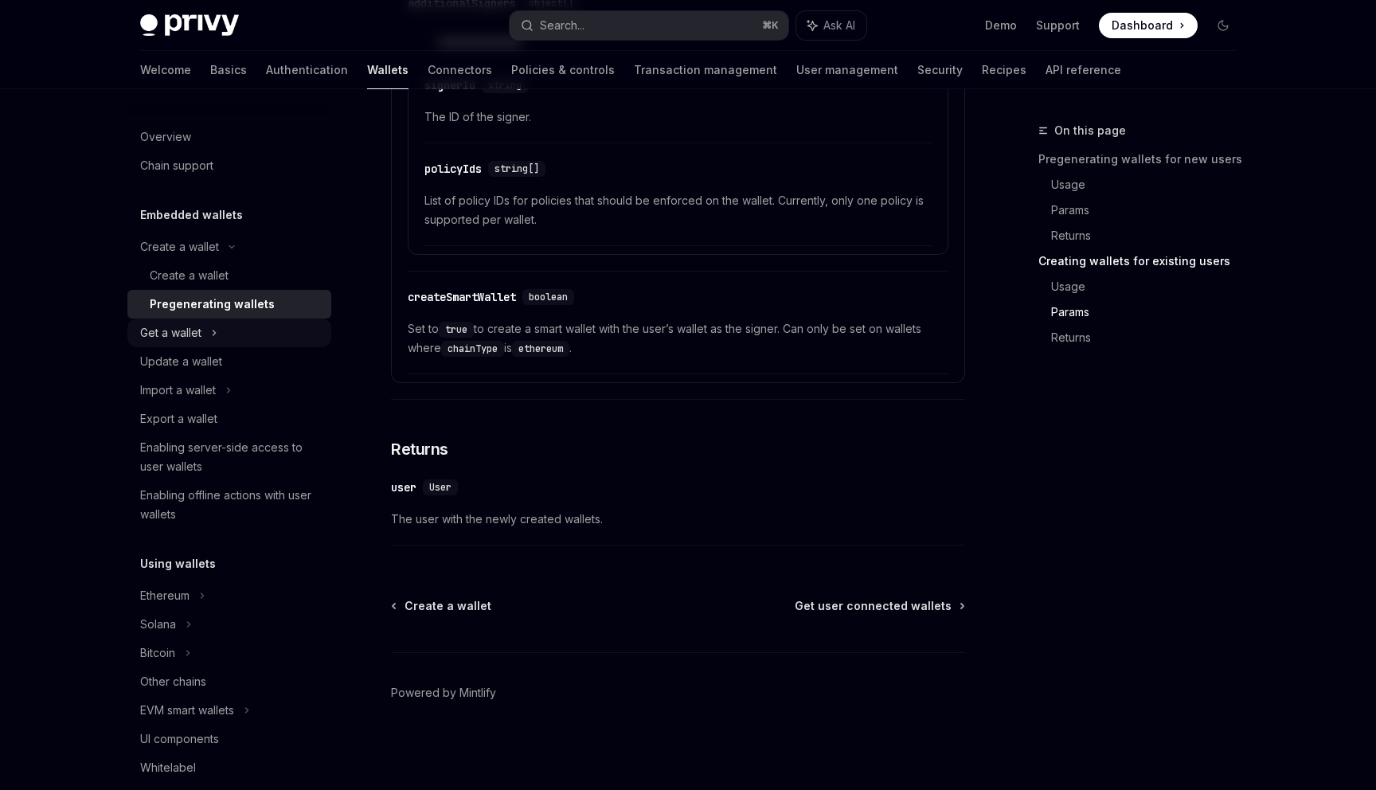
click at [215, 340] on icon at bounding box center [214, 332] width 6 height 19
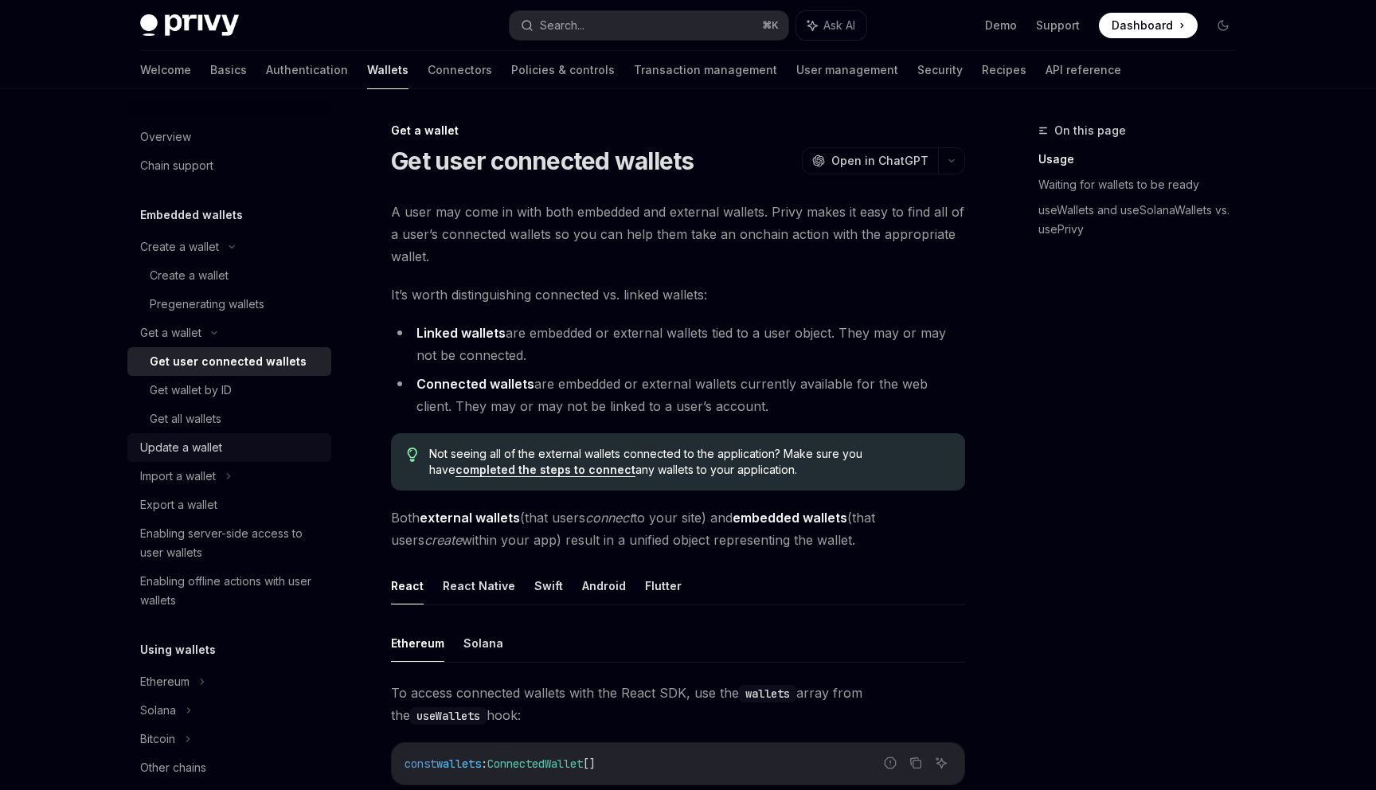
click at [182, 438] on div "Update a wallet" at bounding box center [181, 447] width 82 height 19
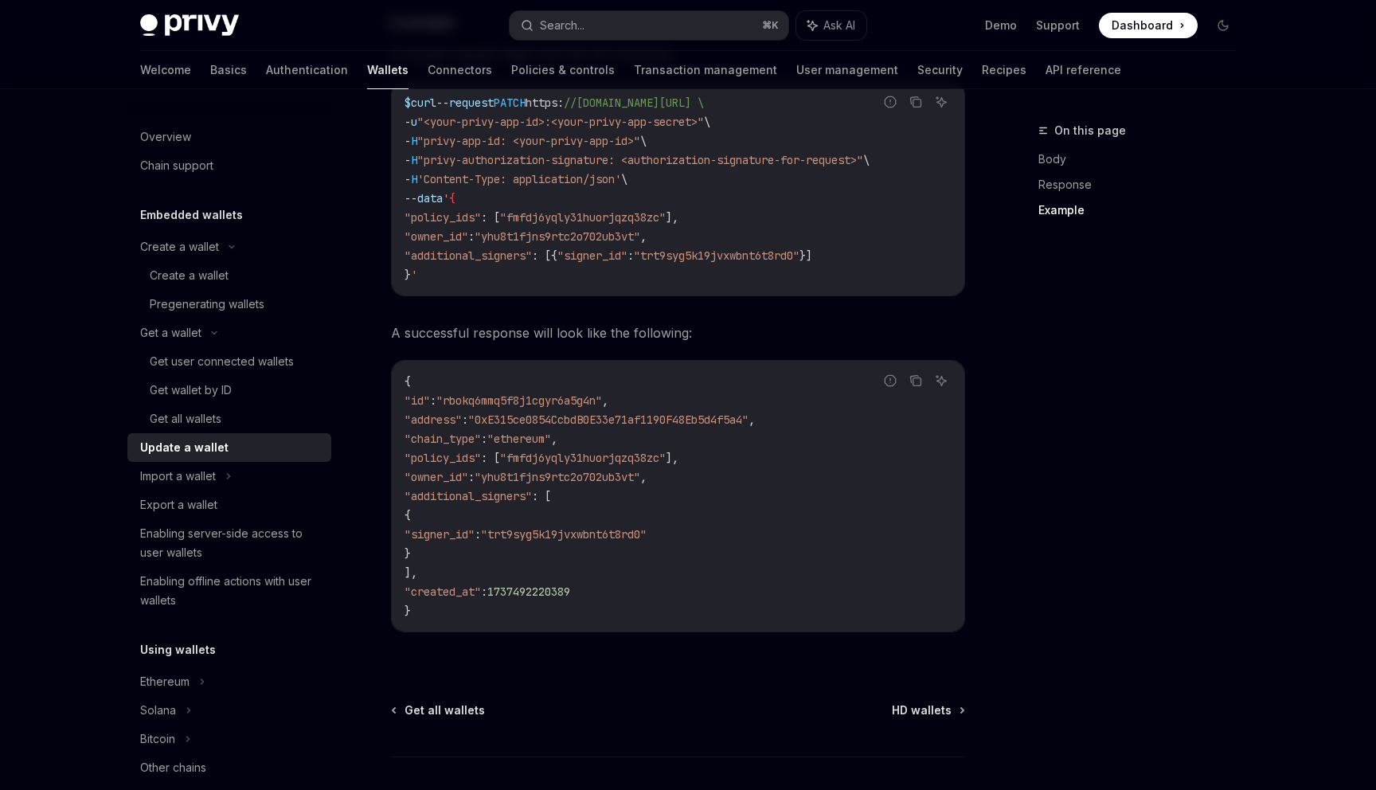
scroll to position [1827, 0]
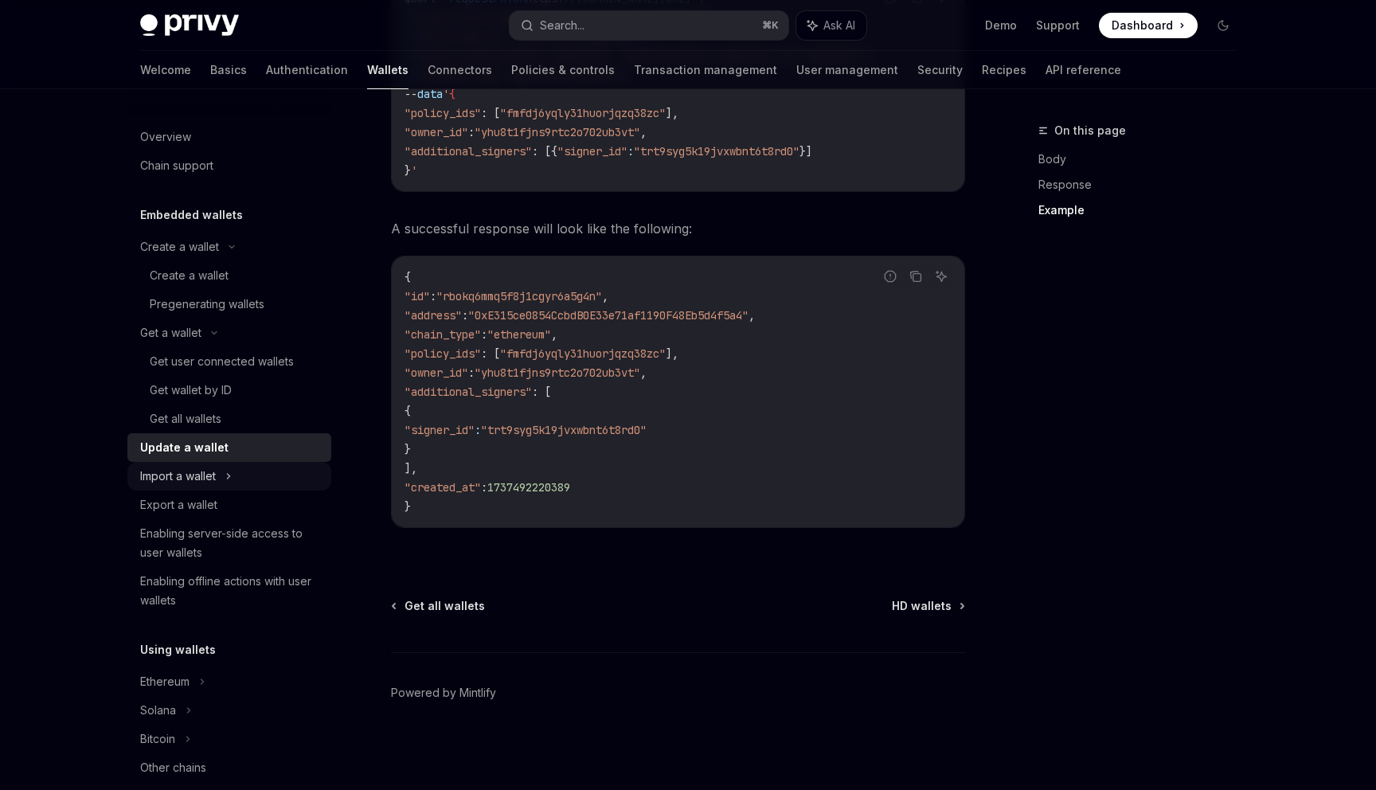
click at [201, 482] on div "Import a wallet" at bounding box center [178, 476] width 76 height 19
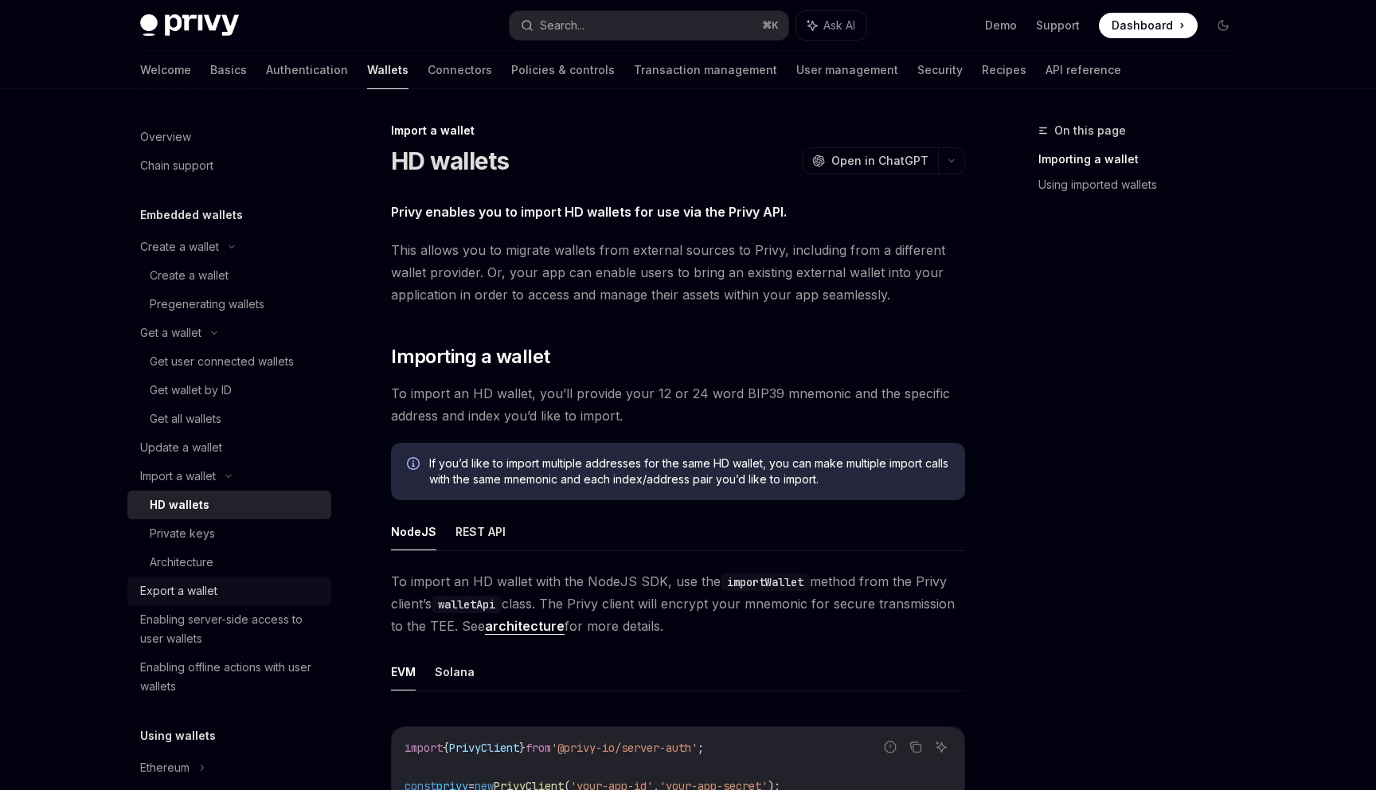
click at [159, 590] on div "Export a wallet" at bounding box center [178, 590] width 77 height 19
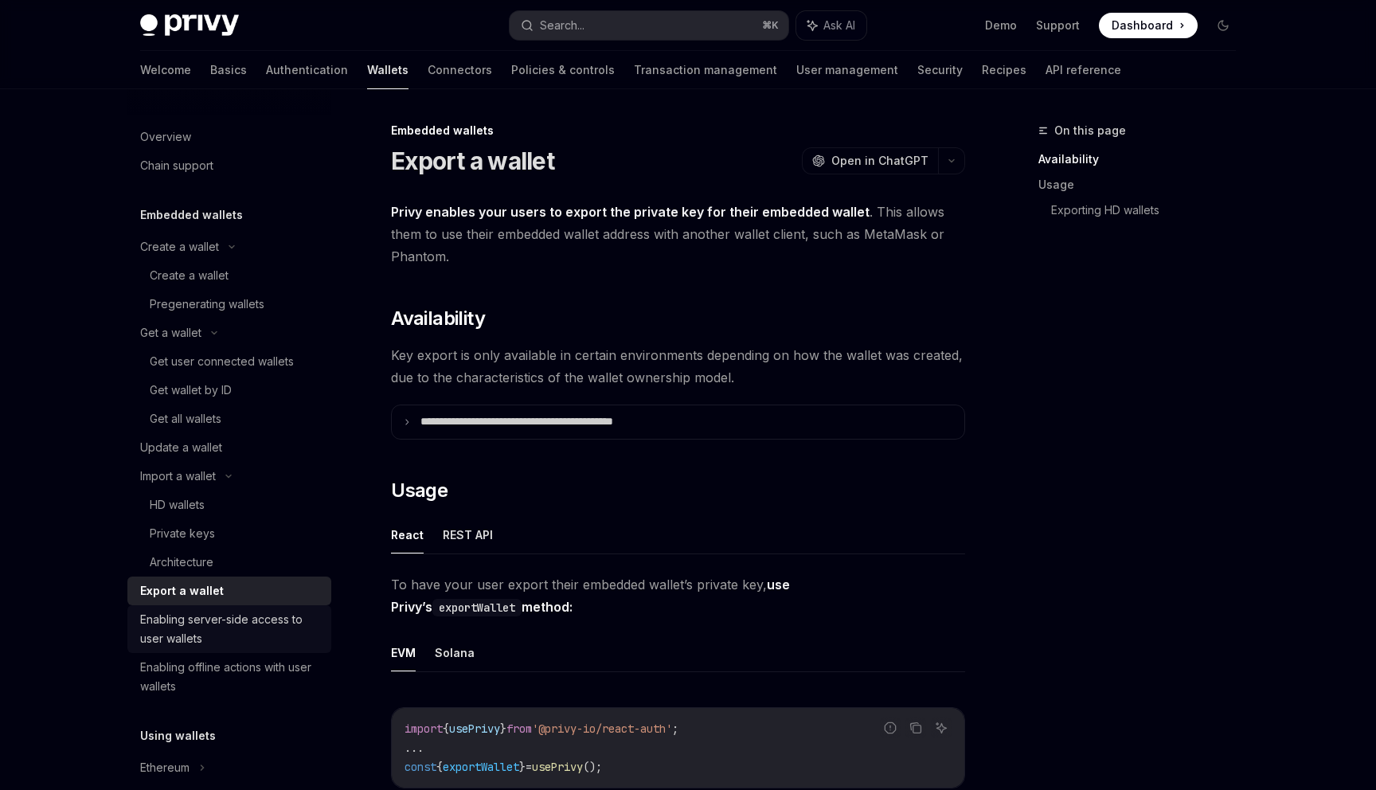
click at [165, 617] on div "Enabling server-side access to user wallets" at bounding box center [231, 629] width 182 height 38
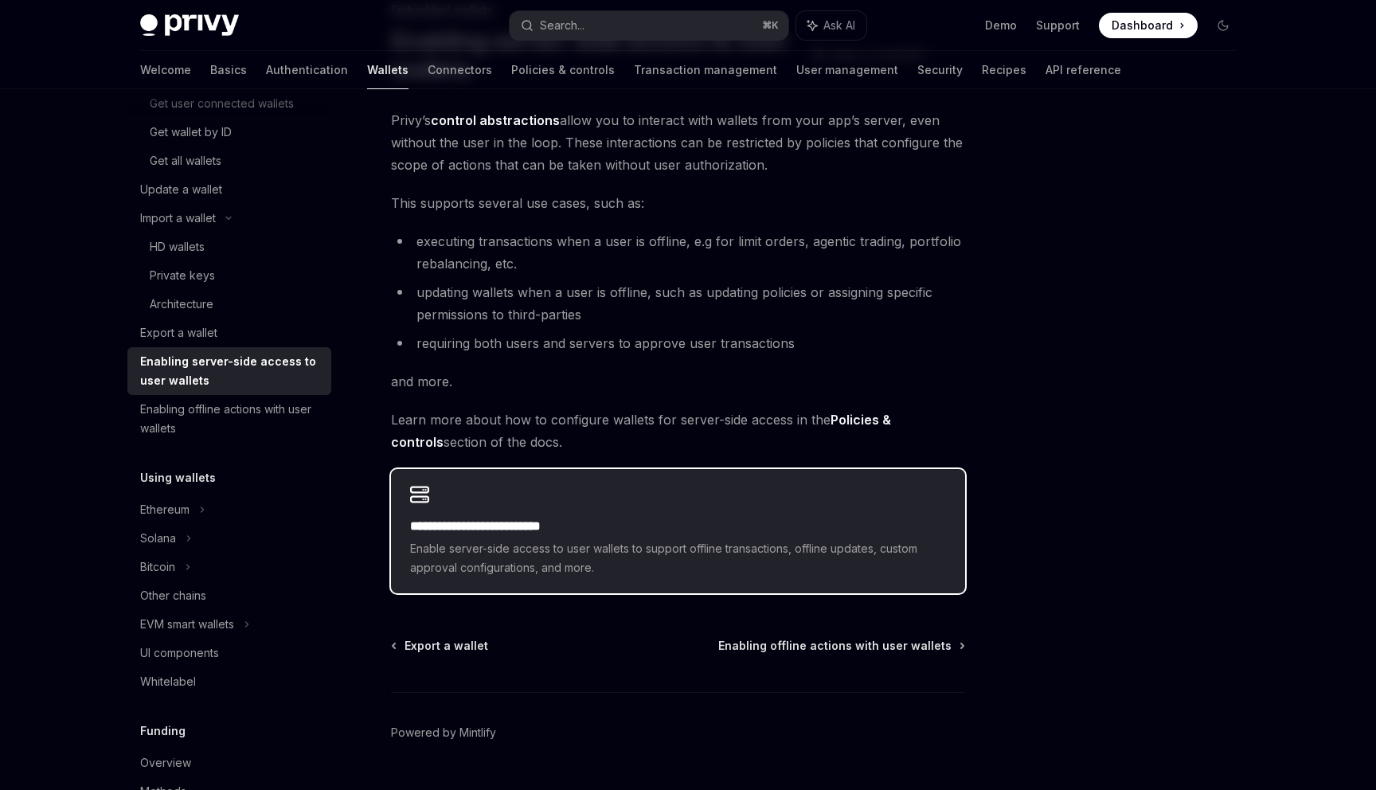
scroll to position [160, 0]
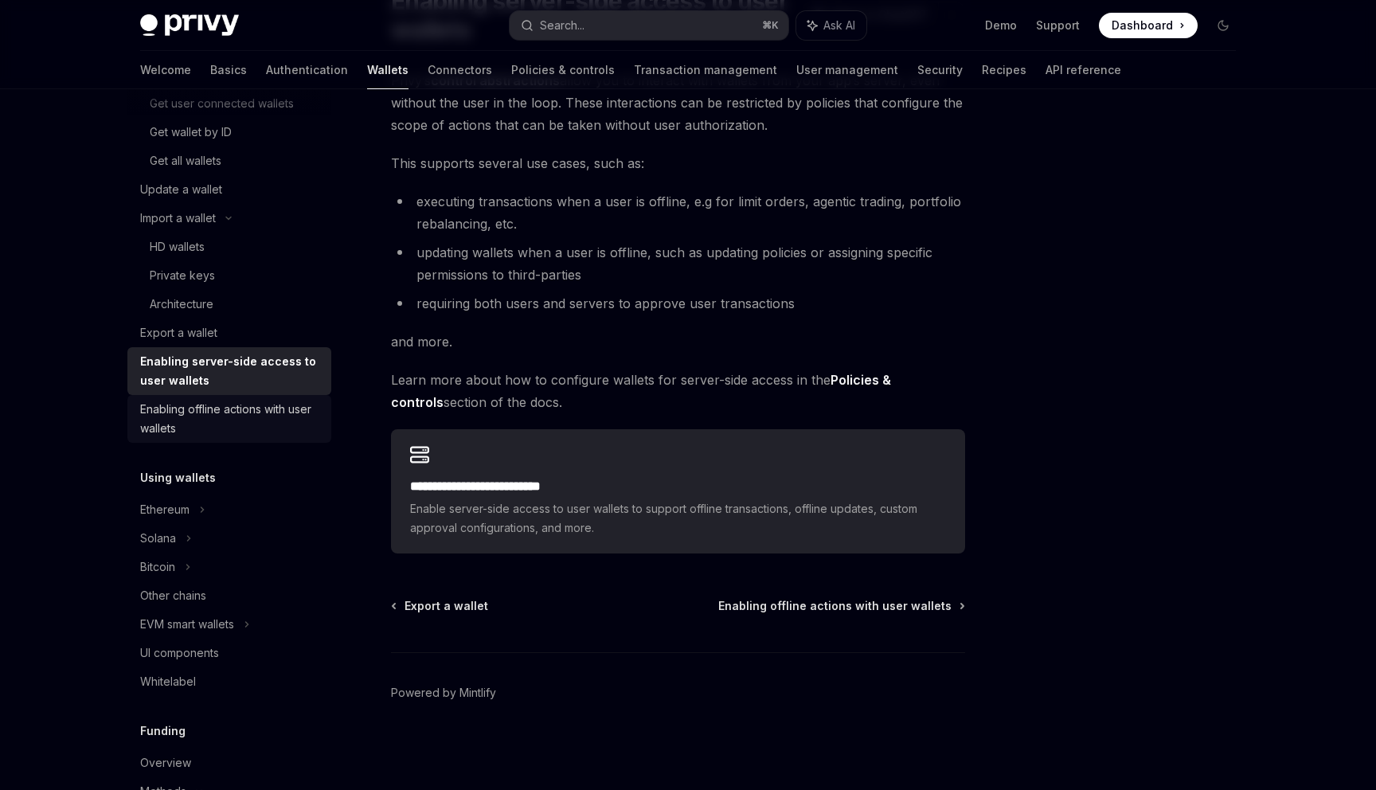
click at [225, 430] on div "Enabling offline actions with user wallets" at bounding box center [231, 419] width 182 height 38
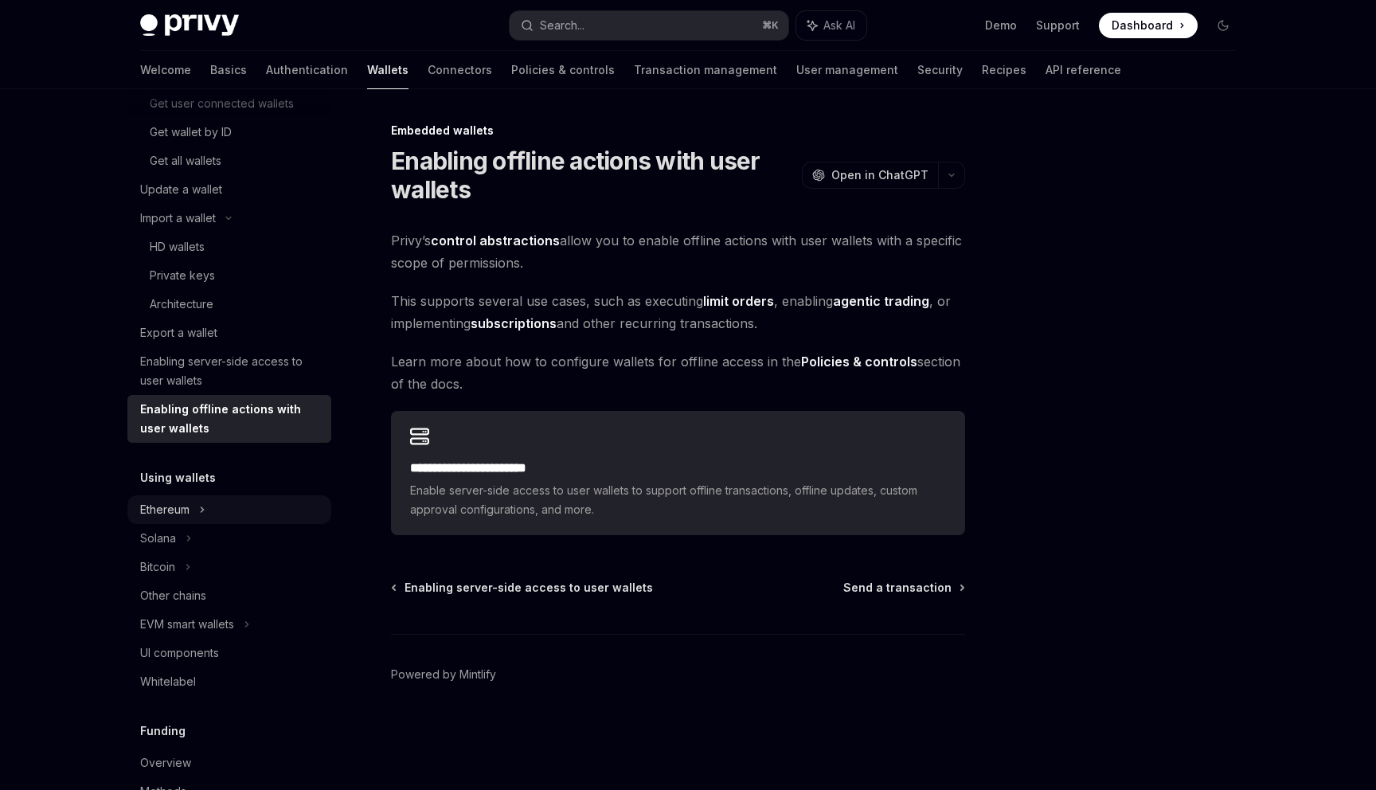
click at [210, 502] on div "Ethereum" at bounding box center [229, 509] width 204 height 29
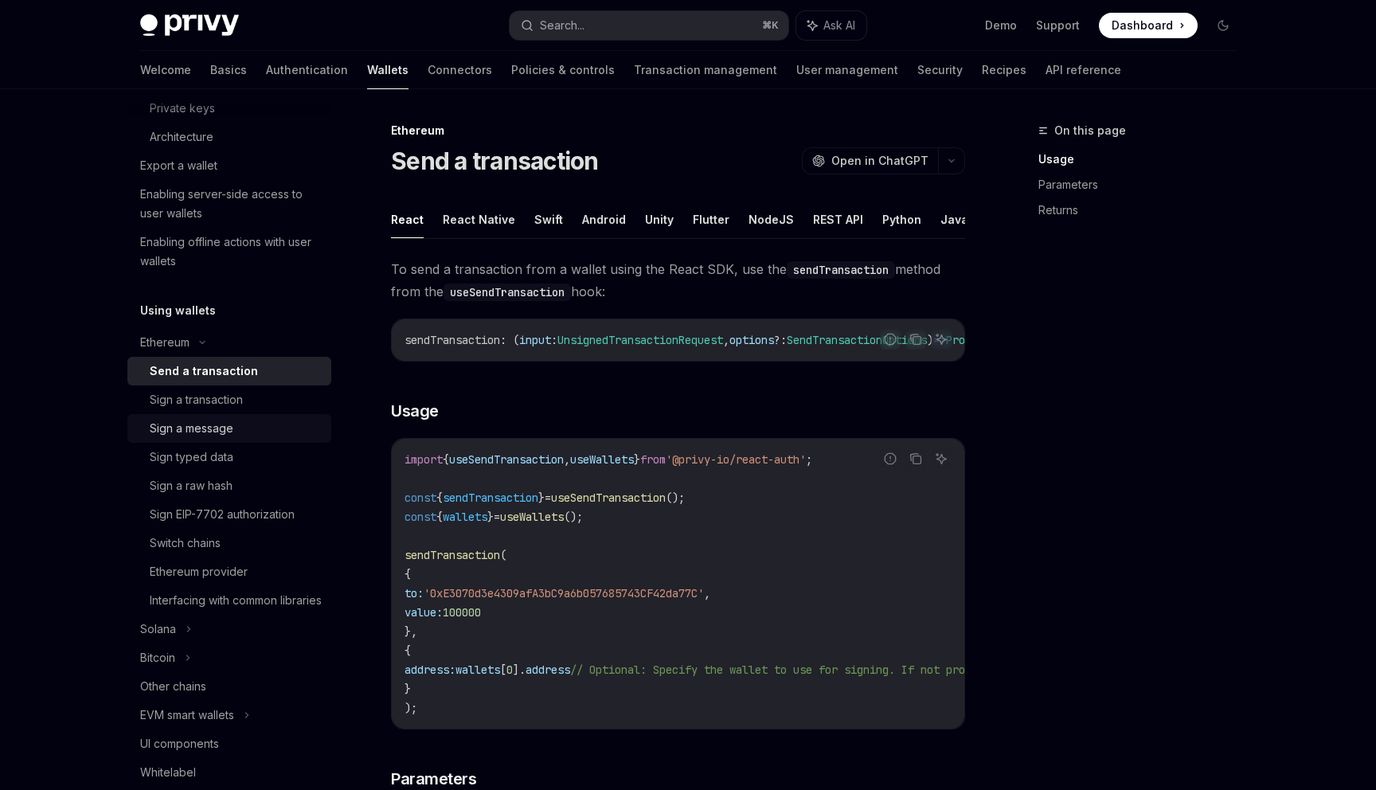
scroll to position [460, 0]
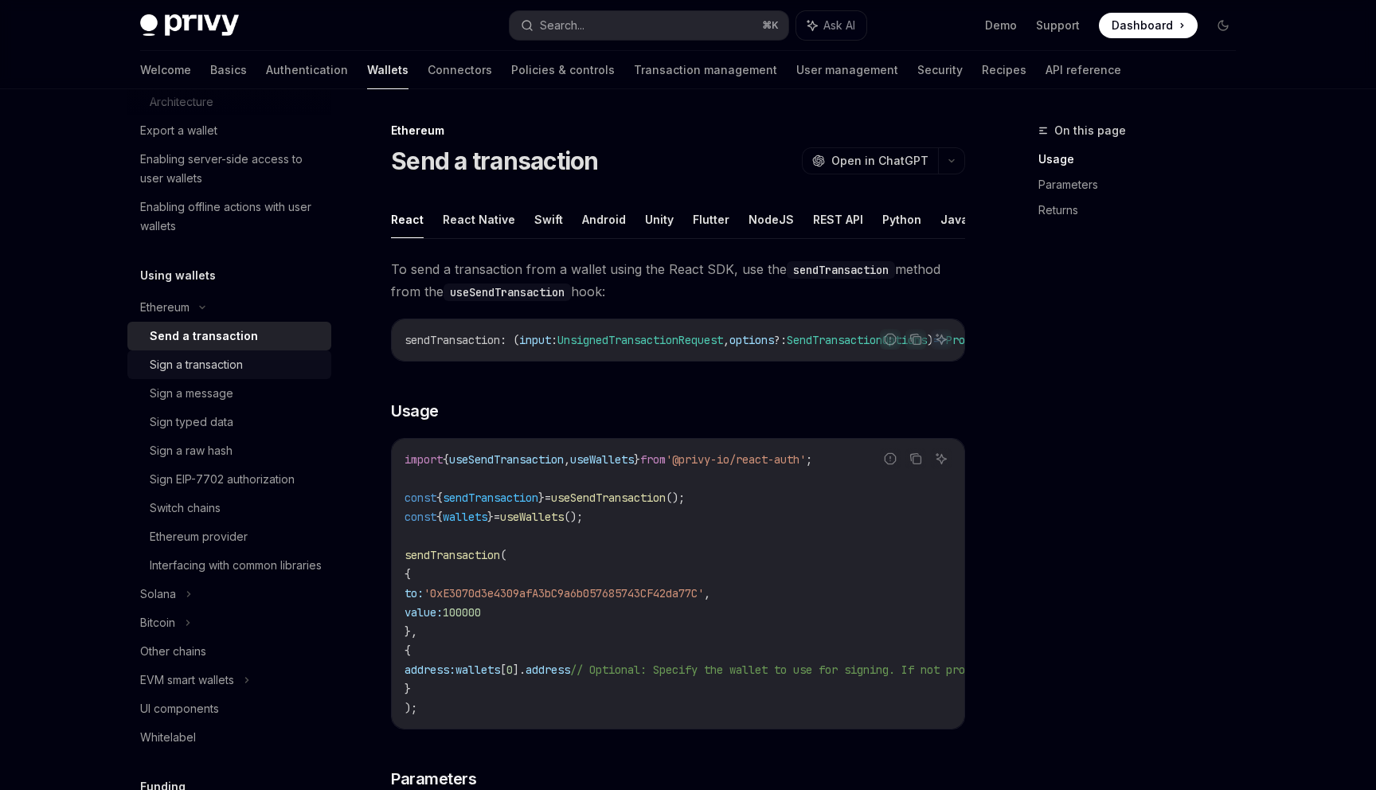
click at [187, 362] on div "Sign a transaction" at bounding box center [196, 364] width 93 height 19
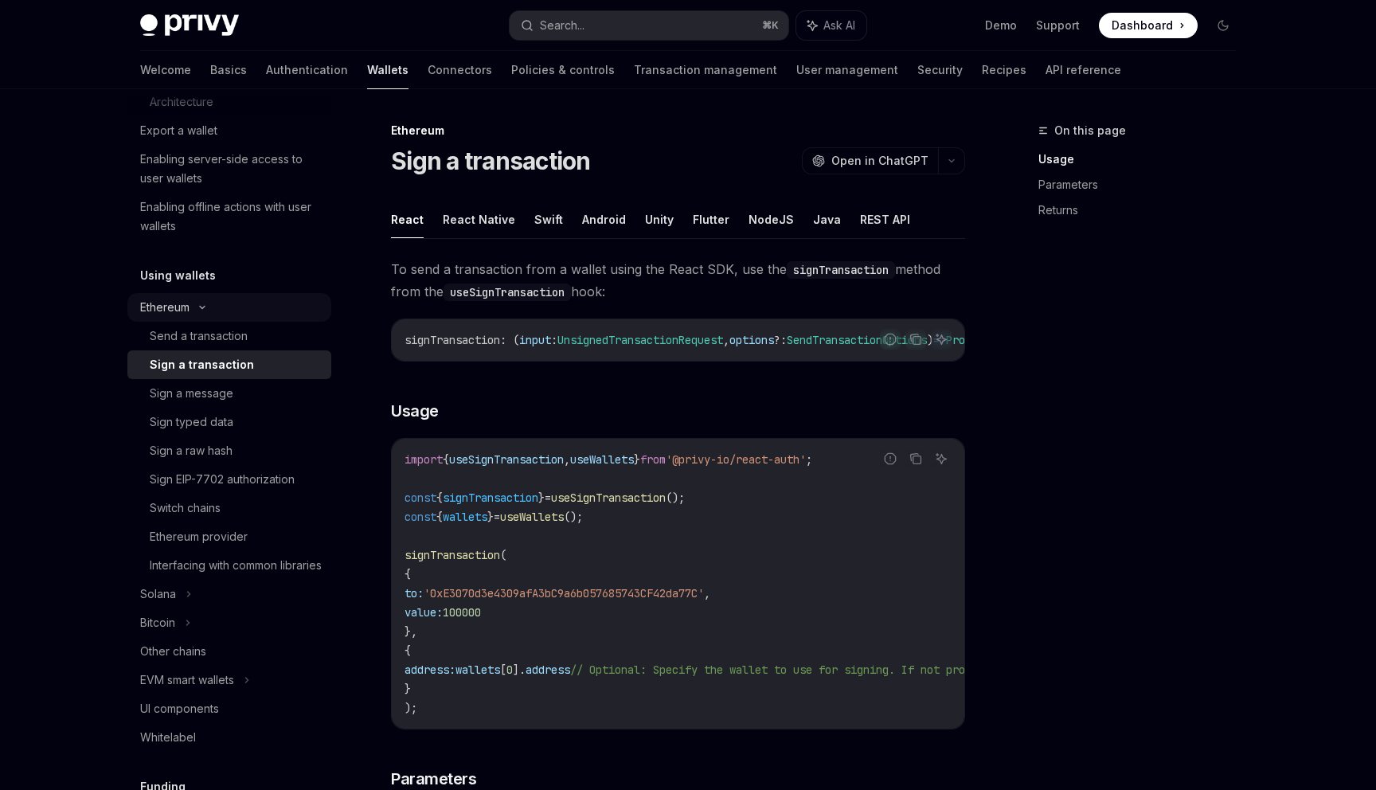
click at [201, 309] on icon at bounding box center [202, 307] width 19 height 6
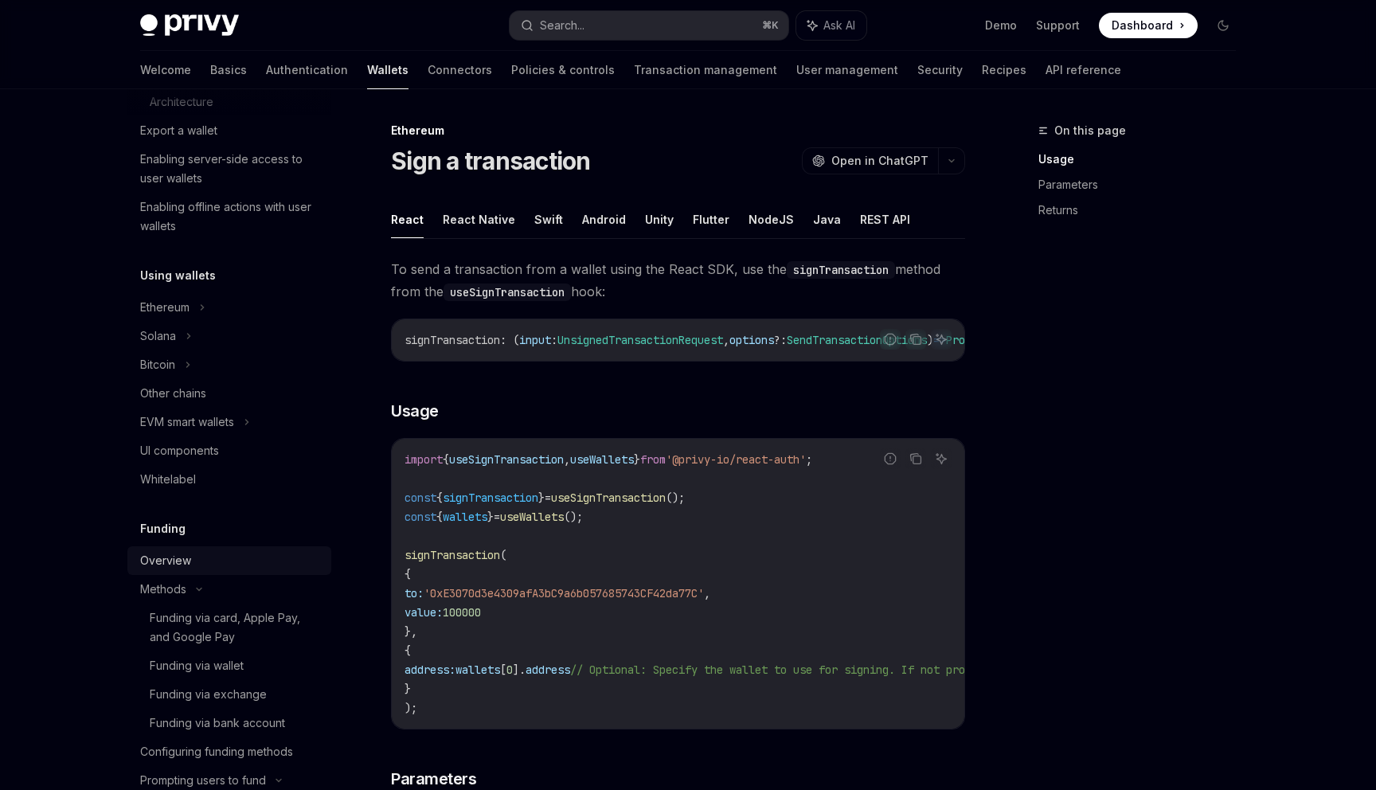
click at [195, 563] on div "Overview" at bounding box center [231, 560] width 182 height 19
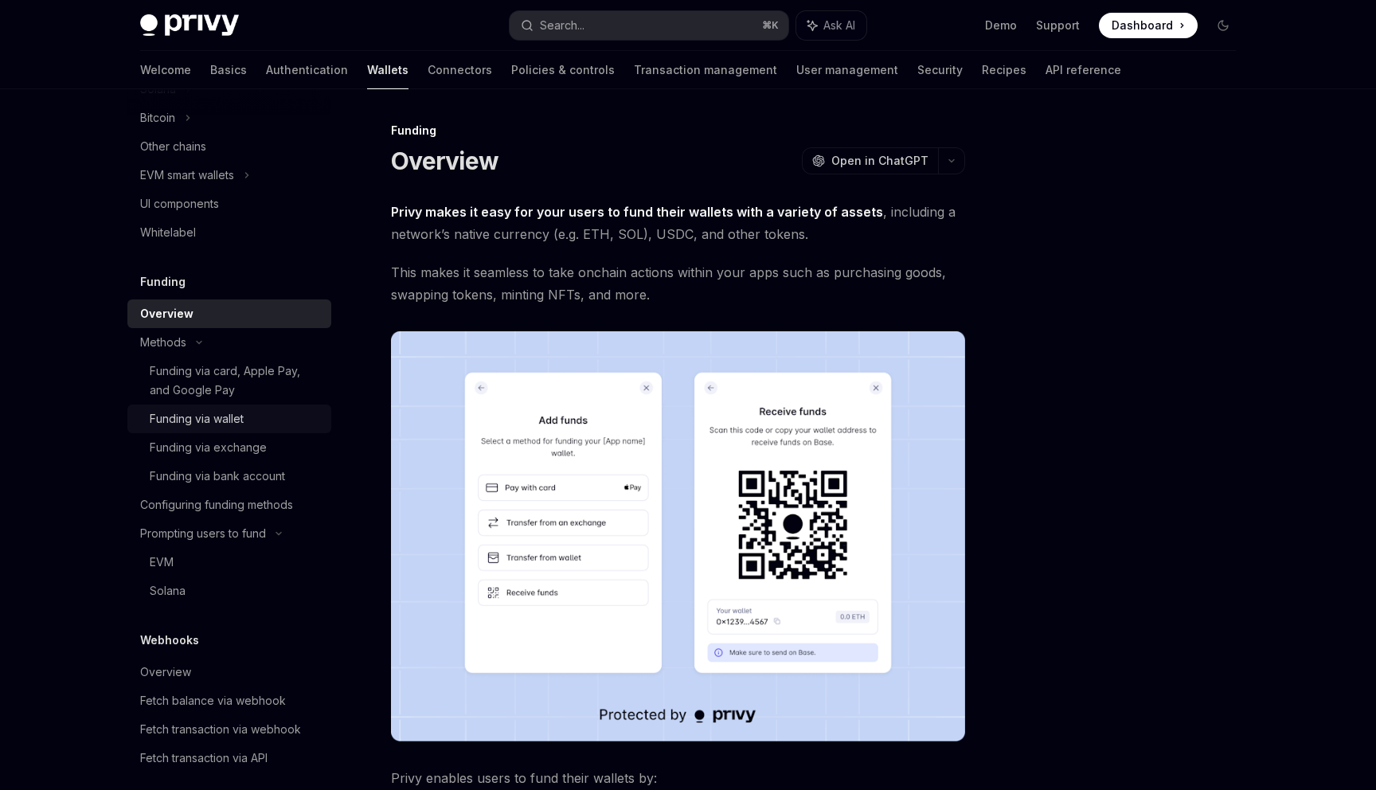
scroll to position [709, 0]
click at [255, 442] on div "Funding via exchange" at bounding box center [208, 445] width 117 height 19
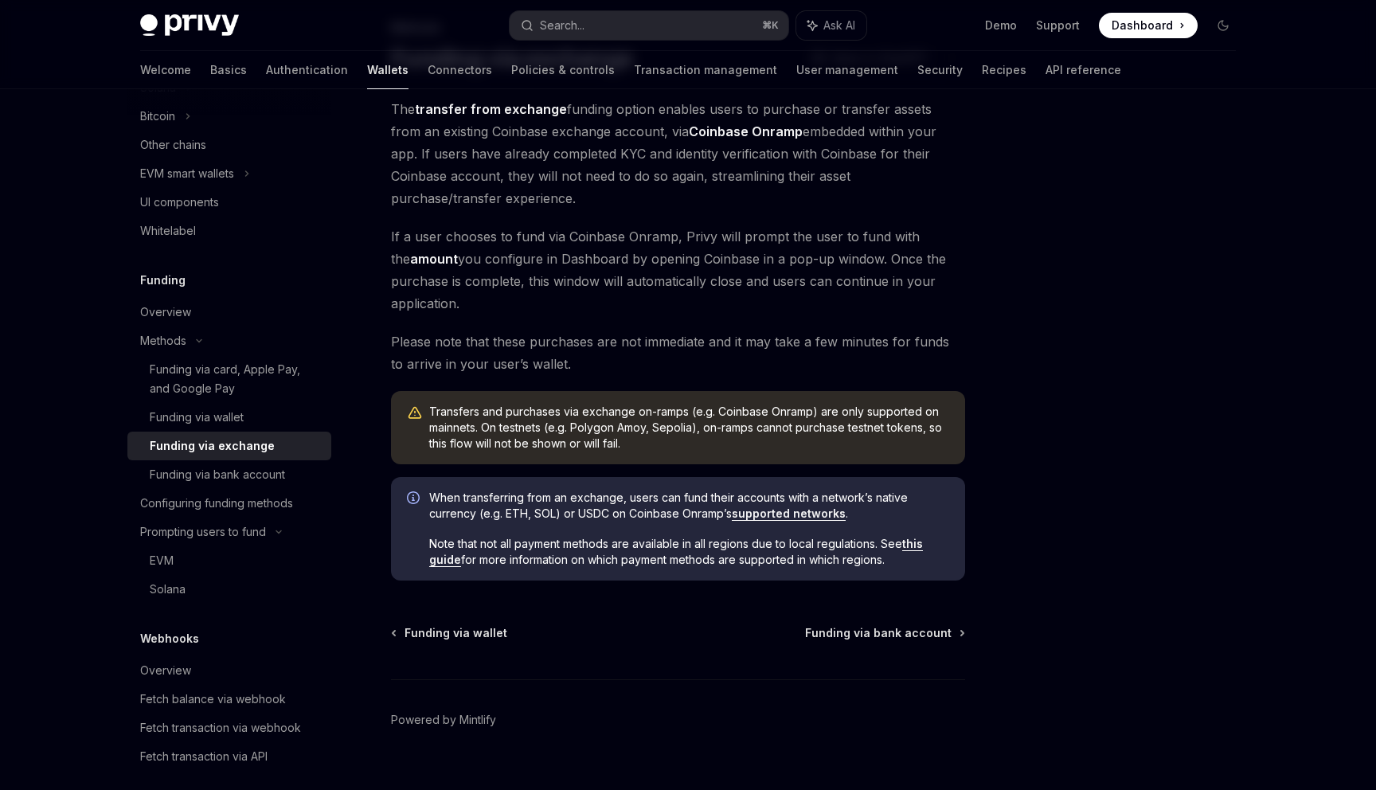
scroll to position [129, 0]
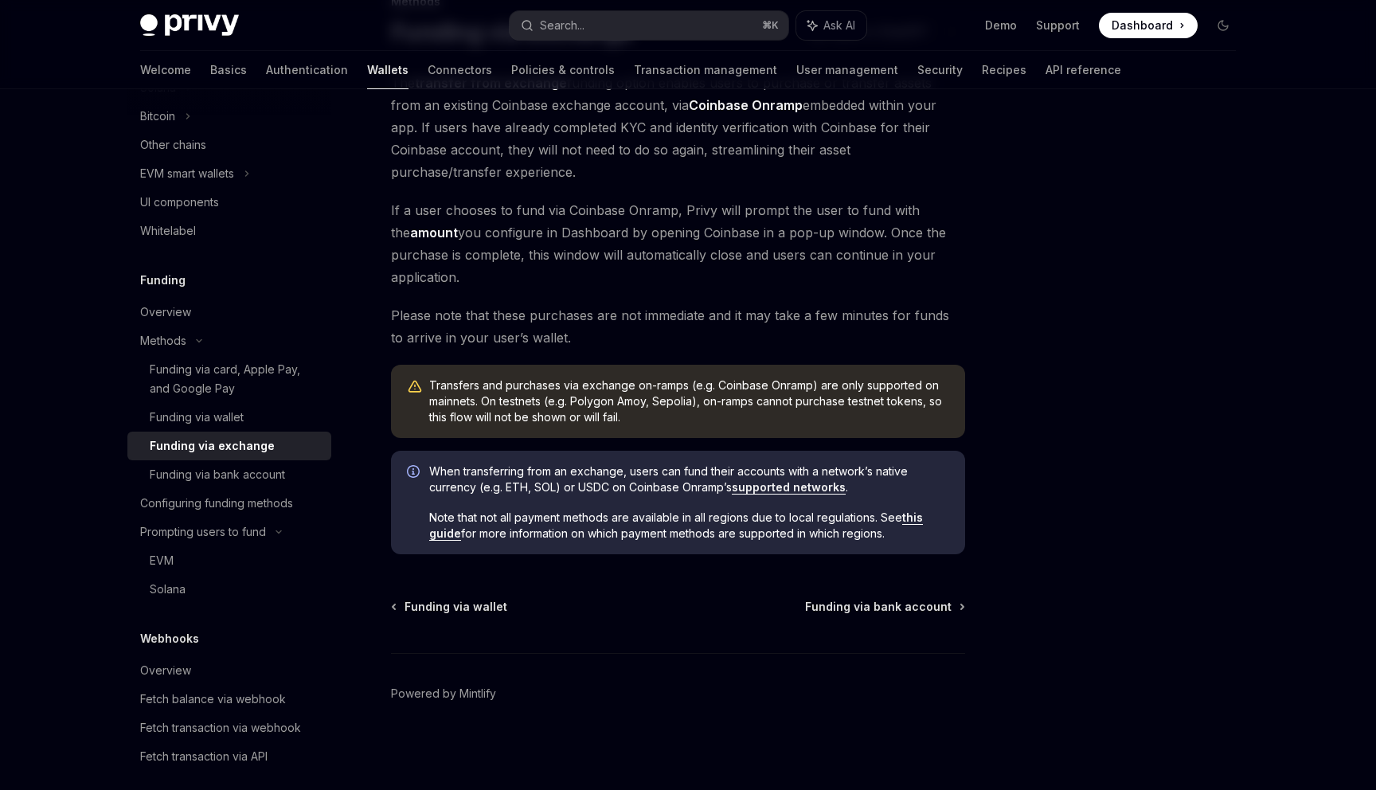
click at [926, 522] on span "Note that not all payment methods are available in all regions due to local reg…" at bounding box center [689, 526] width 520 height 32
click at [918, 519] on link "this guide" at bounding box center [676, 526] width 494 height 30
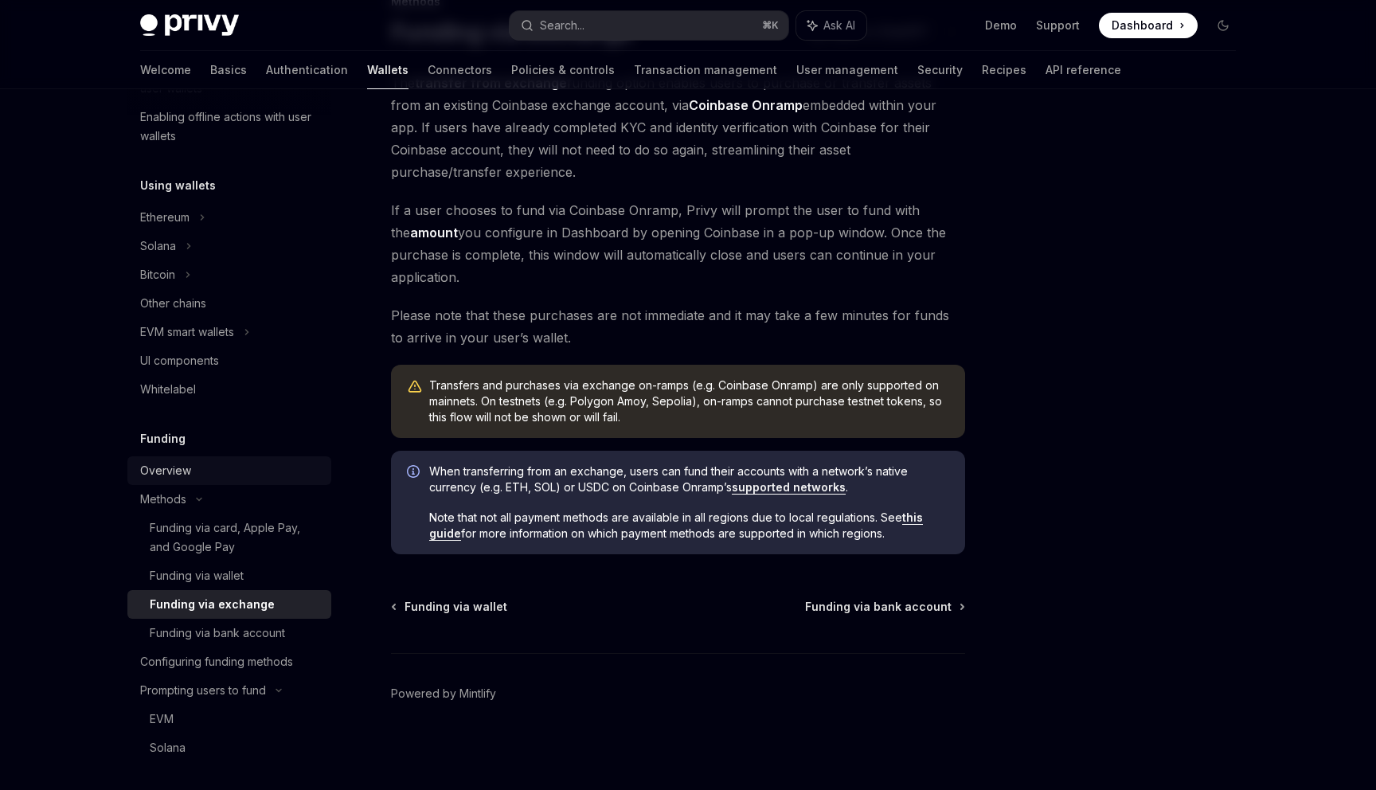
scroll to position [539, 0]
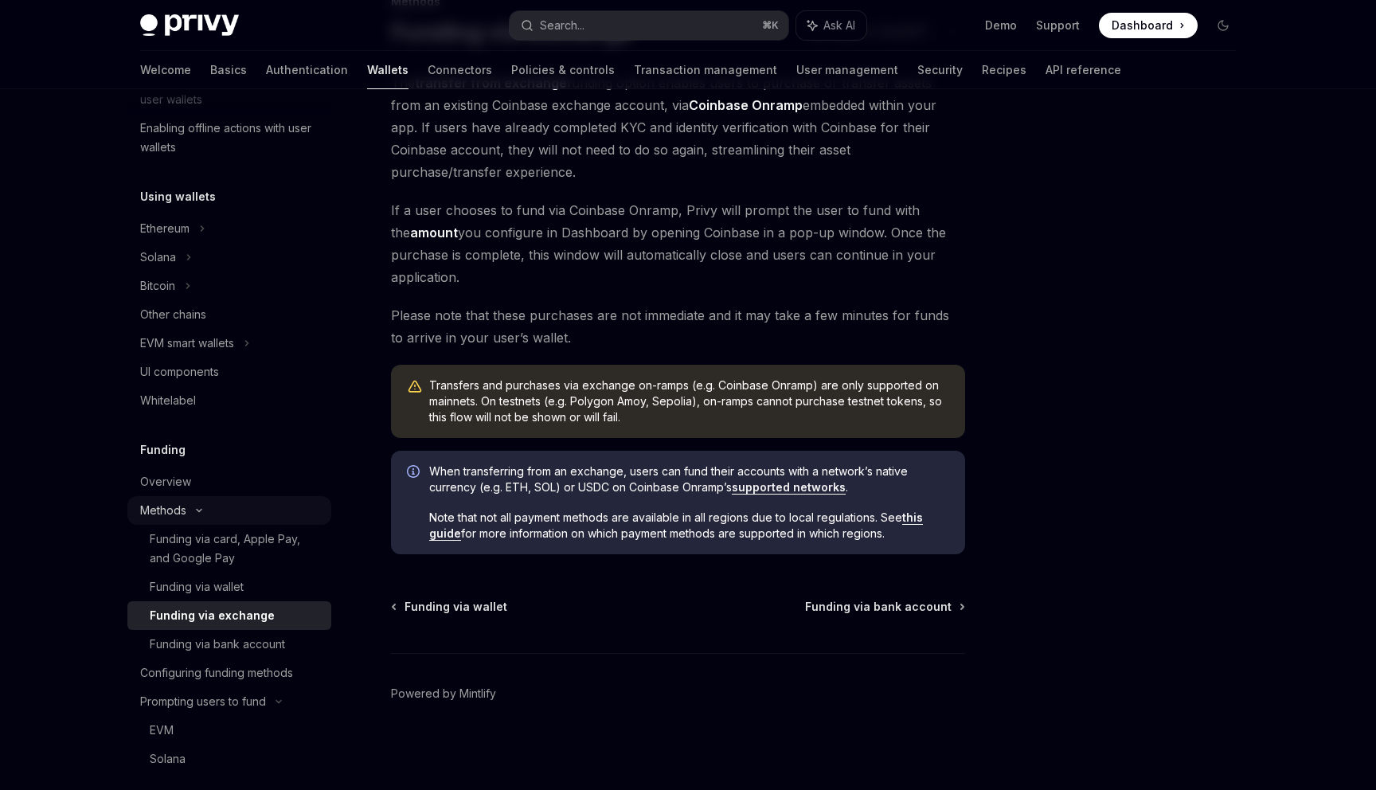
click at [177, 506] on div "Methods" at bounding box center [163, 510] width 46 height 19
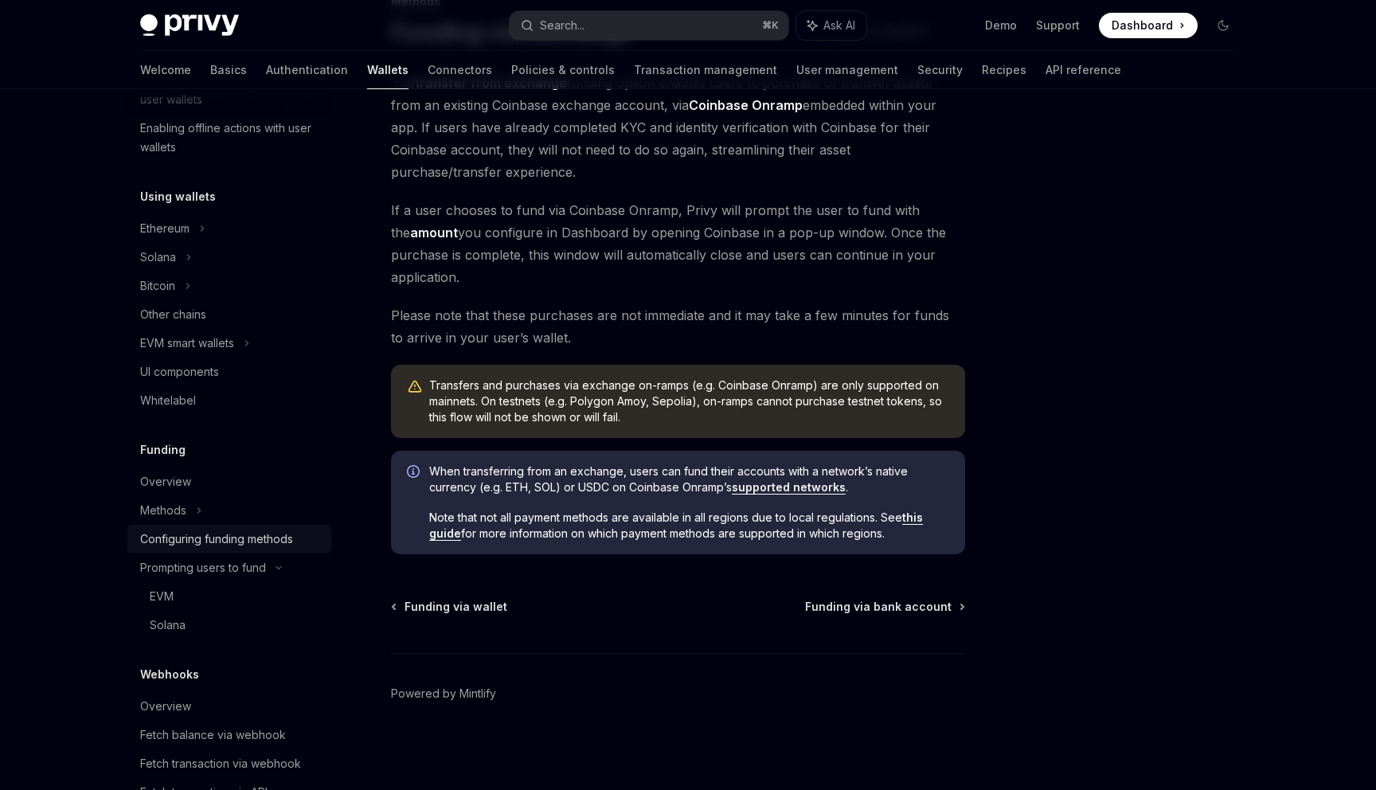
click at [226, 546] on div "Configuring funding methods" at bounding box center [216, 539] width 153 height 19
type textarea "*"
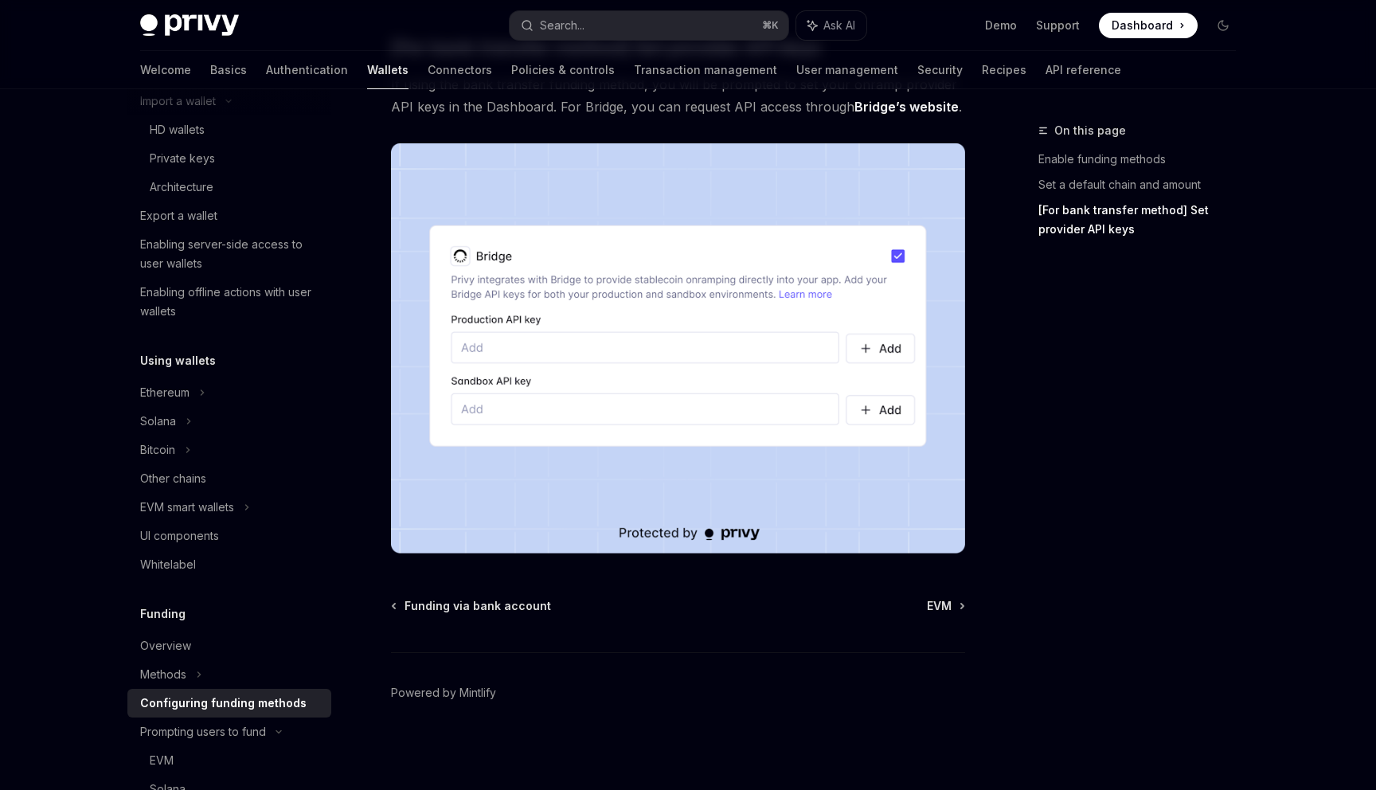
scroll to position [382, 0]
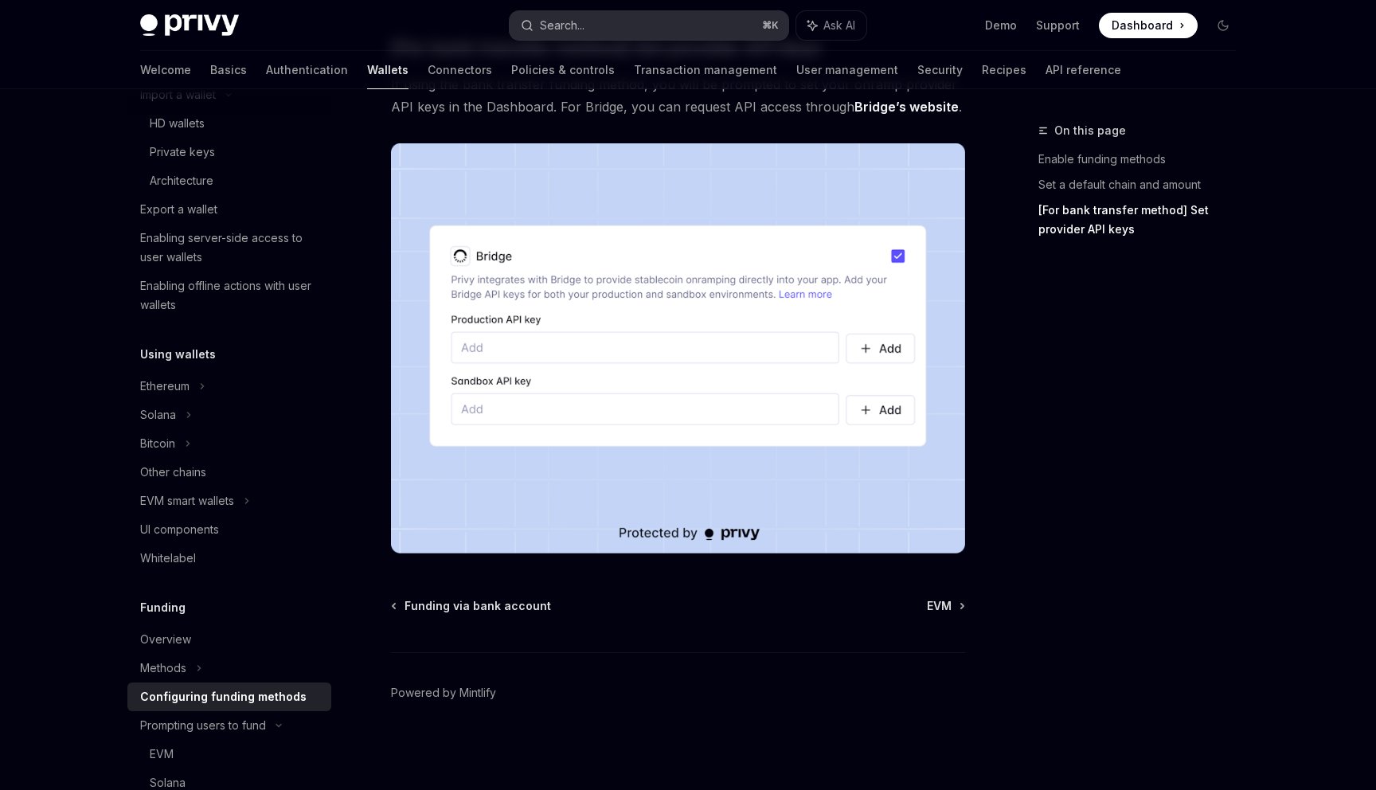
click at [590, 29] on button "Search... ⌘ K" at bounding box center [649, 25] width 279 height 29
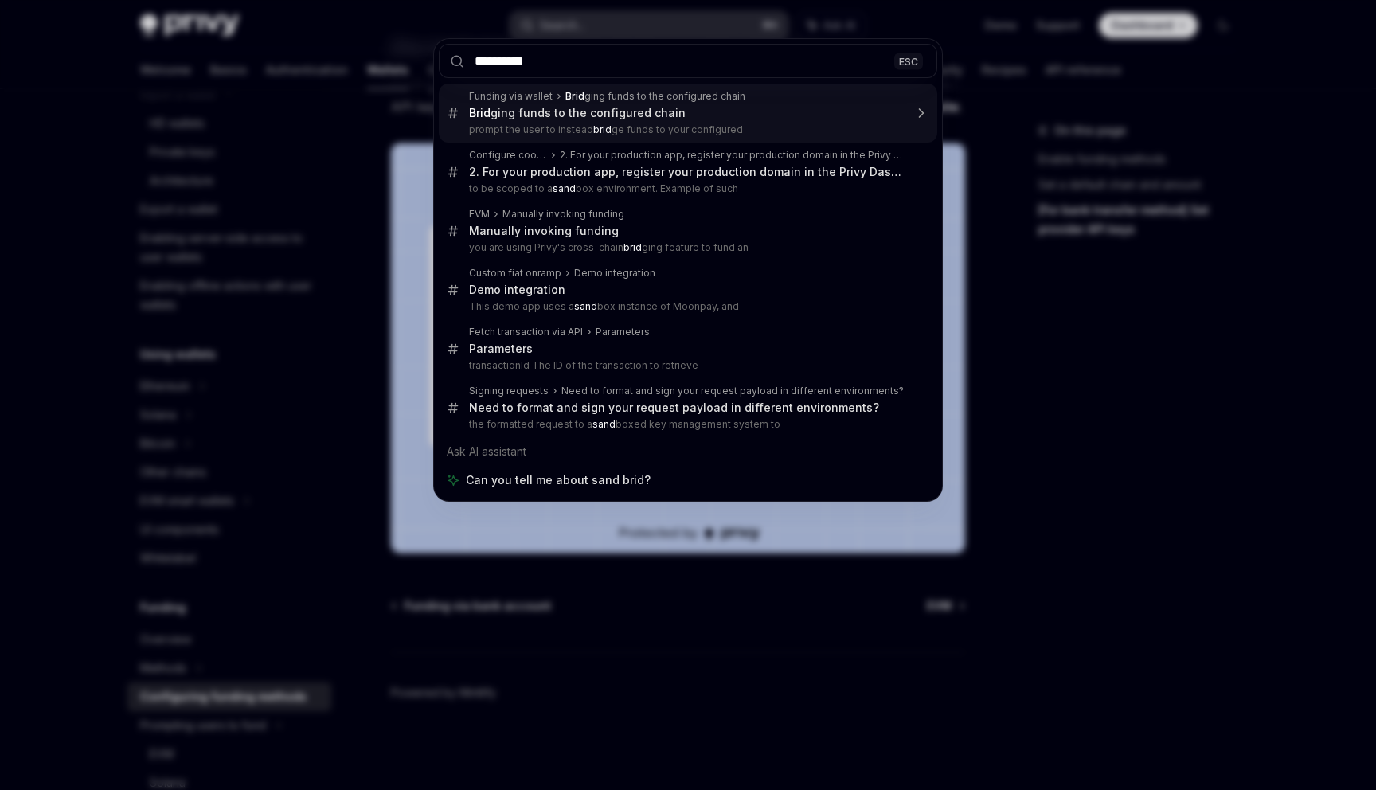
type input "**********"
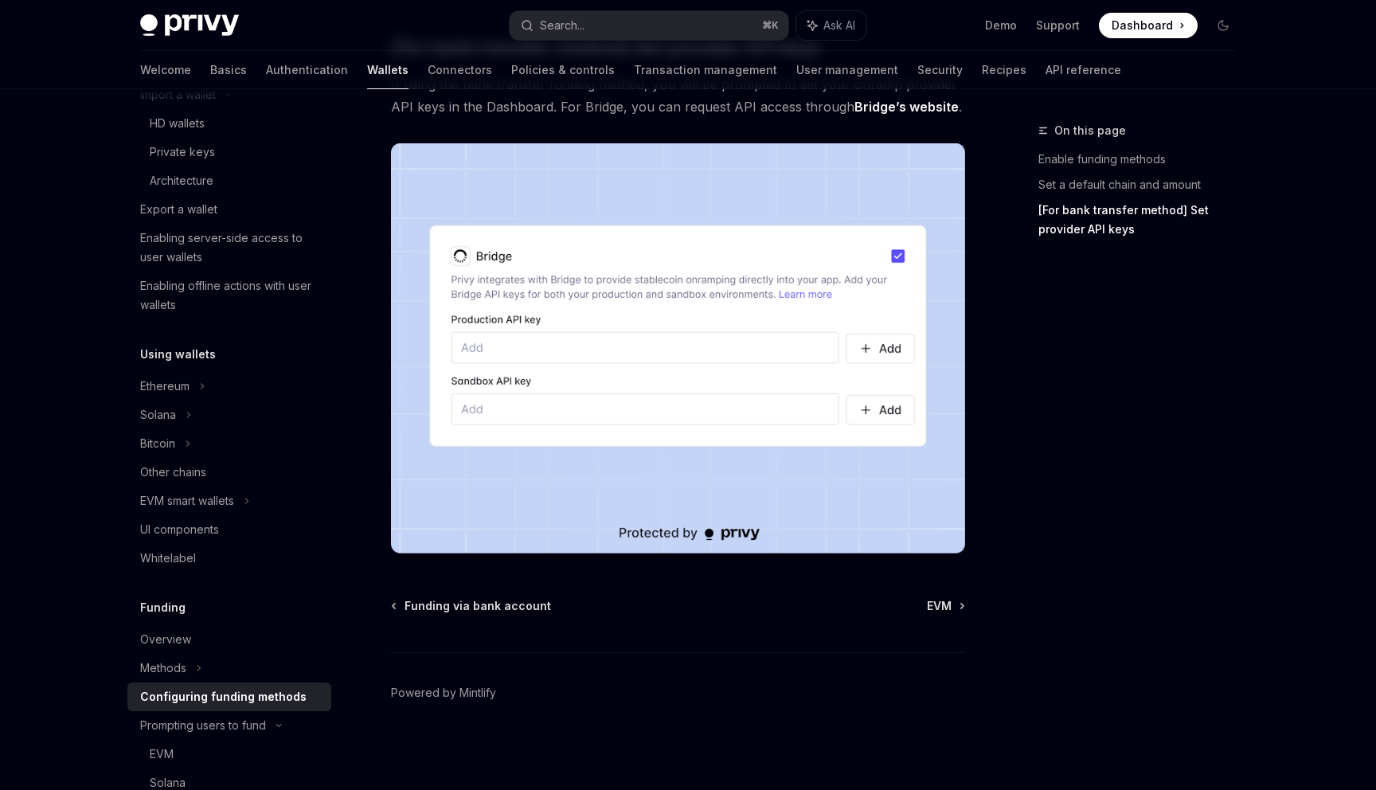
type textarea "*"
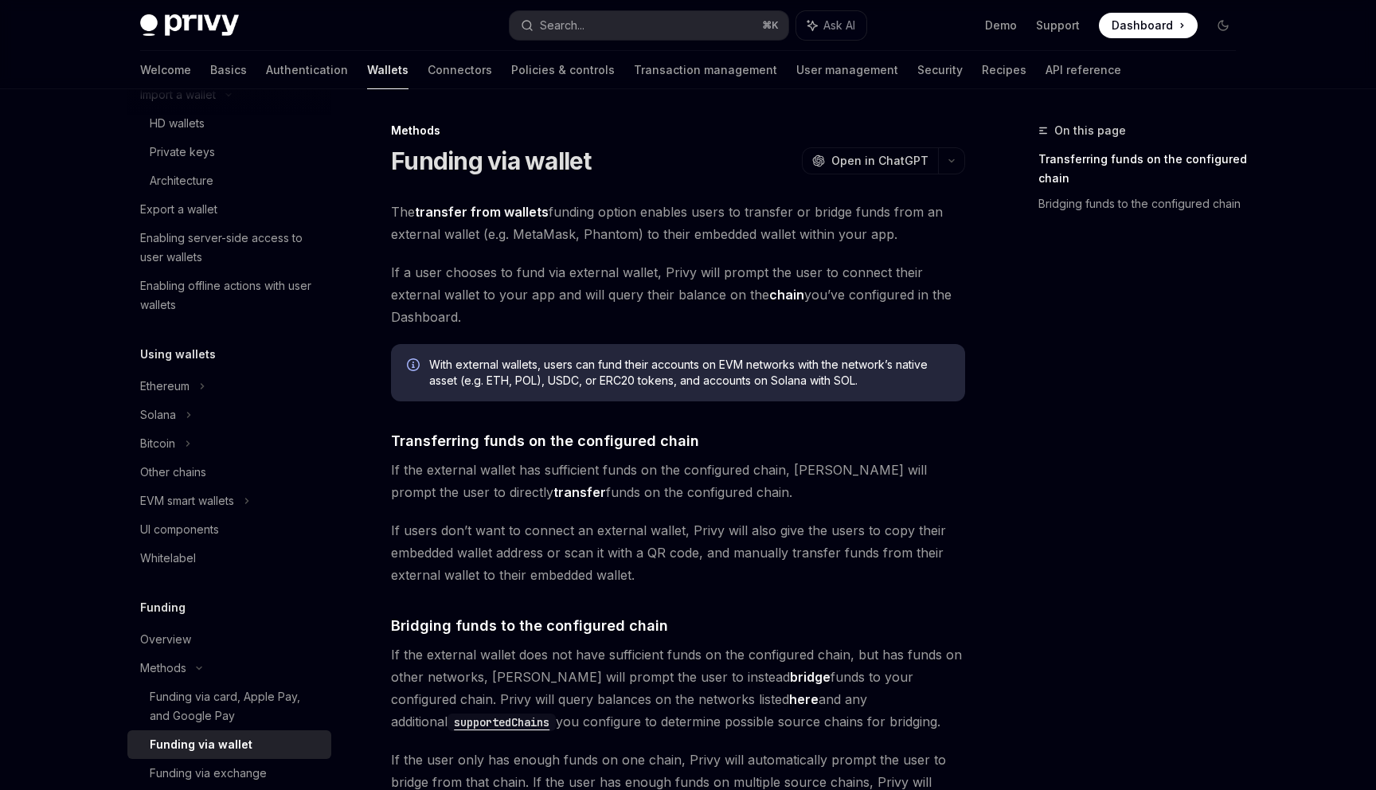
click at [546, 40] on div "Privy Docs home page Search... ⌘ K Ask AI Demo Support Dashboard Dashboard Sear…" at bounding box center [688, 25] width 1096 height 51
click at [548, 26] on div "Search..." at bounding box center [562, 25] width 45 height 19
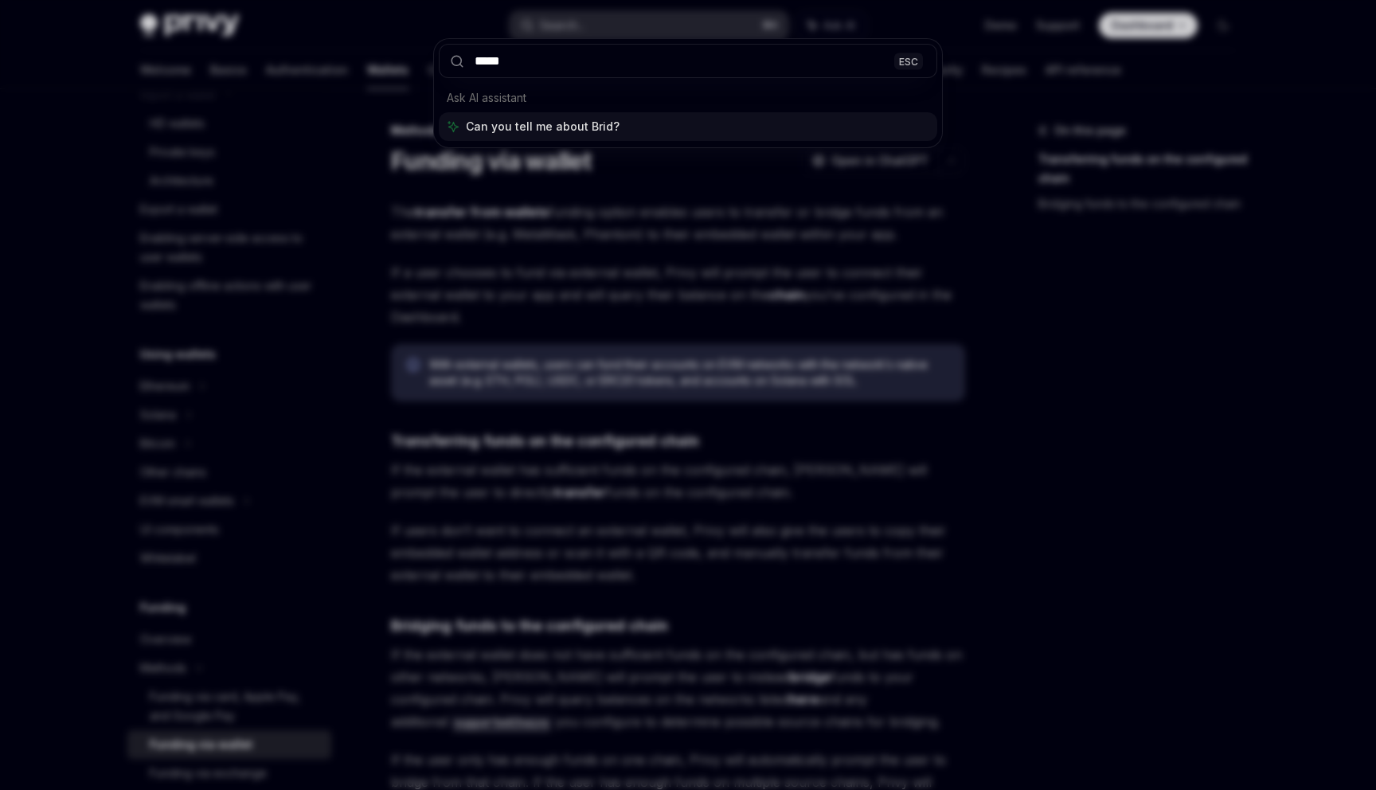
type input "******"
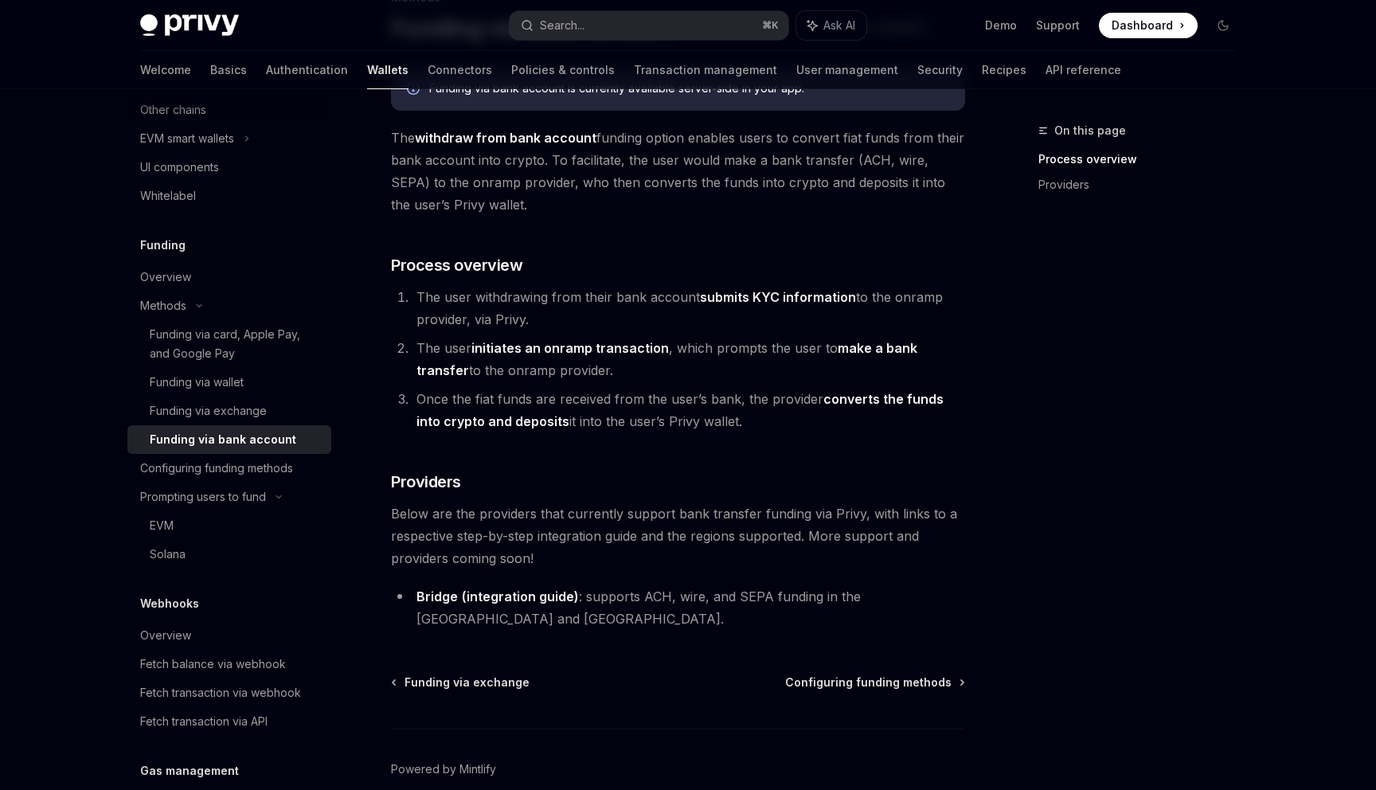
scroll to position [132, 0]
click at [462, 596] on link "(integration guide)" at bounding box center [520, 597] width 117 height 17
type textarea "*"
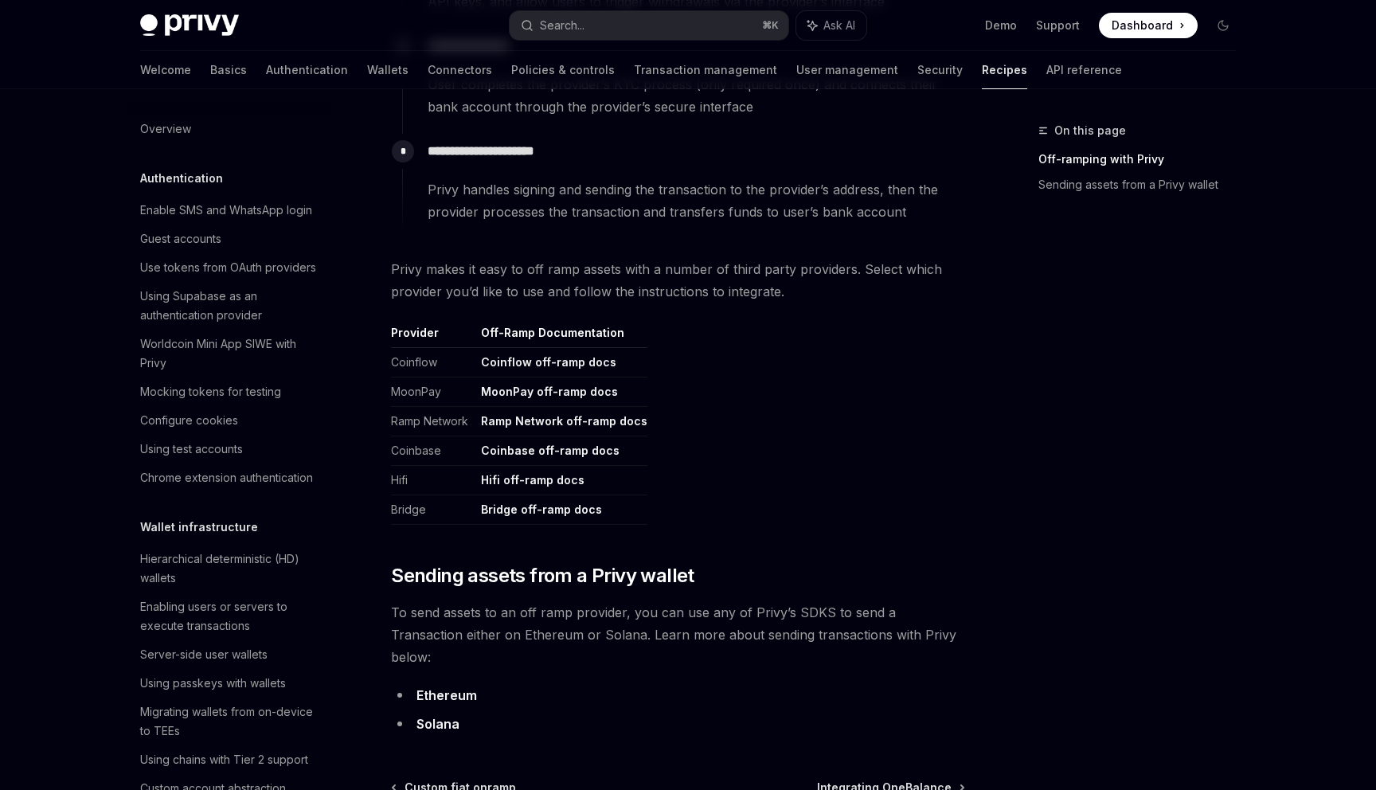
scroll to position [1161, 0]
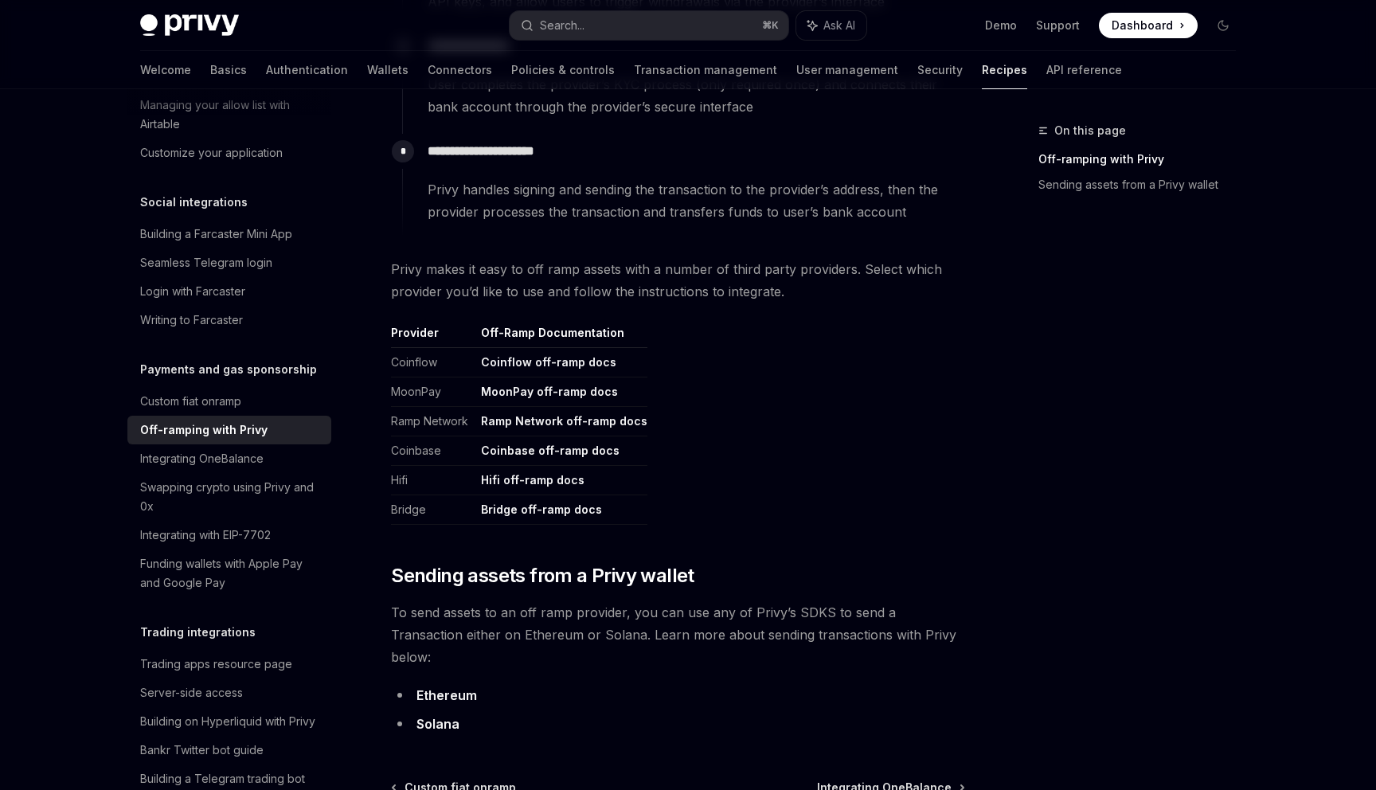
click at [1126, 24] on span "Dashboard" at bounding box center [1142, 26] width 61 height 16
